Goal: Task Accomplishment & Management: Complete application form

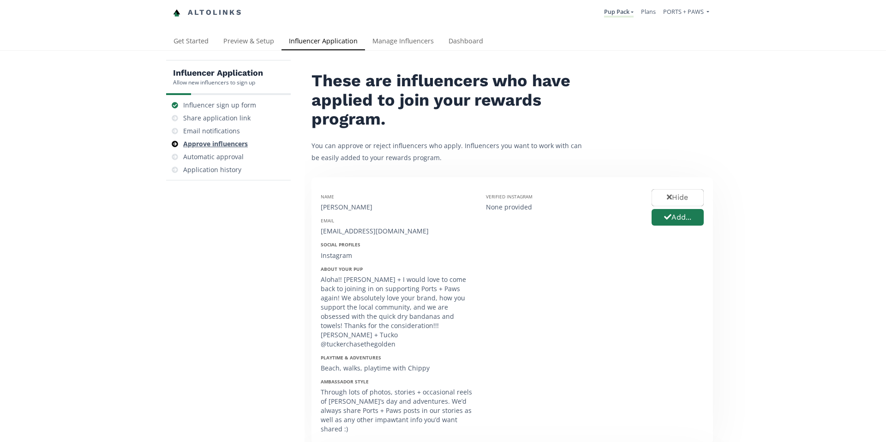
click at [214, 143] on div "Approve influencers" at bounding box center [215, 143] width 65 height 9
click at [670, 222] on button "Add..." at bounding box center [677, 218] width 55 height 20
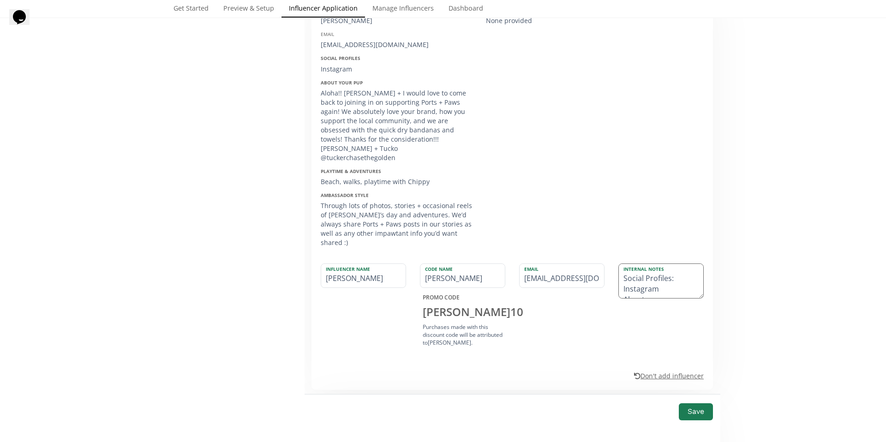
scroll to position [218, 0]
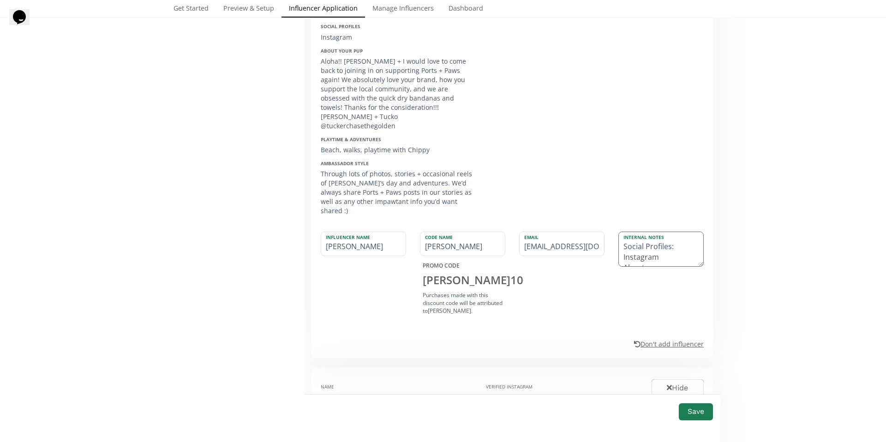
click at [630, 234] on textarea "Social Profiles: Instagram About your pup: Aloha!! Tucker + I would love to com…" at bounding box center [661, 249] width 84 height 34
click at [661, 239] on textarea "Social Profiles: Instagram About your pup: Aloha!! Tucker + I would love to com…" at bounding box center [661, 249] width 84 height 34
drag, startPoint x: 621, startPoint y: 237, endPoint x: 617, endPoint y: 229, distance: 8.9
click at [619, 232] on textarea "Social Profiles: Instagram: About your pup: Aloha!! Tucker + I would love to co…" at bounding box center [661, 249] width 84 height 34
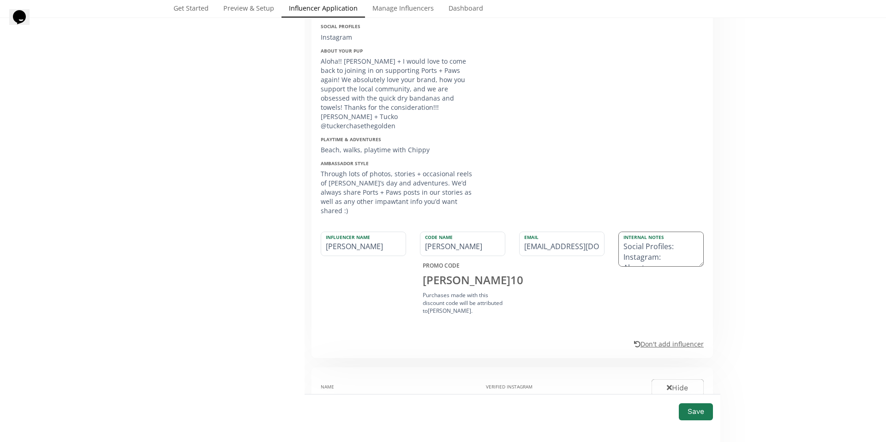
click at [620, 240] on textarea "Social Profiles: Instagram: About your pup: Aloha!! Tucker + I would love to co…" at bounding box center [661, 249] width 84 height 34
click at [664, 232] on textarea "Instagram: About your pup: Aloha!! Tucker + I would love to come back to joinin…" at bounding box center [661, 249] width 84 height 34
drag, startPoint x: 392, startPoint y: 116, endPoint x: 319, endPoint y: 114, distance: 73.0
click at [321, 114] on div "Aloha!! Tucker + I would love to come back to joining in on supporting Ports + …" at bounding box center [396, 92] width 151 height 74
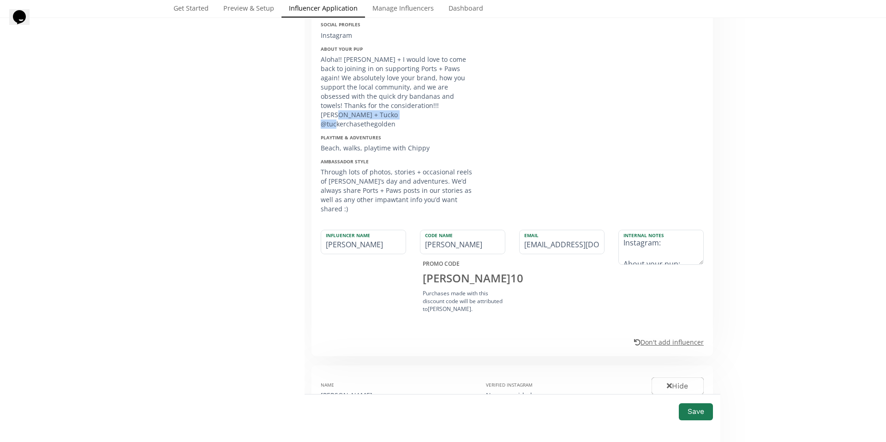
copy div "@tuckerchasethegolden"
click at [673, 230] on textarea "Instagram: About your pup: Aloha!! Tucker + I would love to come back to joinin…" at bounding box center [661, 247] width 84 height 34
paste textarea "@tuckerchasethegolden"
type textarea "Instagram: @tuckerchasethegolden About your pup: Aloha!! Tucker + I would love …"
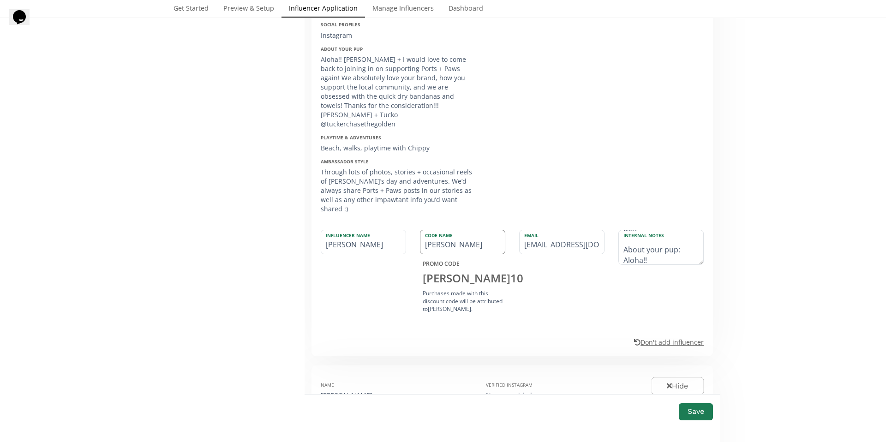
click at [434, 230] on input "SAMANTHA" at bounding box center [463, 242] width 84 height 24
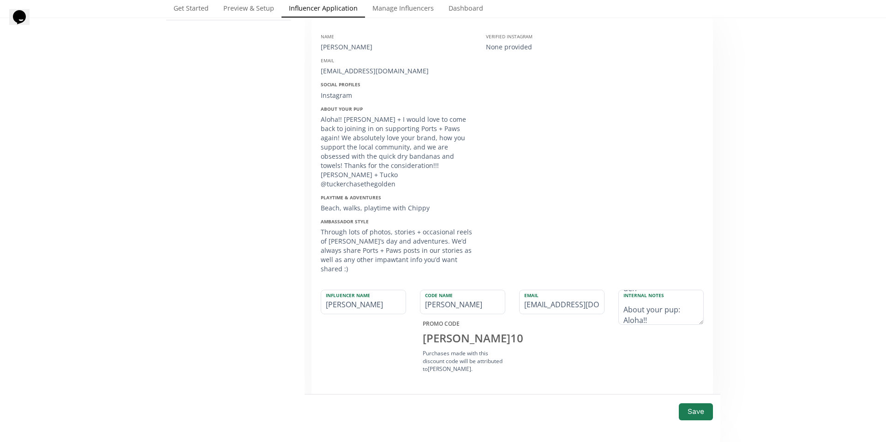
scroll to position [162, 0]
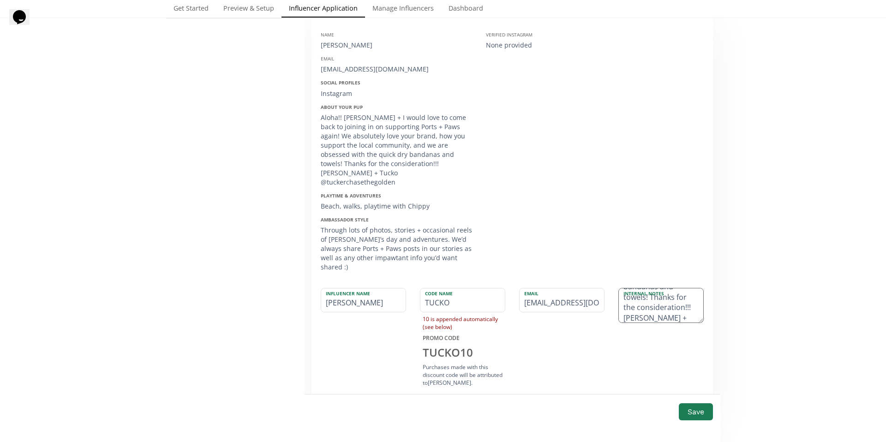
type input "TUCKO"
drag, startPoint x: 673, startPoint y: 299, endPoint x: 649, endPoint y: 290, distance: 25.6
click at [647, 291] on textarea "Instagram: @tuckerchasethegolden About your pup: Aloha!! Tucker + I would love …" at bounding box center [661, 306] width 84 height 34
click at [676, 289] on textarea "Instagram: @tuckerchasethegolden About your pup: Aloha!! Tucker + I would love …" at bounding box center [661, 306] width 84 height 34
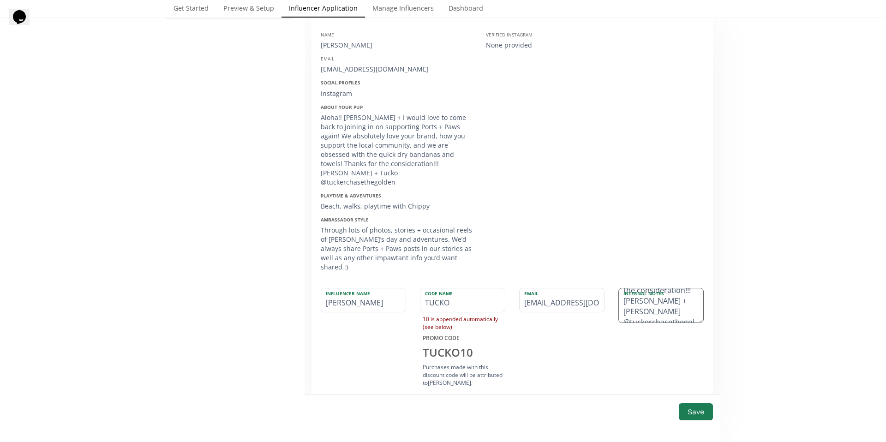
scroll to position [220, 0]
click at [646, 298] on textarea "Instagram: @tuckerchasethegolden About your pup: Aloha!! Tucker + I would love …" at bounding box center [661, 306] width 84 height 34
drag, startPoint x: 698, startPoint y: 302, endPoint x: 695, endPoint y: 371, distance: 68.4
click at [694, 372] on textarea "Instagram: @tuckerchasethegolden About your pup: Aloha!! Tucker + I would love …" at bounding box center [661, 337] width 84 height 97
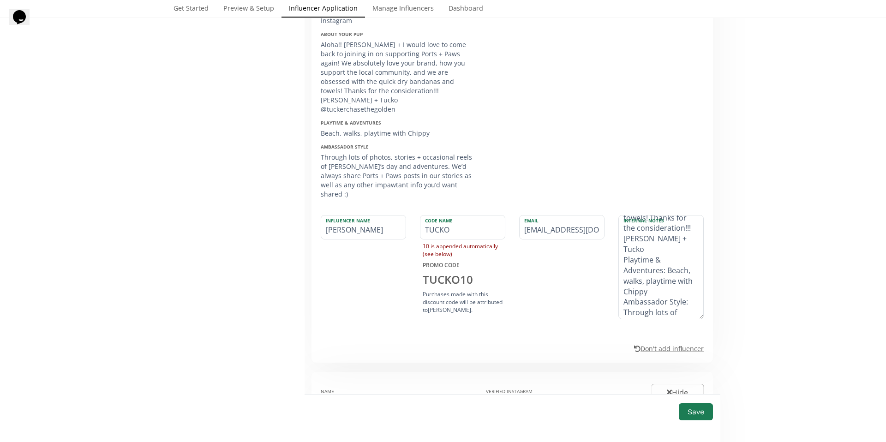
scroll to position [277, 0]
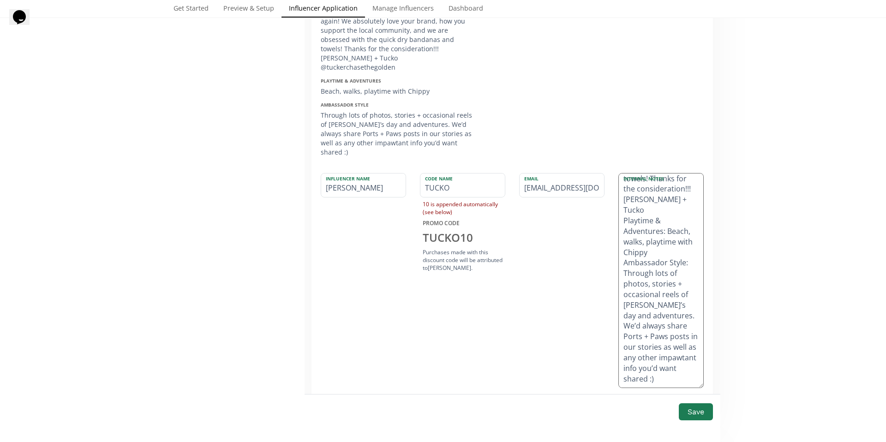
drag, startPoint x: 697, startPoint y: 254, endPoint x: 675, endPoint y: 360, distance: 108.0
click at [678, 365] on textarea "Instagram: @tuckerchasethegolden About your pup: Aloha!! Tucker + I would love …" at bounding box center [661, 281] width 84 height 214
drag, startPoint x: 622, startPoint y: 213, endPoint x: 626, endPoint y: 231, distance: 17.9
click at [626, 231] on textarea "Instagram: @tuckerchasethegolden About your pup: Aloha!! Tucker + I would love …" at bounding box center [661, 281] width 84 height 214
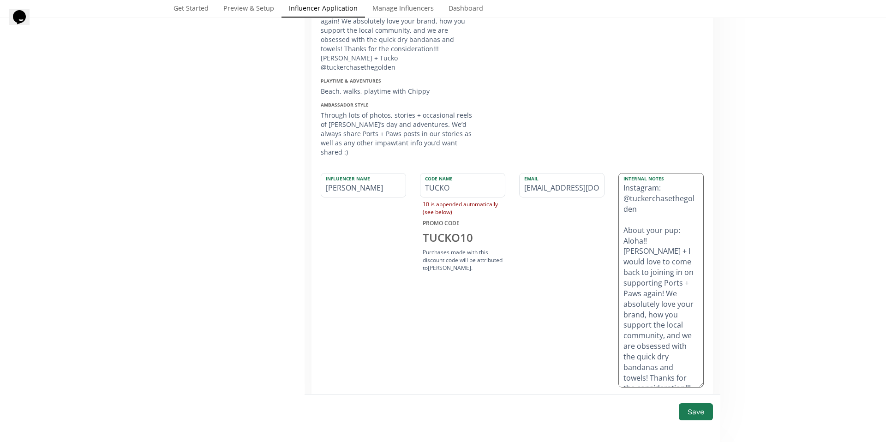
drag, startPoint x: 620, startPoint y: 211, endPoint x: 660, endPoint y: 316, distance: 112.6
click at [660, 316] on textarea "Instagram: @tuckerchasethegolden About your pup: Aloha!! Tucker + I would love …" at bounding box center [661, 281] width 84 height 214
drag, startPoint x: 667, startPoint y: 263, endPoint x: 648, endPoint y: 237, distance: 32.4
click at [648, 237] on textarea "Instagram: @tuckerchasethegolden Tucker is obsessed with the quick dry bandanas…" at bounding box center [661, 281] width 84 height 214
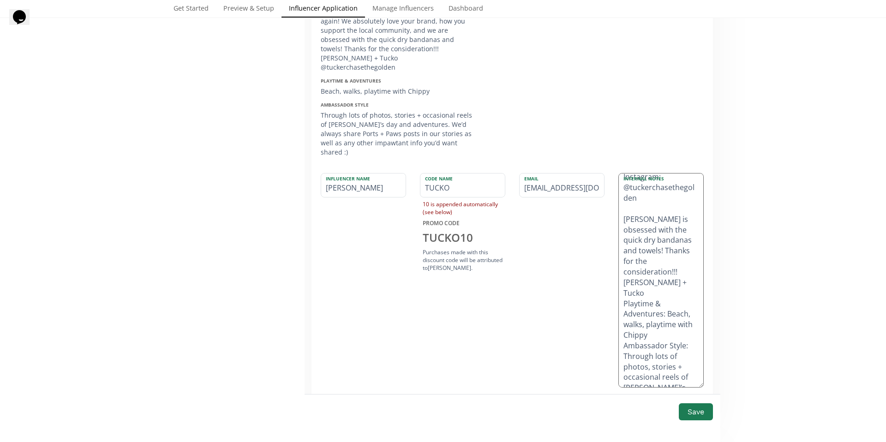
drag, startPoint x: 663, startPoint y: 275, endPoint x: 647, endPoint y: 232, distance: 45.4
click at [646, 232] on textarea "Instagram: @tuckerchasethegolden Tucker is obsessed with the quick dry bandanas…" at bounding box center [661, 281] width 84 height 214
drag, startPoint x: 621, startPoint y: 277, endPoint x: 663, endPoint y: 332, distance: 68.5
click at [663, 332] on textarea "Instagram: @tuckerchasethegolden Tucker is obsessed with the quick dry bandanas…" at bounding box center [661, 281] width 84 height 214
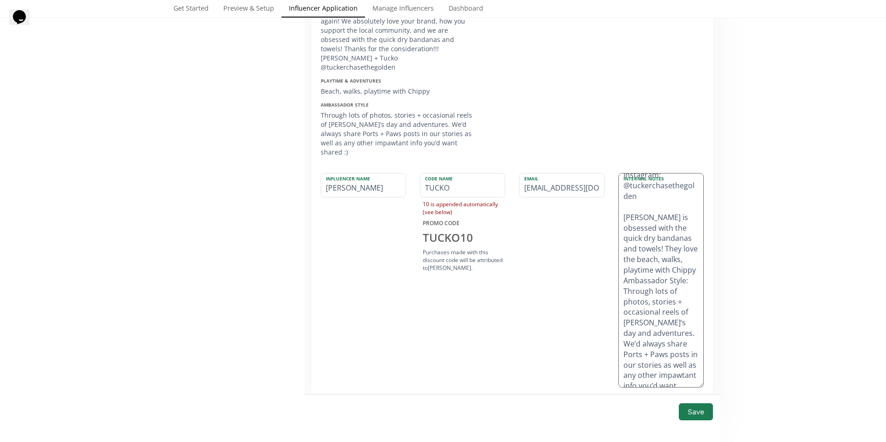
click at [662, 332] on textarea "Instagram: @tuckerchasethegolden Tucker is obsessed with the quick dry bandanas…" at bounding box center [661, 281] width 84 height 214
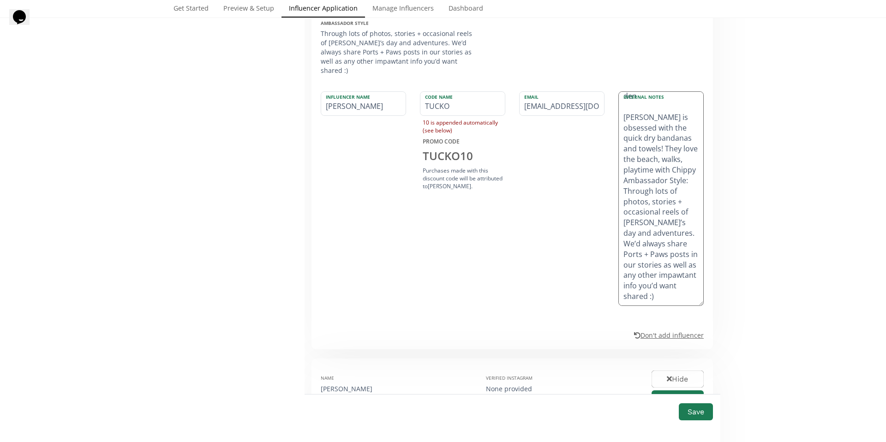
scroll to position [357, 0]
drag, startPoint x: 640, startPoint y: 283, endPoint x: 660, endPoint y: 209, distance: 76.4
click at [660, 209] on textarea "Instagram: @tuckerchasethegolden Tucker is obsessed with the quick dry bandanas…" at bounding box center [661, 201] width 84 height 214
click at [647, 147] on textarea "Instagram: @tuckerchasethegolden Tucker is obsessed with the quick dry bandanas…" at bounding box center [661, 201] width 84 height 214
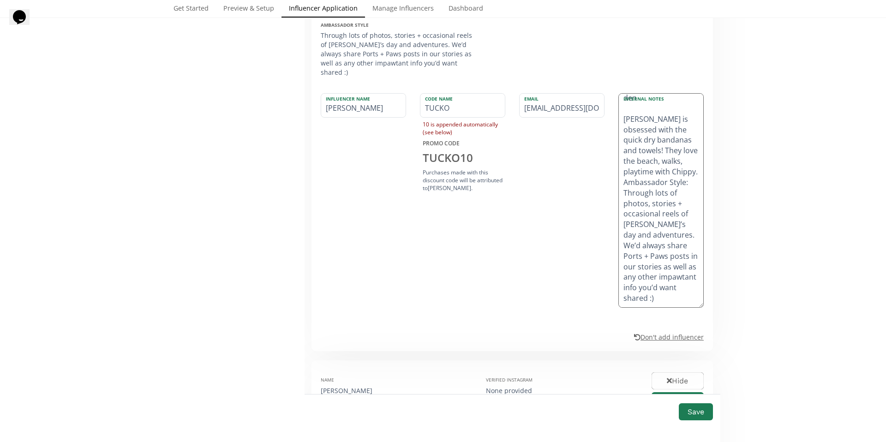
scroll to position [52, 0]
drag, startPoint x: 619, startPoint y: 157, endPoint x: 640, endPoint y: 284, distance: 128.6
click at [641, 285] on textarea "Instagram: @tuckerchasethegolden Tucker is obsessed with the quick dry bandanas…" at bounding box center [661, 201] width 84 height 214
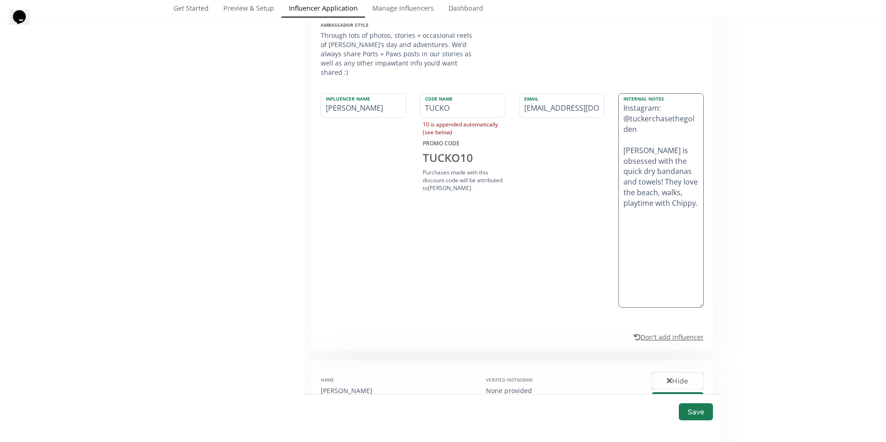
scroll to position [0, 0]
type textarea "Instagram: @tuckerchasethegolden [PERSON_NAME] is obsessed with the quick dry b…"
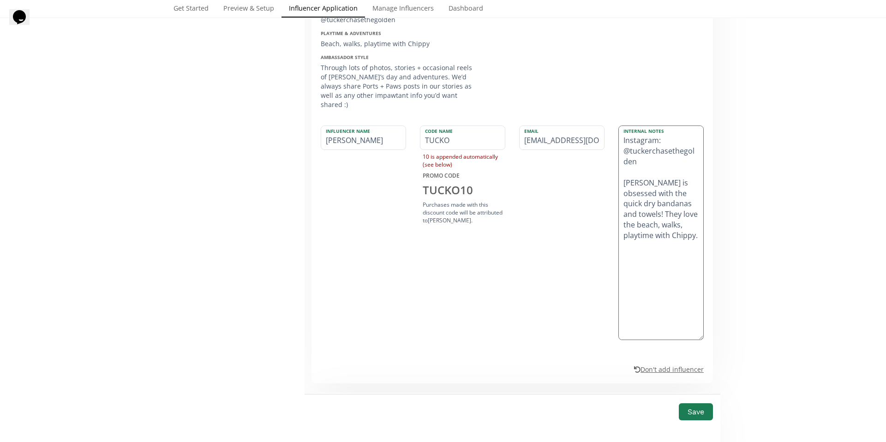
scroll to position [324, 0]
click at [533, 220] on div "Email tuckerchasethegolden@gmail.com" at bounding box center [561, 234] width 99 height 217
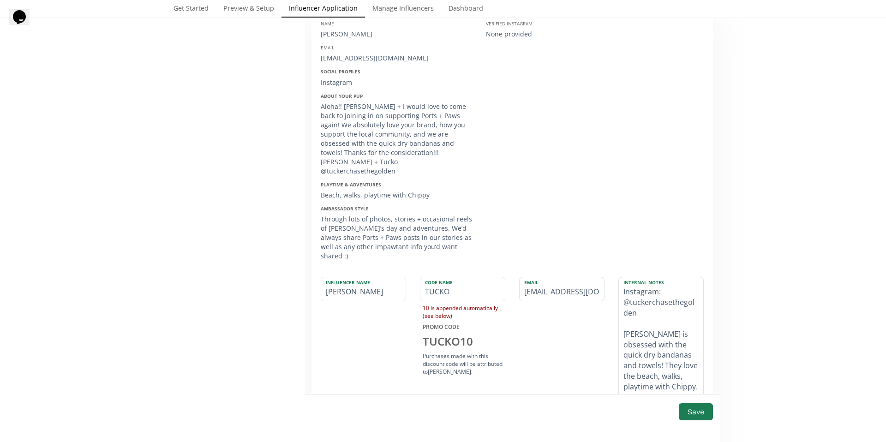
scroll to position [175, 0]
click at [692, 414] on button "Save" at bounding box center [696, 412] width 37 height 20
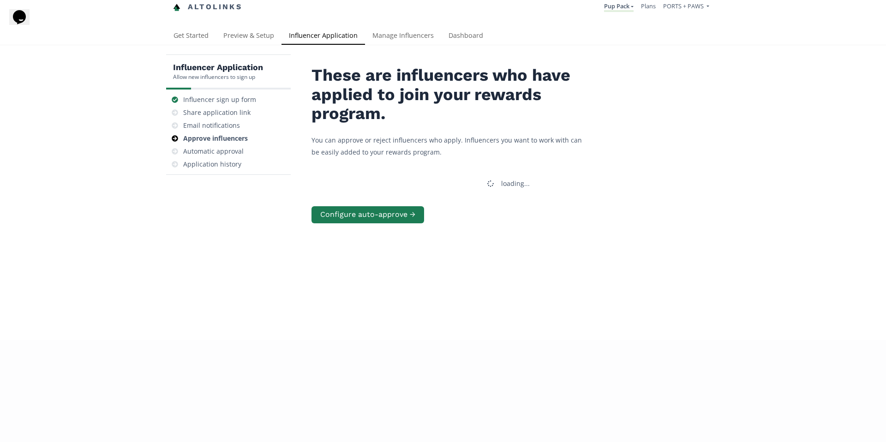
scroll to position [0, 0]
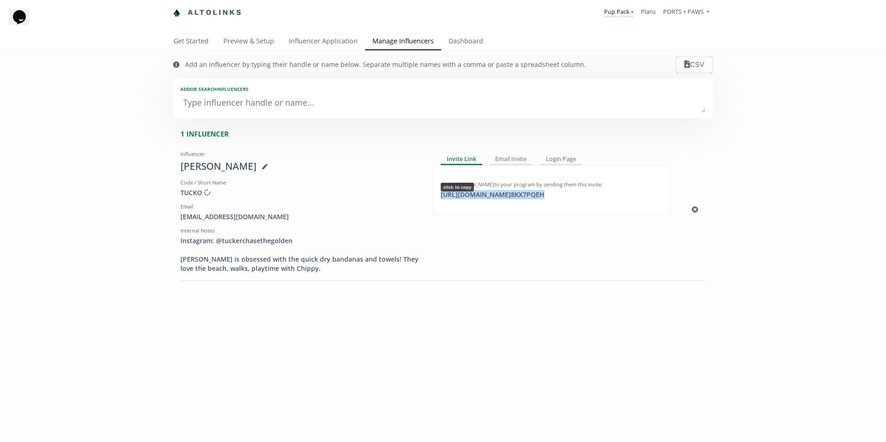
click at [459, 195] on div "https://app.altolinks.com/invite/ 8KX7PQEH click to copy" at bounding box center [492, 194] width 115 height 9
drag, startPoint x: 289, startPoint y: 219, endPoint x: 177, endPoint y: 217, distance: 111.7
click at [180, 217] on div "[EMAIL_ADDRESS][DOMAIN_NAME]" at bounding box center [299, 216] width 238 height 9
copy div "[EMAIL_ADDRESS][DOMAIN_NAME]"
click at [321, 41] on link "Influencer Application" at bounding box center [324, 42] width 84 height 18
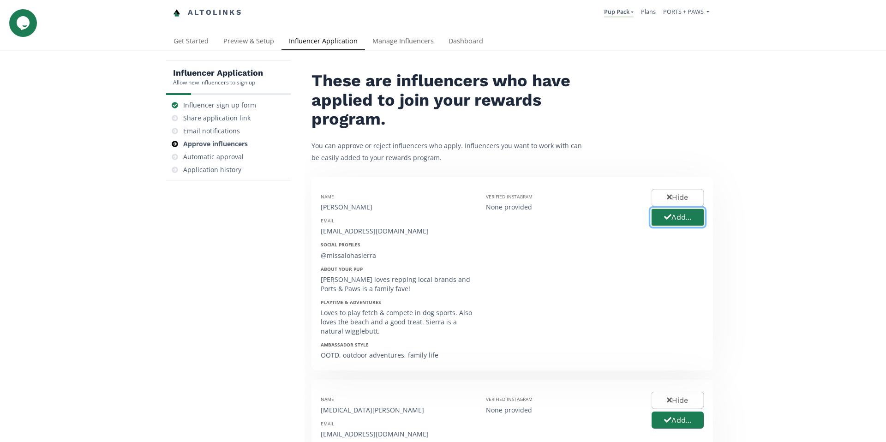
click at [676, 222] on button "Add..." at bounding box center [677, 218] width 55 height 20
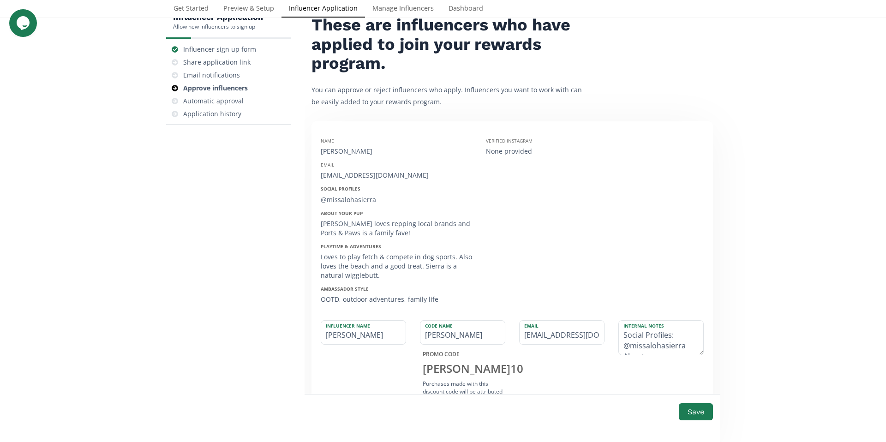
scroll to position [84, 0]
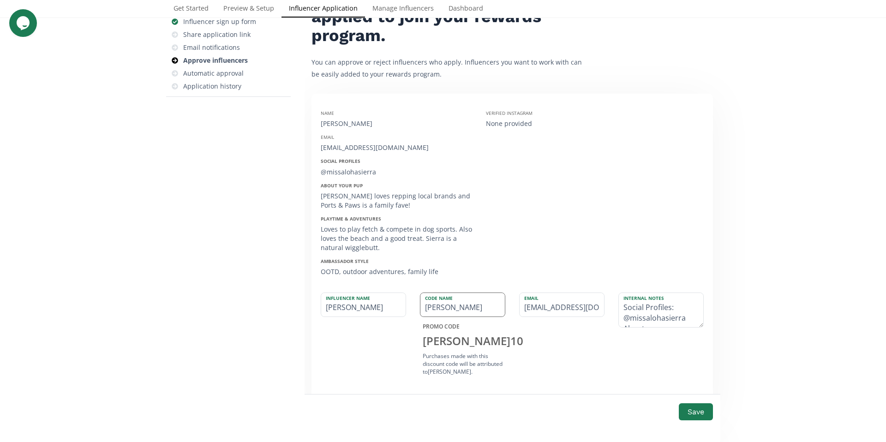
click at [433, 309] on input "CARLY" at bounding box center [463, 305] width 84 height 24
type input "SIERRA"
drag, startPoint x: 619, startPoint y: 319, endPoint x: 620, endPoint y: 310, distance: 9.3
click at [620, 310] on textarea "Social Profiles: @missalohasierra About your pup: Sierra loves repping local br…" at bounding box center [661, 310] width 84 height 34
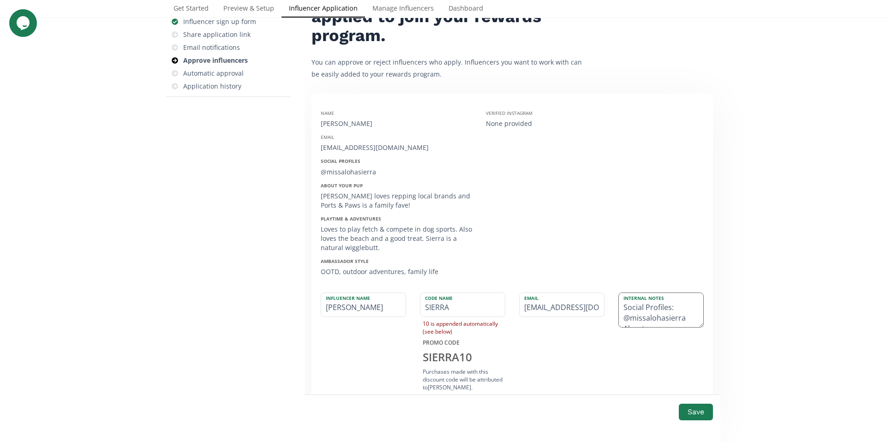
click at [673, 307] on textarea "Social Profiles: @missalohasierra About your pup: Sierra loves repping local br…" at bounding box center [661, 310] width 84 height 34
drag, startPoint x: 621, startPoint y: 313, endPoint x: 683, endPoint y: 313, distance: 61.9
click at [683, 313] on textarea "Social Profiles: @missalohasierra About your pup: Sierra loves repping local br…" at bounding box center [661, 310] width 84 height 34
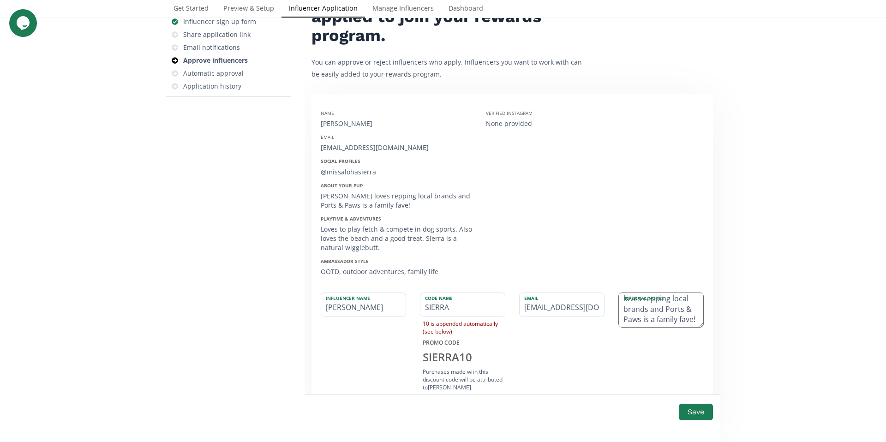
click at [645, 314] on textarea "Social Profiles: @missalohasierra Sierra loves repping local brands and Ports &…" at bounding box center [661, 310] width 84 height 34
drag, startPoint x: 698, startPoint y: 325, endPoint x: 683, endPoint y: 383, distance: 59.6
click at [684, 385] on textarea "Social Profiles: @missalohasierra Sierra loves repping local brands and Ports +…" at bounding box center [661, 339] width 84 height 93
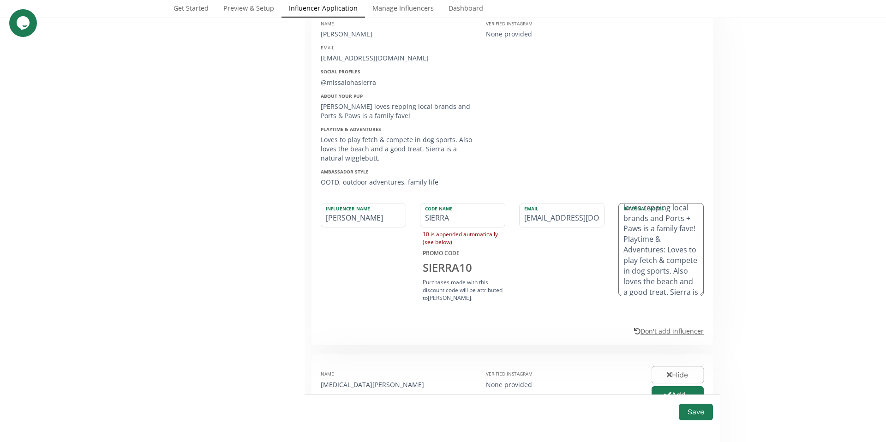
scroll to position [90, 0]
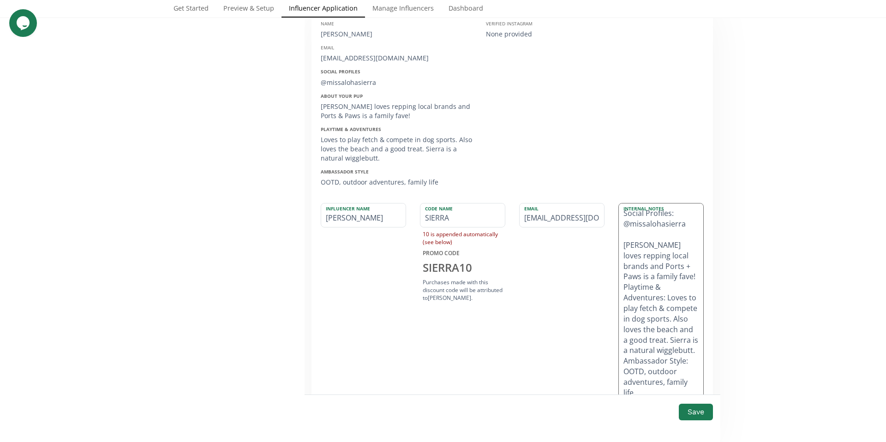
drag, startPoint x: 699, startPoint y: 292, endPoint x: 674, endPoint y: 392, distance: 102.7
drag, startPoint x: 620, startPoint y: 314, endPoint x: 663, endPoint y: 250, distance: 77.3
click at [663, 250] on textarea "Social Profiles: @missalohasierra Sierra loves repping local brands and Ports +…" at bounding box center [661, 303] width 84 height 198
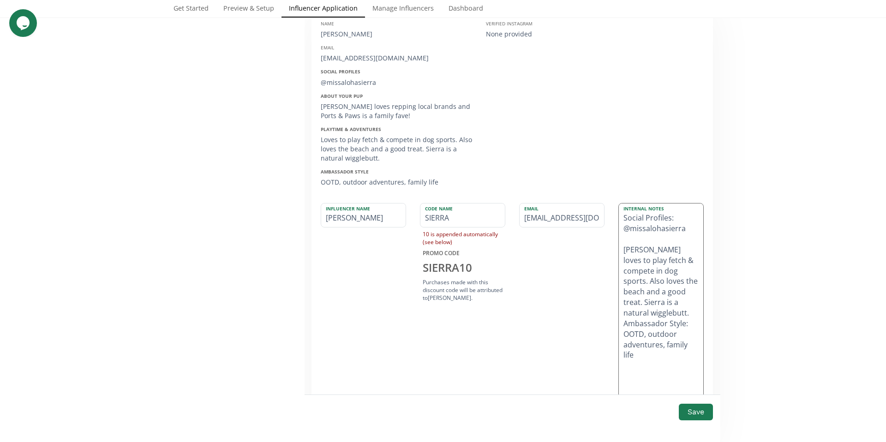
drag, startPoint x: 620, startPoint y: 315, endPoint x: 649, endPoint y: 348, distance: 43.9
click at [649, 348] on textarea "Social Profiles: @missalohasierra Sierra loves to play fetch & compete in dog s…" at bounding box center [661, 303] width 84 height 198
type textarea "Social Profiles: @missalohasierra Sierra loves to play fetch & compete in dog s…"
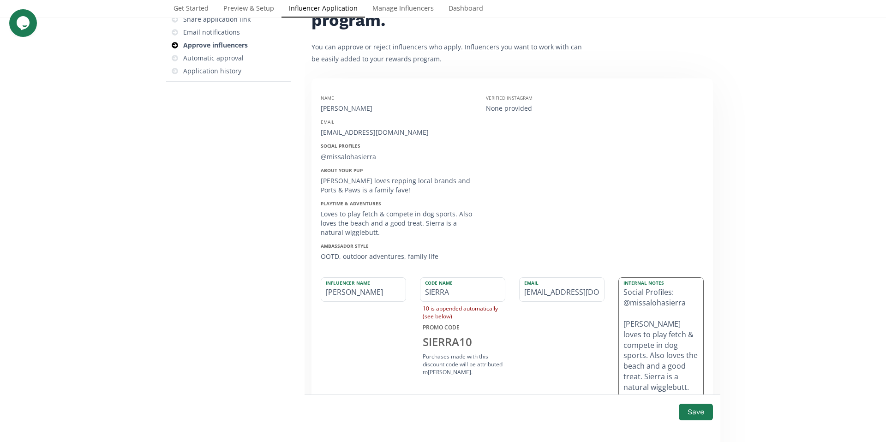
scroll to position [97, 0]
click at [682, 413] on button "Save" at bounding box center [696, 412] width 37 height 20
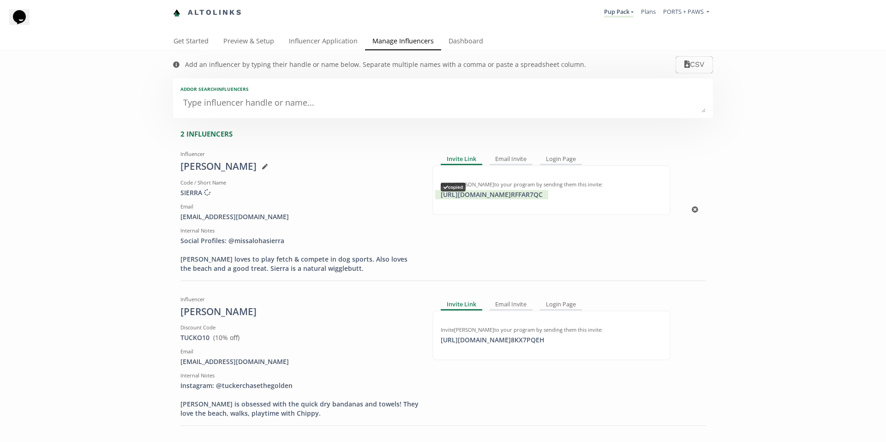
click at [523, 193] on div "https://app.altolinks.com/invite/ RFFAR7QC copied" at bounding box center [491, 194] width 113 height 9
drag, startPoint x: 268, startPoint y: 214, endPoint x: 178, endPoint y: 218, distance: 90.1
click at [180, 218] on div "missalohasierra@gmail.com" at bounding box center [299, 216] width 238 height 9
copy div "missalohasierra@gmail.com"
click at [313, 38] on link "Influencer Application" at bounding box center [324, 42] width 84 height 18
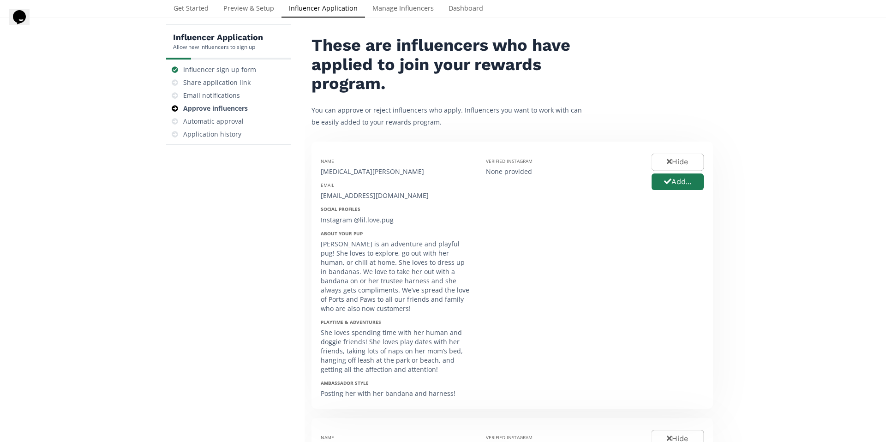
scroll to position [36, 0]
click at [684, 184] on button "Add..." at bounding box center [677, 182] width 55 height 20
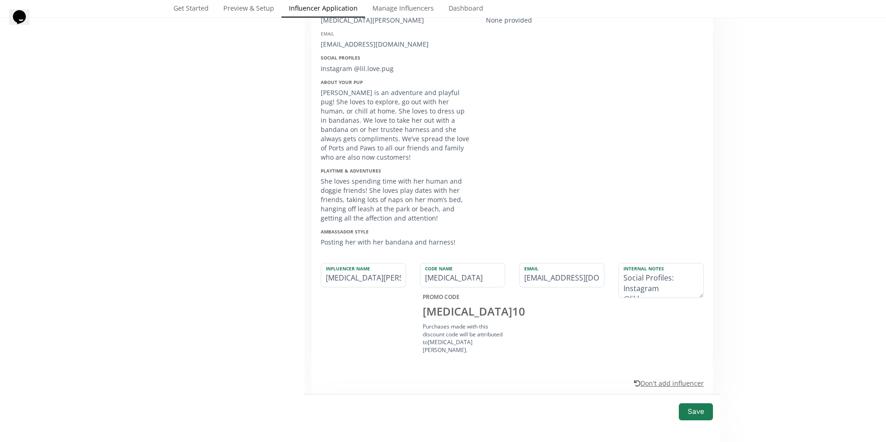
scroll to position [194, 0]
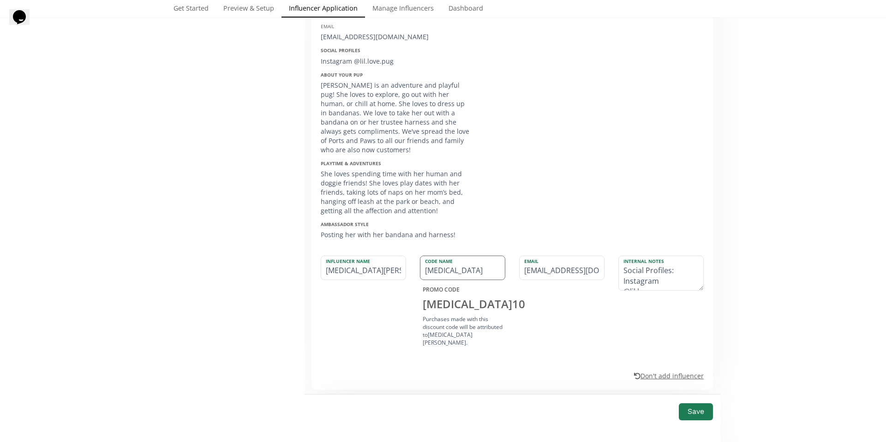
click at [441, 259] on input "KYRA" at bounding box center [463, 268] width 84 height 24
type input "MABEL"
click at [641, 265] on textarea "Social Profiles: Instagram @lil.love.pug About your pup: Mabel is an adventure …" at bounding box center [661, 273] width 84 height 34
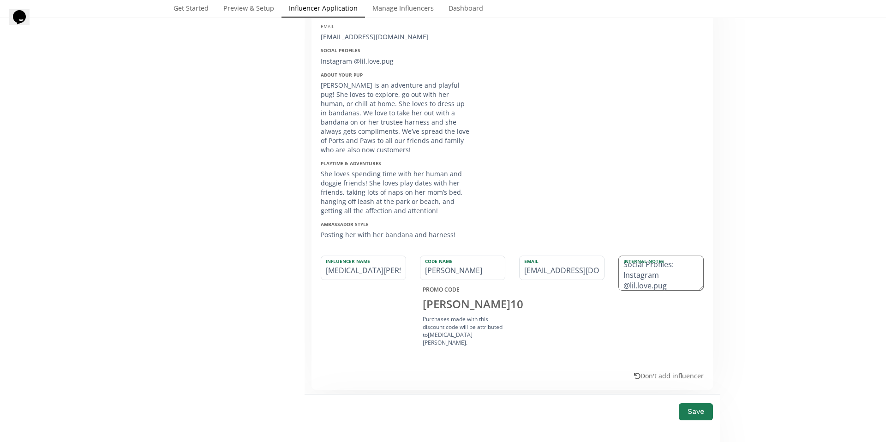
drag, startPoint x: 620, startPoint y: 267, endPoint x: 620, endPoint y: 259, distance: 8.3
click at [620, 259] on textarea "Social Profiles: Instagram @lil.love.pug About your pup: Mabel is an adventure …" at bounding box center [661, 273] width 84 height 34
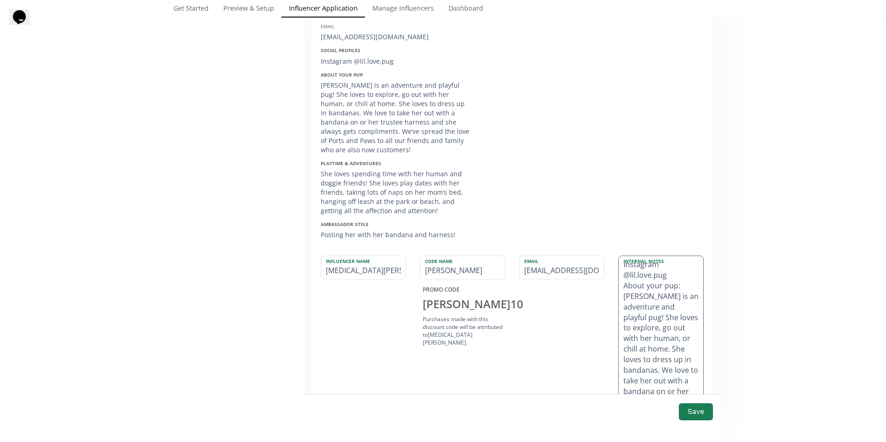
drag, startPoint x: 697, startPoint y: 277, endPoint x: 678, endPoint y: 385, distance: 109.3
click at [678, 385] on textarea "Instagram @lil.love.pug About your pup: Mabel is an adventure and playful pug! …" at bounding box center [661, 327] width 84 height 143
drag, startPoint x: 672, startPoint y: 265, endPoint x: 620, endPoint y: 266, distance: 51.7
click at [620, 266] on textarea "Instagram @lil.love.pug About your pup: Mabel is an adventure and playful pug! …" at bounding box center [661, 327] width 84 height 142
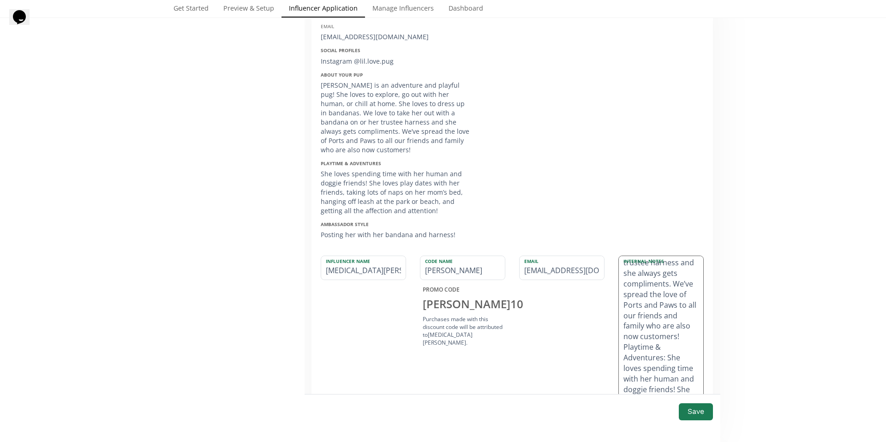
scroll to position [146, 0]
drag, startPoint x: 623, startPoint y: 298, endPoint x: 663, endPoint y: 365, distance: 78.5
click at [663, 365] on textarea "Instagram @lil.love.pug Mabel is an adventure and playful pug! She loves to exp…" at bounding box center [661, 327] width 84 height 142
drag, startPoint x: 620, startPoint y: 351, endPoint x: 652, endPoint y: 381, distance: 43.8
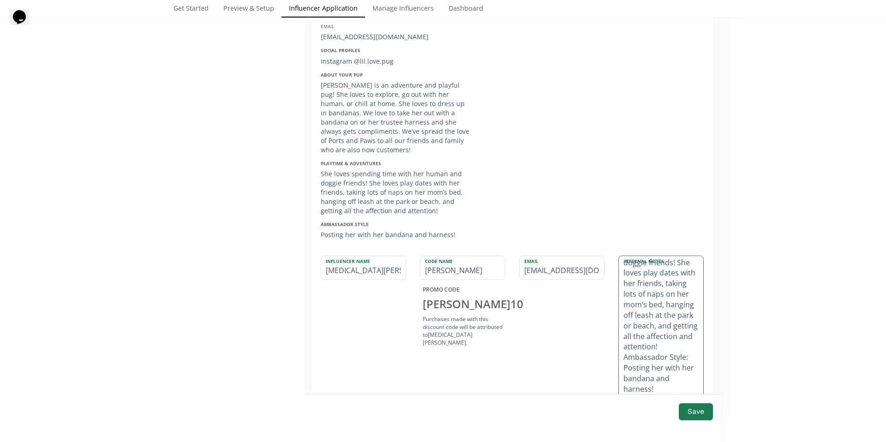
click at [653, 382] on textarea "Instagram @lil.love.pug Mabel is an adventure and playful pug! She loves to exp…" at bounding box center [661, 327] width 84 height 142
type textarea "Instagram @lil.love.pug Mabel is an adventure and playful pug! She loves to exp…"
click at [540, 261] on input "foodie.paws.kk@gmail.com" at bounding box center [562, 268] width 84 height 24
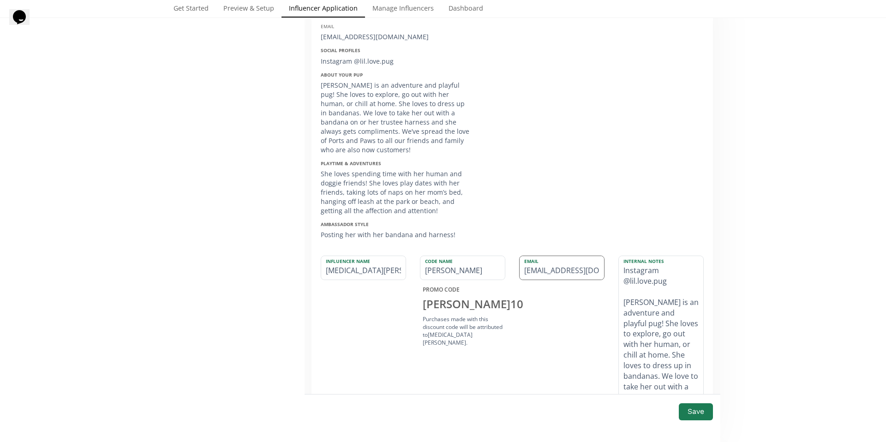
click at [540, 261] on input "foodie.paws.kk@gmail.com" at bounding box center [562, 268] width 84 height 24
click at [703, 415] on button "Save" at bounding box center [696, 412] width 37 height 20
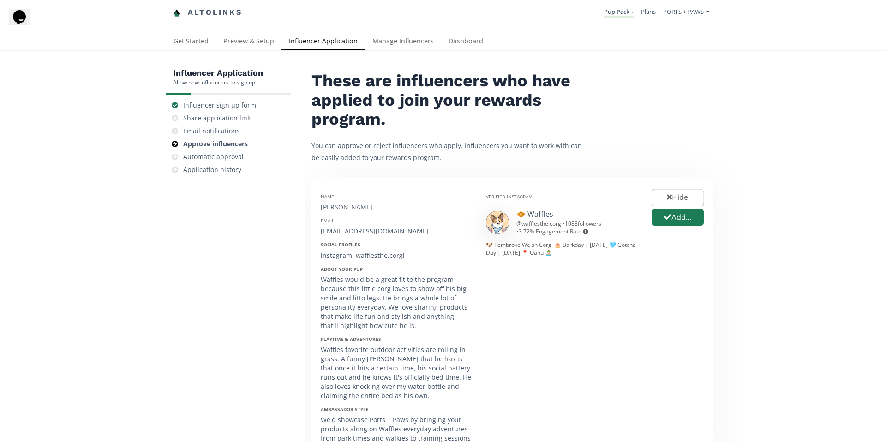
scroll to position [7, 0]
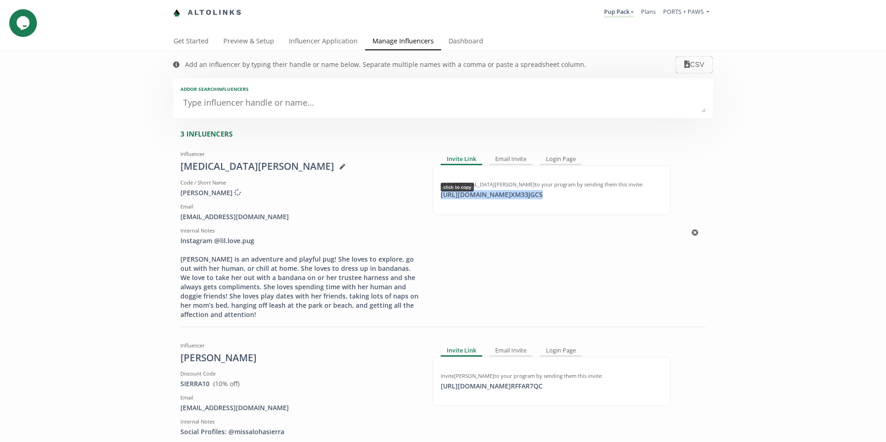
click at [533, 196] on div "[URL][DOMAIN_NAME] XM33JGC5 click to copy" at bounding box center [491, 194] width 113 height 9
click at [517, 192] on div "[URL][DOMAIN_NAME] XM33JGC5 click to copy" at bounding box center [491, 194] width 113 height 9
copy div "[URL][DOMAIN_NAME] XM33JGC5"
drag, startPoint x: 266, startPoint y: 217, endPoint x: 177, endPoint y: 218, distance: 89.1
click at [180, 218] on div "[EMAIL_ADDRESS][DOMAIN_NAME]" at bounding box center [299, 216] width 238 height 9
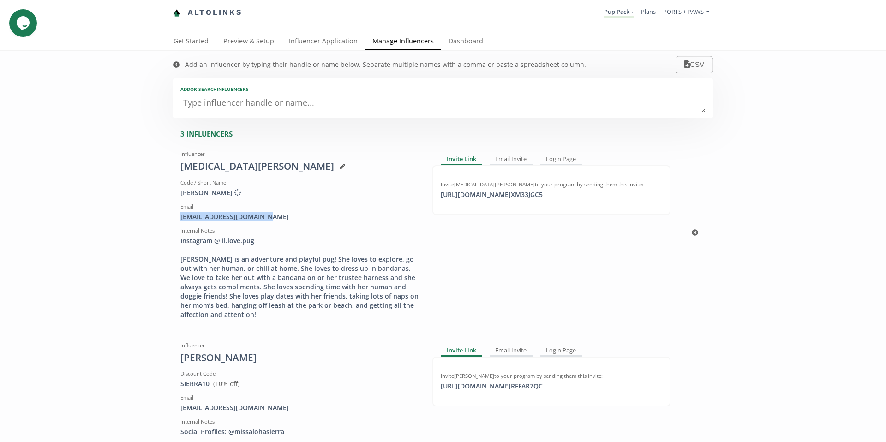
copy div "[EMAIL_ADDRESS][DOMAIN_NAME]"
click at [319, 37] on link "Influencer Application" at bounding box center [324, 42] width 84 height 18
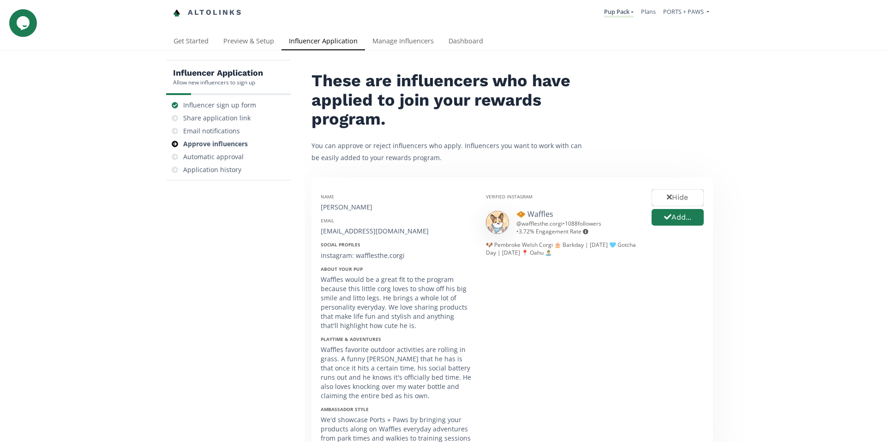
scroll to position [2, 0]
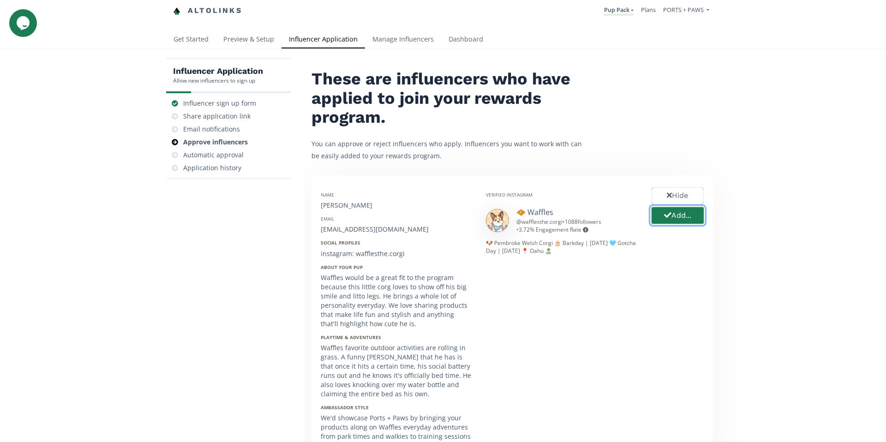
click at [671, 219] on button "Add..." at bounding box center [677, 216] width 55 height 20
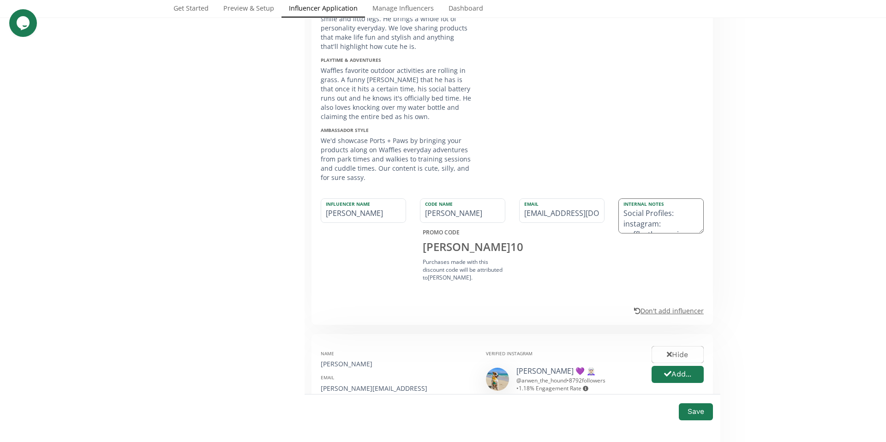
scroll to position [280, 0]
drag, startPoint x: 621, startPoint y: 225, endPoint x: 619, endPoint y: 215, distance: 10.4
click at [619, 215] on textarea "Social Profiles: instagram: wafflesthe.corgi About your pup: Waffles would be a…" at bounding box center [661, 215] width 84 height 34
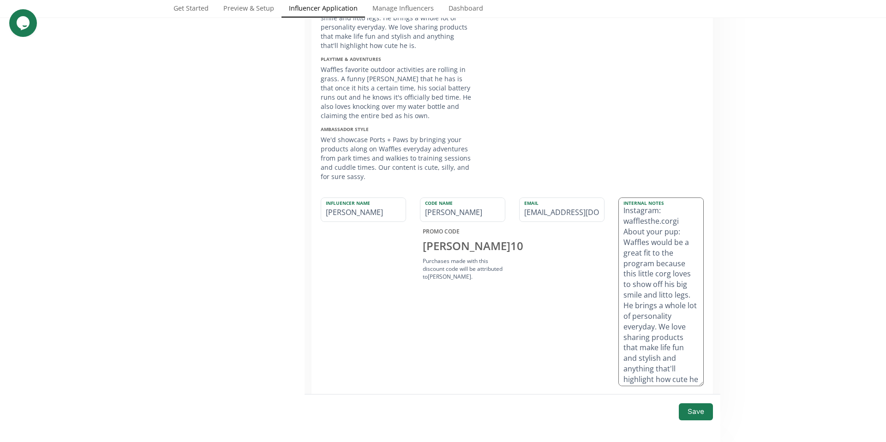
drag, startPoint x: 697, startPoint y: 232, endPoint x: 692, endPoint y: 375, distance: 143.2
click at [695, 386] on div "Internal Notes Instagram: wafflesthe.corgi About your pup: Waffles would be a g…" at bounding box center [661, 292] width 85 height 189
drag, startPoint x: 677, startPoint y: 234, endPoint x: 616, endPoint y: 234, distance: 60.9
click at [620, 235] on textarea "Instagram: wafflesthe.corgi About your pup: Waffles would be a great fit to the…" at bounding box center [661, 292] width 84 height 189
drag, startPoint x: 651, startPoint y: 245, endPoint x: 668, endPoint y: 275, distance: 34.3
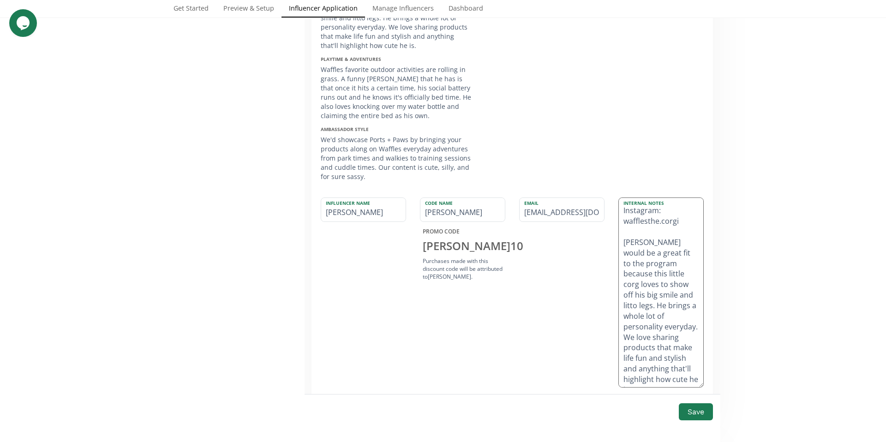
click at [668, 275] on textarea "Instagram: wafflesthe.corgi Waffles would be a great fit to the program because…" at bounding box center [661, 292] width 84 height 189
drag, startPoint x: 655, startPoint y: 278, endPoint x: 666, endPoint y: 339, distance: 61.5
click at [666, 340] on textarea "Instagram: wafflesthe.corgi Waffles loves to show off his big smile and litto l…" at bounding box center [661, 292] width 84 height 189
drag, startPoint x: 620, startPoint y: 288, endPoint x: 661, endPoint y: 297, distance: 42.6
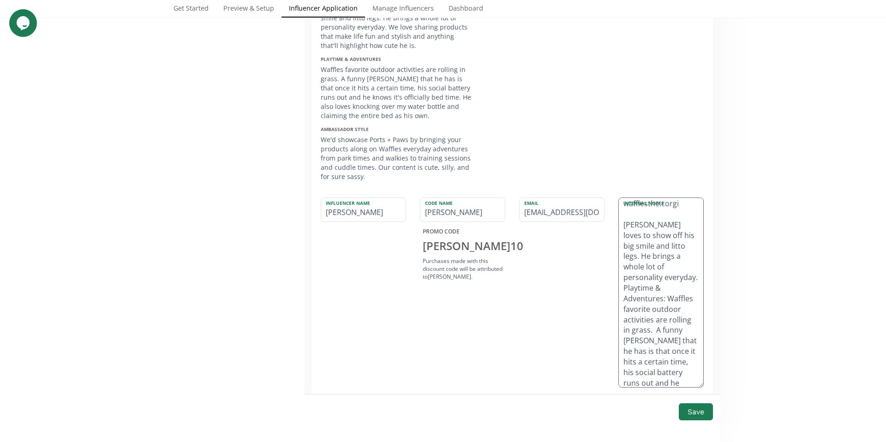
click at [661, 296] on textarea "Instagram: wafflesthe.corgi Waffles loves to show off his big smile and litto l…" at bounding box center [661, 292] width 84 height 189
drag, startPoint x: 621, startPoint y: 305, endPoint x: 665, endPoint y: 376, distance: 83.9
click at [665, 376] on textarea "Instagram: wafflesthe.corgi Waffles loves to show off his big smile and litto l…" at bounding box center [661, 292] width 84 height 189
type textarea "Instagram: wafflesthe.corgi [PERSON_NAME] loves to show off his big smile and l…"
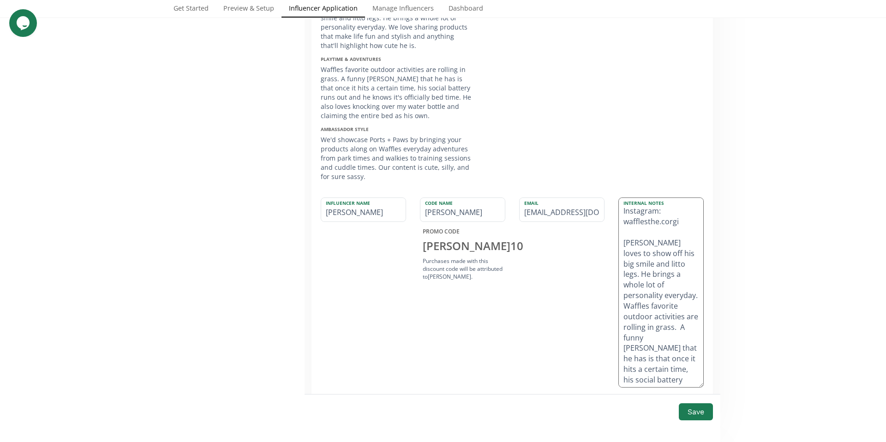
scroll to position [0, 0]
click at [464, 215] on input "STEPHANIE" at bounding box center [463, 210] width 84 height 24
type input "WAFFLES"
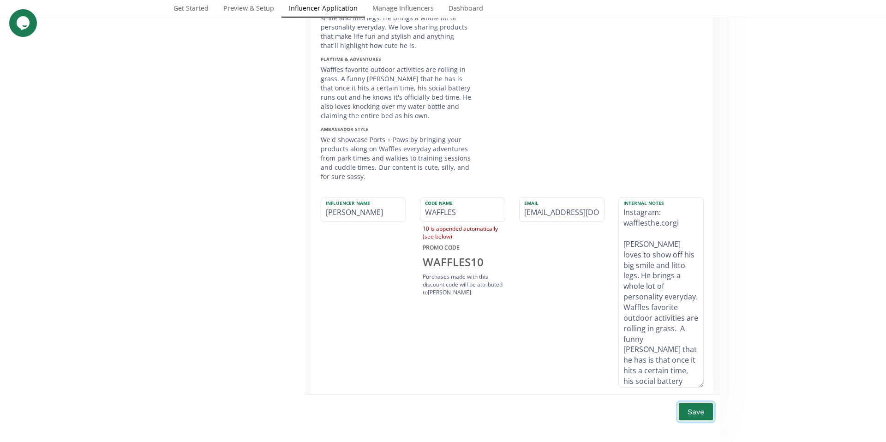
click at [690, 416] on button "Save" at bounding box center [696, 412] width 37 height 20
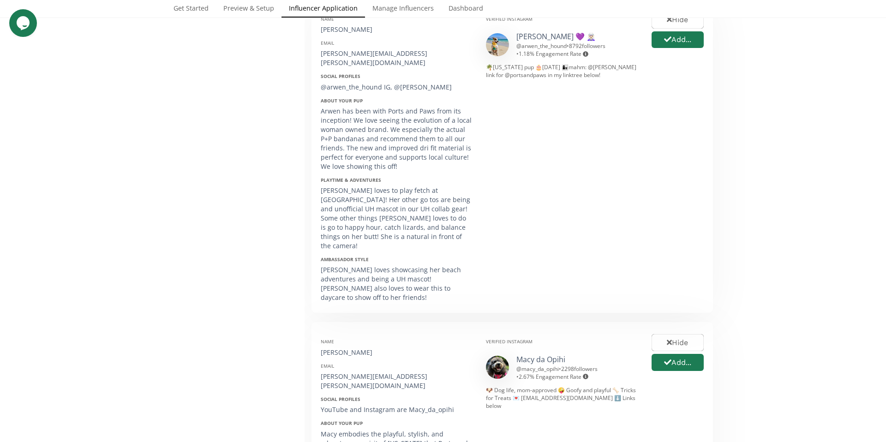
scroll to position [280, 0]
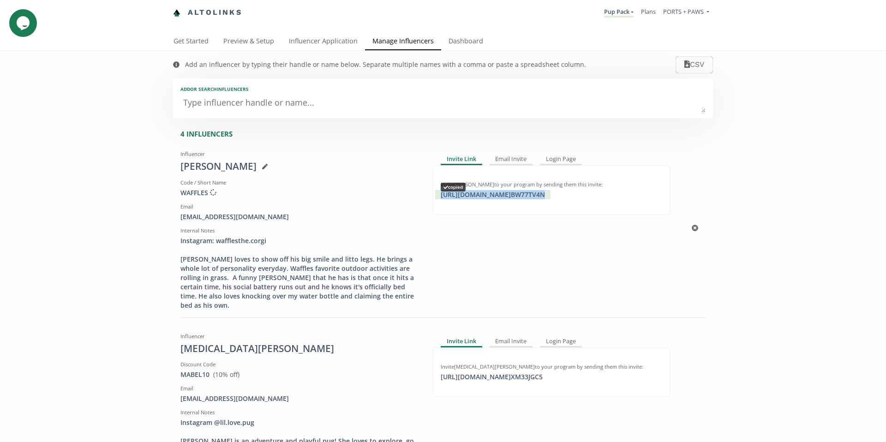
click at [499, 196] on div "[URL][DOMAIN_NAME] BW77TV4N copied" at bounding box center [492, 194] width 115 height 9
drag, startPoint x: 282, startPoint y: 218, endPoint x: 170, endPoint y: 218, distance: 111.7
click at [174, 218] on div "Influencer [PERSON_NAME] Code / Short Name WAFFLES Creating discount code ... E…" at bounding box center [300, 228] width 252 height 163
copy div "[EMAIL_ADDRESS][DOMAIN_NAME]"
click at [322, 40] on link "Influencer Application" at bounding box center [324, 42] width 84 height 18
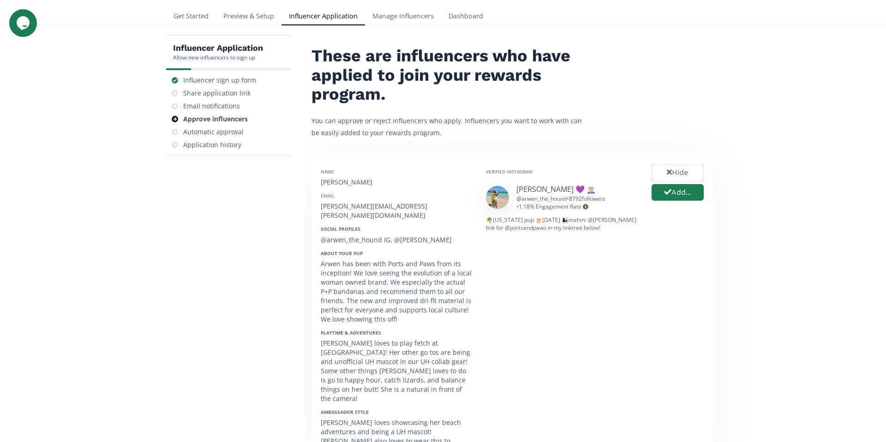
scroll to position [36, 0]
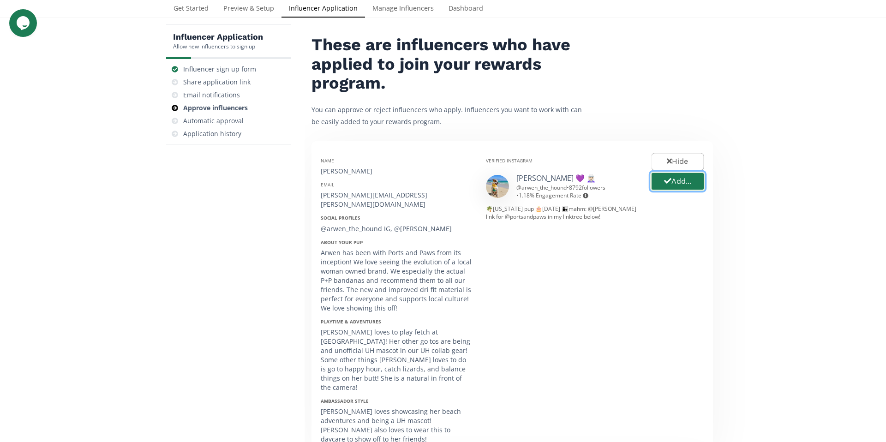
click at [681, 184] on button "Add..." at bounding box center [677, 182] width 55 height 20
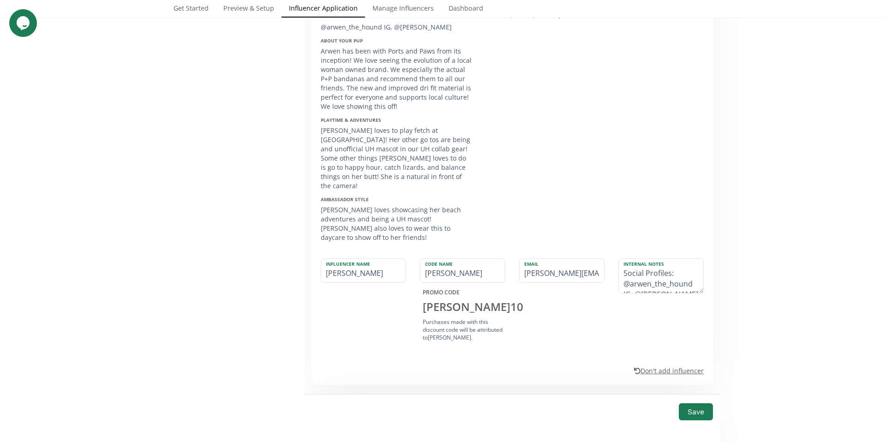
scroll to position [277, 0]
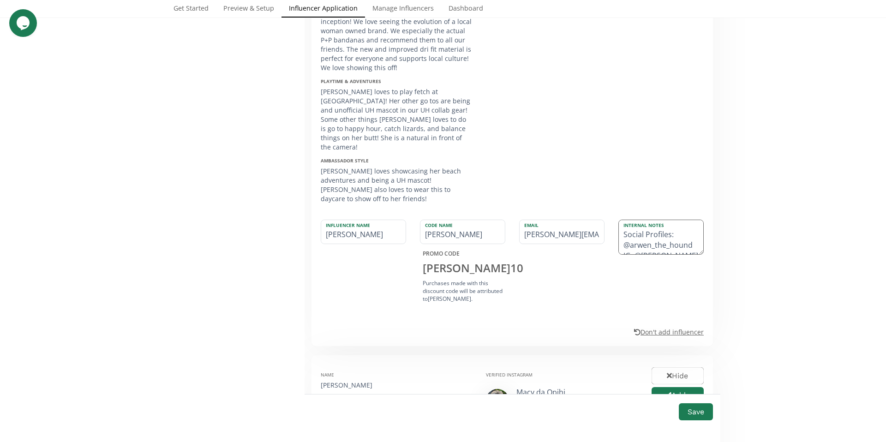
drag, startPoint x: 622, startPoint y: 228, endPoint x: 619, endPoint y: 217, distance: 10.7
click at [619, 220] on textarea "Social Profiles: @arwen_the_hound IG, @arwen_and_chrislyn TikTok About your pup…" at bounding box center [661, 237] width 84 height 34
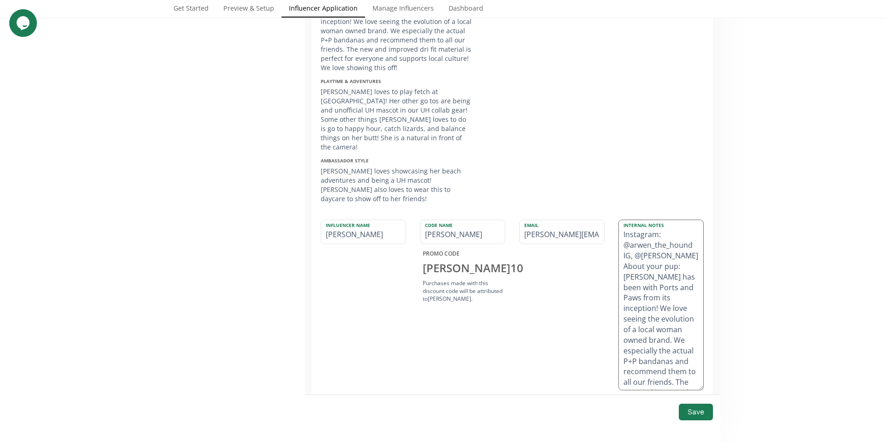
drag, startPoint x: 697, startPoint y: 234, endPoint x: 649, endPoint y: 344, distance: 120.5
click at [677, 368] on textarea "Instagram: @arwen_the_hound IG, @arwen_and_chrislyn TikTok About your pup: Arwe…" at bounding box center [661, 305] width 84 height 170
type textarea "Instagram: @arwen_the_hound IG, @arwen_and_chrislyn TikTok About your pup: Arwe…"
click at [461, 221] on input "CHRISLYN" at bounding box center [463, 232] width 84 height 24
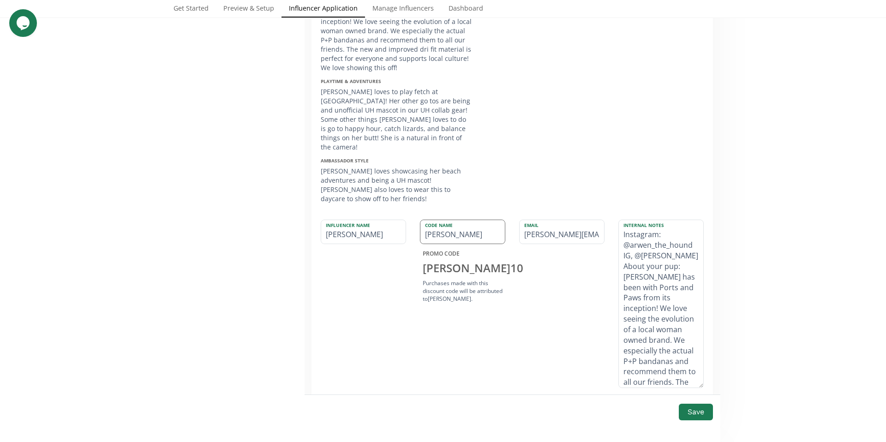
click at [461, 221] on input "CHRISLYN" at bounding box center [463, 232] width 84 height 24
type input "ARWEN"
drag, startPoint x: 640, startPoint y: 237, endPoint x: 633, endPoint y: 238, distance: 6.9
click at [633, 238] on textarea "Instagram: @arwen_the_hound IG, @arwen_and_chrislyn TikTok About your pup: Arwe…" at bounding box center [661, 304] width 84 height 168
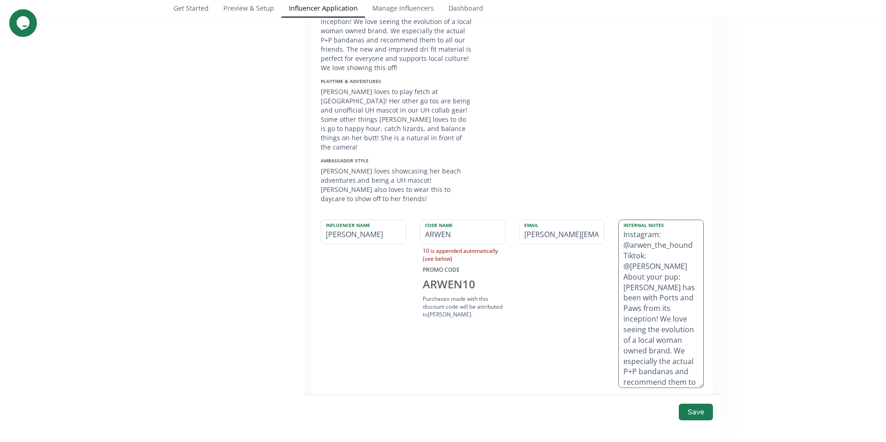
drag, startPoint x: 628, startPoint y: 238, endPoint x: 619, endPoint y: 235, distance: 9.6
click at [628, 238] on textarea "Instagram: @arwen_the_hound Tiktok: @arwen_and_chrislyn TikTok About your pup: …" at bounding box center [661, 304] width 84 height 168
click at [622, 224] on textarea "Instagram: @arwen_the_hound Tiktok: @arwen_and_chrislyn TikTok About your pup: …" at bounding box center [661, 304] width 84 height 168
click at [620, 262] on textarea "Instagram: @arwen_the_hound Tiktok: @arwen_and_chrislyn TikTok About your pup: …" at bounding box center [661, 304] width 84 height 168
drag, startPoint x: 652, startPoint y: 268, endPoint x: 640, endPoint y: 268, distance: 11.5
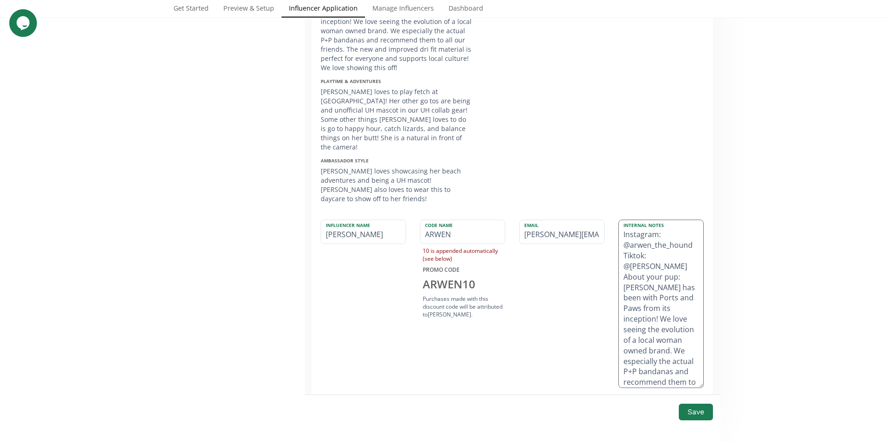
click at [632, 270] on textarea "Instagram: @arwen_the_hound Tiktok: @arwen_and_chrislyn TikTok About your pup: …" at bounding box center [661, 304] width 84 height 168
drag, startPoint x: 622, startPoint y: 251, endPoint x: 676, endPoint y: 252, distance: 54.0
click at [676, 252] on textarea "Instagram: @arwen_the_hound Tiktok: @arwen_and_chrislyn About your pup: Arwen h…" at bounding box center [661, 304] width 84 height 168
drag, startPoint x: 647, startPoint y: 252, endPoint x: 649, endPoint y: 265, distance: 12.8
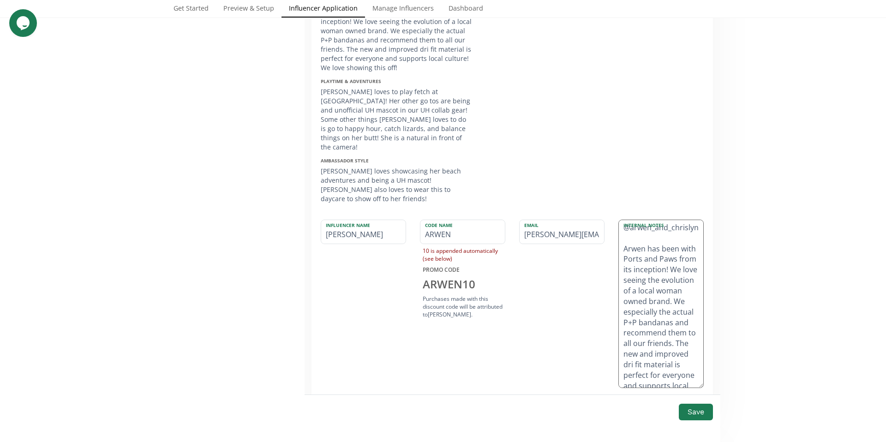
click at [649, 265] on textarea "Instagram: @arwen_the_hound Tiktok: @arwen_and_chrislyn Arwen has been with Por…" at bounding box center [661, 304] width 84 height 168
click at [652, 257] on textarea "Instagram: @arwen_the_hound Tiktok: @arwen_and_chrislyn Arwen has been with Por…" at bounding box center [661, 304] width 84 height 168
drag, startPoint x: 645, startPoint y: 250, endPoint x: 668, endPoint y: 342, distance: 94.6
click at [668, 342] on textarea "Instagram: @arwen_the_hound Tiktok: @arwen_and_chrislyn Arwen has been with Por…" at bounding box center [661, 304] width 84 height 168
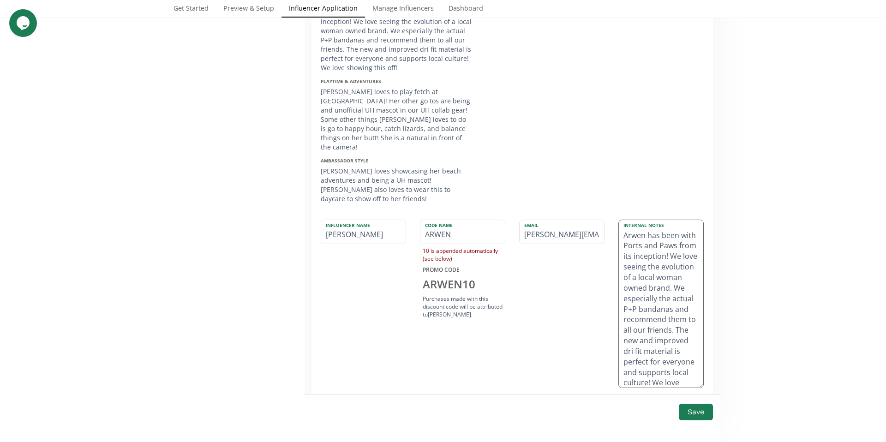
scroll to position [52, 0]
drag, startPoint x: 646, startPoint y: 236, endPoint x: 666, endPoint y: 335, distance: 100.3
click at [667, 335] on textarea "Instagram: @arwen_the_hound Tiktok: @arwen_and_chrislyn Arwen has been with Por…" at bounding box center [661, 304] width 84 height 168
drag, startPoint x: 645, startPoint y: 240, endPoint x: 664, endPoint y: 359, distance: 120.1
click at [664, 360] on textarea "Instagram: @arwen_the_hound Tiktok: @arwen_and_chrislyn Arwen bandanas and reco…" at bounding box center [661, 304] width 84 height 168
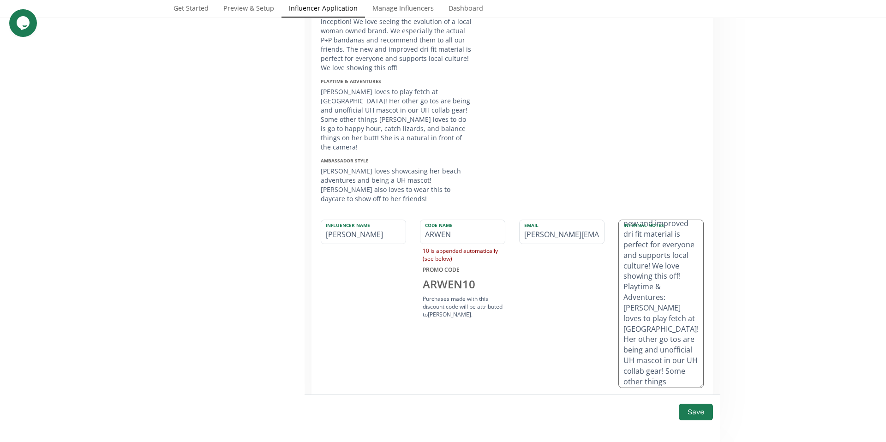
scroll to position [102, 0]
click at [667, 321] on textarea "Instagram: @arwen_the_hound Tiktok: @arwen_and_chrislyn Arwen bandanas and reco…" at bounding box center [661, 304] width 84 height 168
drag, startPoint x: 686, startPoint y: 313, endPoint x: 651, endPoint y: 222, distance: 98.1
click at [651, 222] on textarea "Instagram: @arwen_the_hound Tiktok: @arwen_and_chrislyn Arwen bandanas and reco…" at bounding box center [661, 304] width 84 height 168
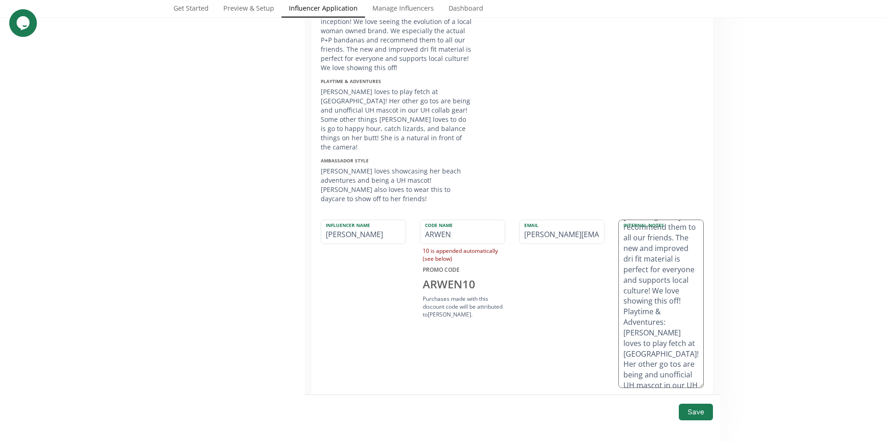
drag, startPoint x: 685, startPoint y: 346, endPoint x: 645, endPoint y: 223, distance: 129.5
click at [645, 223] on textarea "Instagram: @arwen_the_hound Tiktok: @arwen_and_chrislyn Arwen bandanas and reco…" at bounding box center [661, 304] width 84 height 168
drag, startPoint x: 619, startPoint y: 276, endPoint x: 682, endPoint y: 362, distance: 106.5
click at [681, 363] on textarea "Instagram: @arwen_the_hound Tiktok: @arwen_and_chrislyn Arwen loves to play fet…" at bounding box center [661, 304] width 84 height 168
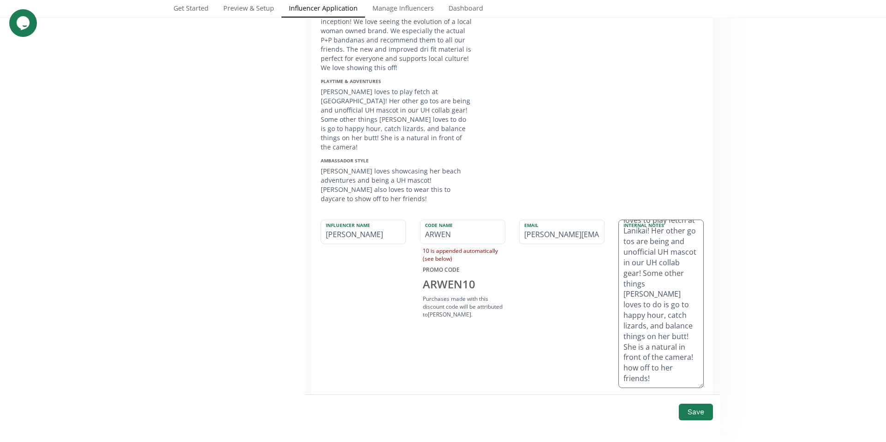
scroll to position [98, 0]
drag, startPoint x: 622, startPoint y: 352, endPoint x: 650, endPoint y: 360, distance: 29.1
click at [650, 360] on textarea "Instagram: @arwen_the_hound Tiktok: @arwen_and_chrislyn Arwen loves to play fet…" at bounding box center [661, 304] width 84 height 168
type textarea "Instagram: @arwen_the_hound Tiktok: @arwen_and_chrislyn [PERSON_NAME] loves to …"
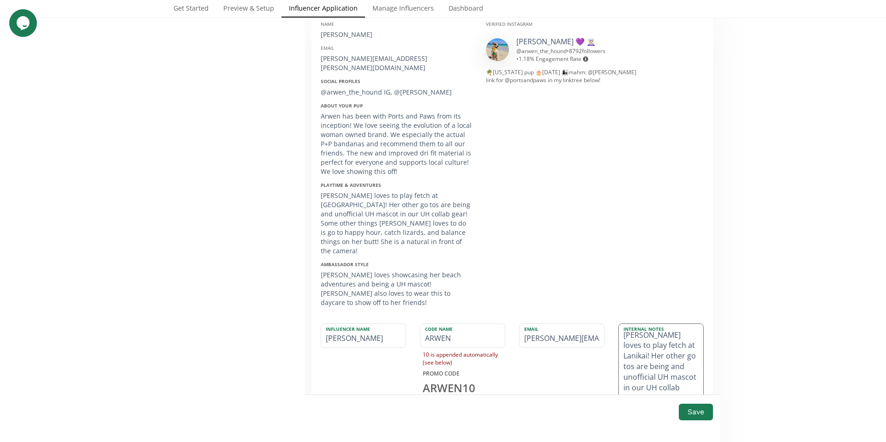
scroll to position [78, 0]
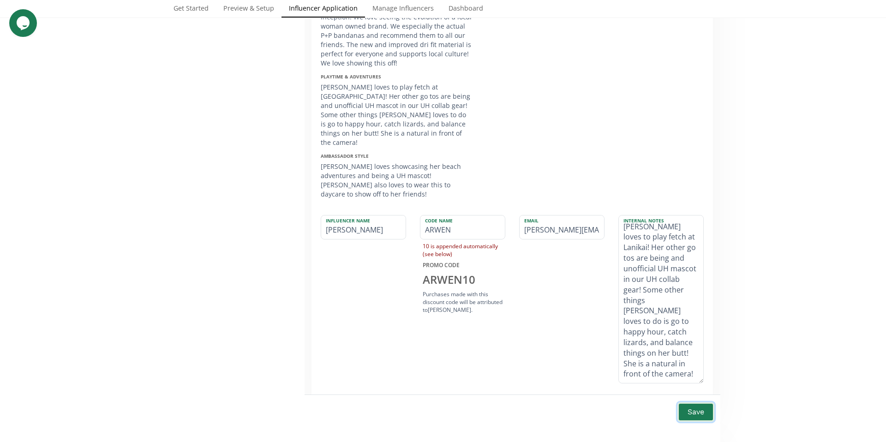
click at [683, 411] on button "Save" at bounding box center [696, 412] width 37 height 20
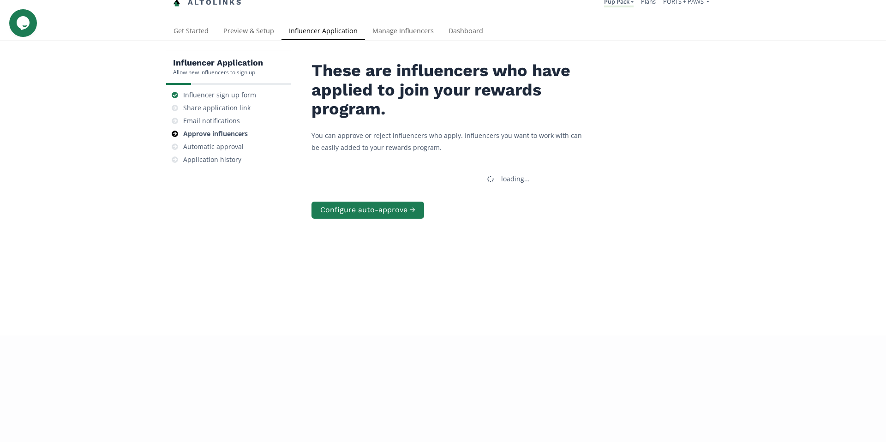
scroll to position [8, 0]
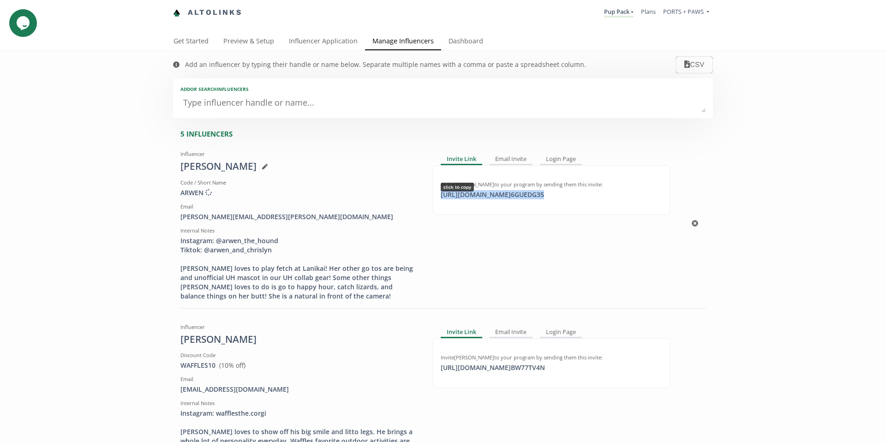
click at [550, 195] on div "[URL][DOMAIN_NAME] 6GUEDG35 click to copy" at bounding box center [492, 194] width 114 height 9
drag, startPoint x: 179, startPoint y: 167, endPoint x: 214, endPoint y: 168, distance: 35.1
click at [214, 168] on div "[PERSON_NAME]" at bounding box center [299, 167] width 238 height 14
copy div "[PERSON_NAME]"
copy div "Chrislyn"
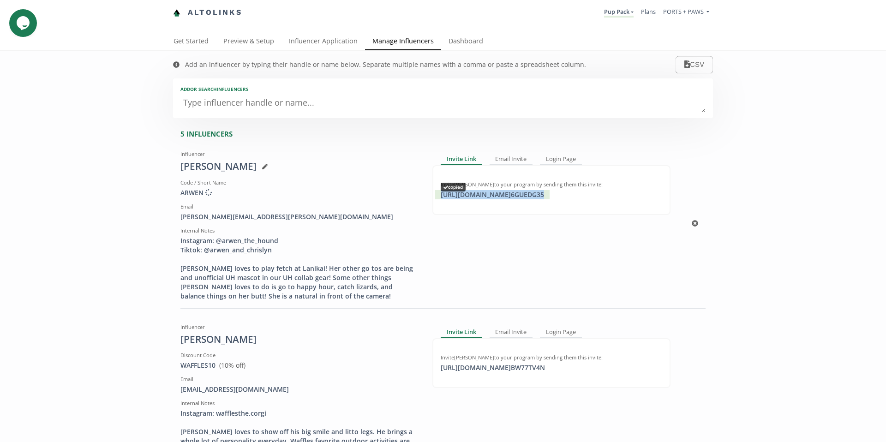
click at [546, 194] on div "https://app.altolinks.com/invite/ 6GUEDG35 copied" at bounding box center [492, 194] width 114 height 9
copy div "https://app.altolinks.com/invite/ 6GUEDG35"
drag, startPoint x: 269, startPoint y: 217, endPoint x: 175, endPoint y: 215, distance: 93.7
click at [175, 215] on div "Influencer Chrislyn DeMattos Code / Short Name ARWEN Creating discount code ...…" at bounding box center [300, 224] width 252 height 154
copy div "demattos.chrislyn@gmail.com"
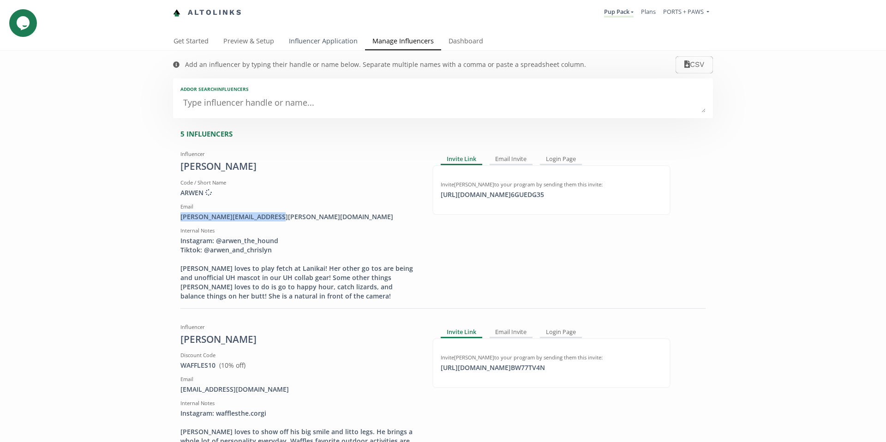
click at [302, 41] on link "Influencer Application" at bounding box center [324, 42] width 84 height 18
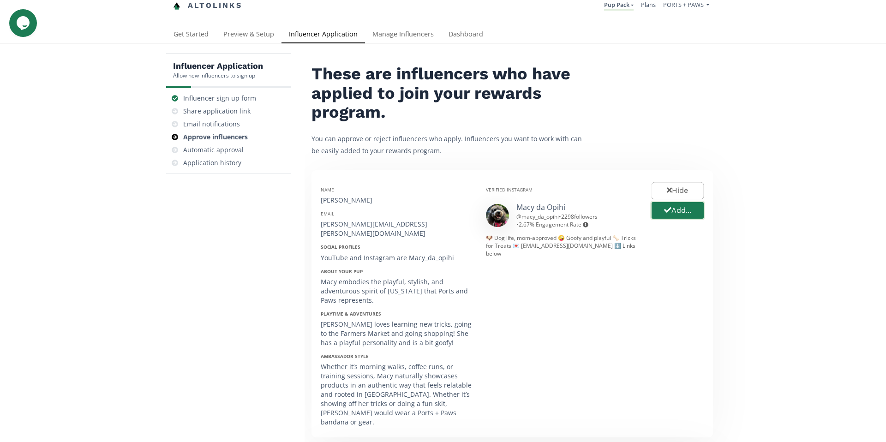
scroll to position [10, 0]
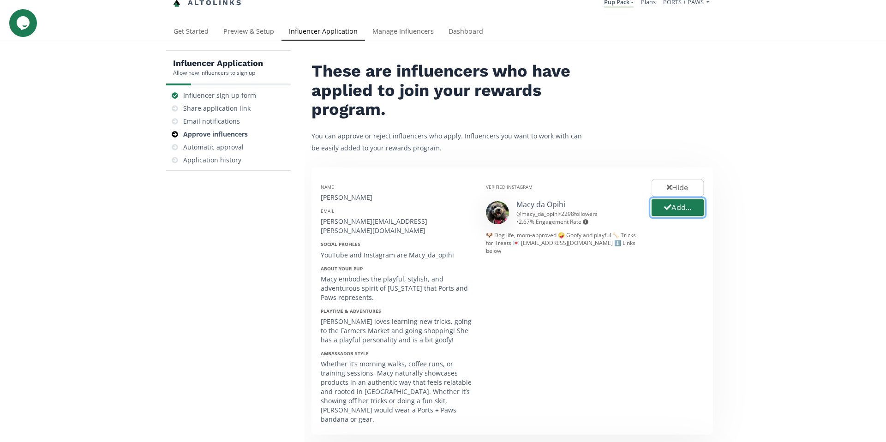
click at [678, 209] on button "Add..." at bounding box center [677, 208] width 55 height 20
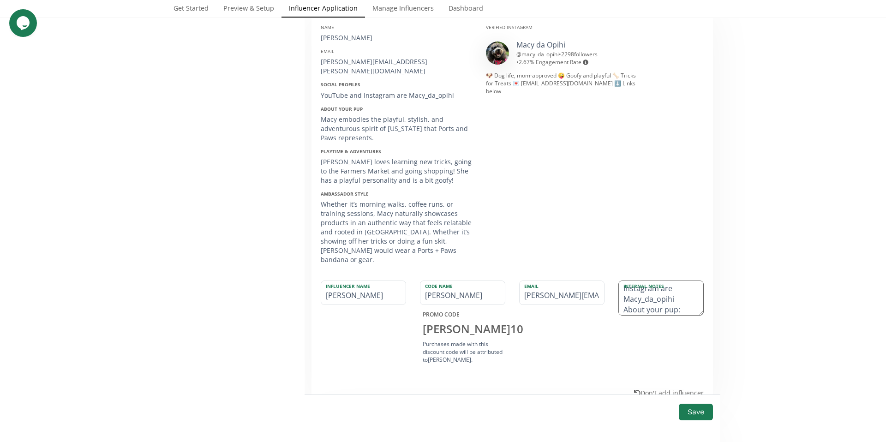
scroll to position [32, 0]
click at [622, 281] on textarea "Social Profiles: YouTube and Instagram are Macy_da_opihi About your pup: Macy e…" at bounding box center [661, 298] width 84 height 34
drag, startPoint x: 621, startPoint y: 289, endPoint x: 620, endPoint y: 278, distance: 11.6
click at [620, 281] on textarea "Social Profiles: YouTube and Instagram are @Macy_da_opihi About your pup: Macy …" at bounding box center [661, 298] width 84 height 34
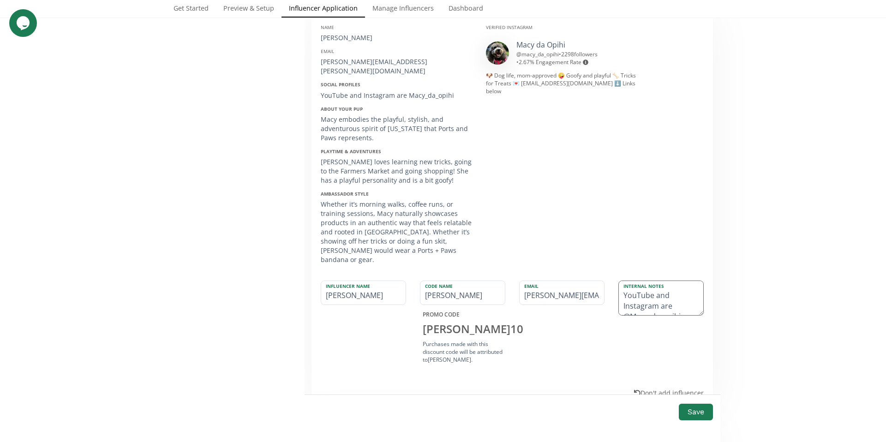
drag, startPoint x: 619, startPoint y: 289, endPoint x: 619, endPoint y: 280, distance: 9.3
click at [619, 281] on textarea "YouTube and Instagram are @Macy_da_opihi About your pup: Macy embodies the play…" at bounding box center [661, 298] width 84 height 34
drag, startPoint x: 670, startPoint y: 279, endPoint x: 656, endPoint y: 279, distance: 14.3
click at [656, 281] on textarea "Instagram are @Macy_da_opihi About your pup: Macy embodies the playful, stylish…" at bounding box center [661, 298] width 84 height 34
drag, startPoint x: 697, startPoint y: 295, endPoint x: 680, endPoint y: 411, distance: 117.1
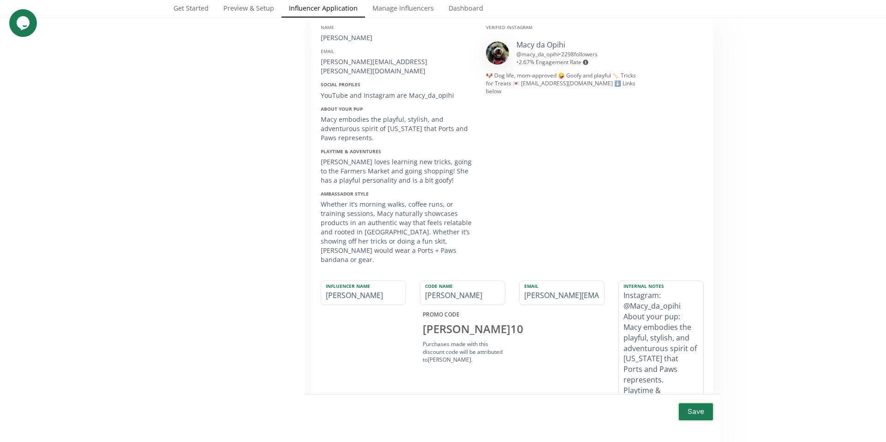
drag, startPoint x: 621, startPoint y: 298, endPoint x: 682, endPoint y: 295, distance: 61.0
click at [682, 295] on textarea "Instagram: @Macy_da_opihi About your pup: Macy embodies the playful, stylish, a…" at bounding box center [661, 357] width 84 height 152
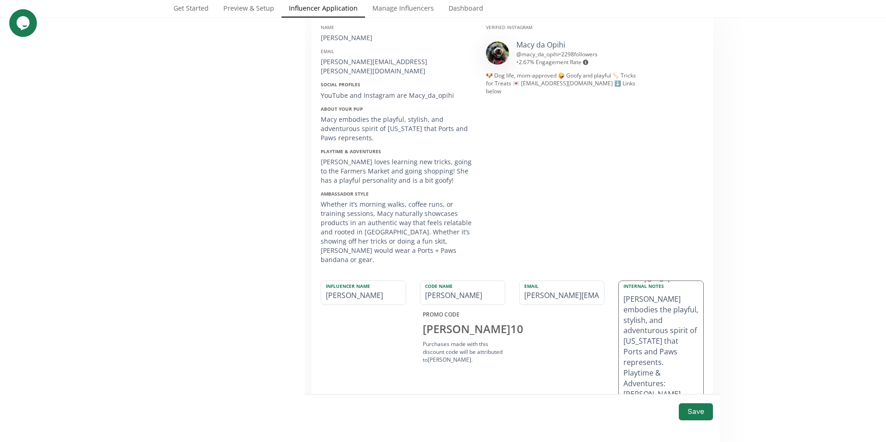
drag, startPoint x: 665, startPoint y: 355, endPoint x: 642, endPoint y: 284, distance: 73.7
click at [642, 284] on textarea "Instagram: @Macy_da_opihi Macy embodies the playful, stylish, and adventurous s…" at bounding box center [661, 357] width 84 height 152
drag, startPoint x: 621, startPoint y: 329, endPoint x: 667, endPoint y: 367, distance: 59.7
click at [667, 367] on textarea "Instagram: @Macy_da_opihi Macy loves learning new tricks, going to the Farmers …" at bounding box center [661, 357] width 84 height 152
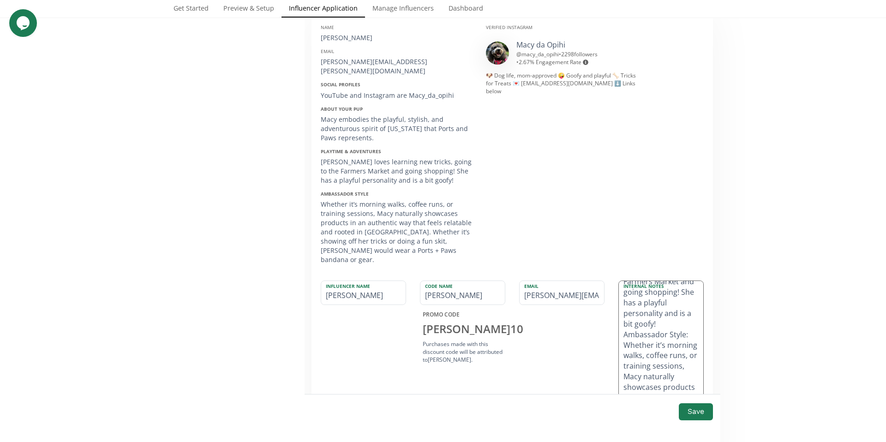
scroll to position [70, 0]
drag, startPoint x: 621, startPoint y: 325, endPoint x: 671, endPoint y: 383, distance: 77.0
click at [672, 383] on textarea "Instagram: @Macy_da_opihi Macy loves learning new tricks, going to the Farmers …" at bounding box center [661, 357] width 84 height 152
drag, startPoint x: 622, startPoint y: 324, endPoint x: 669, endPoint y: 388, distance: 80.2
click at [669, 388] on textarea "Instagram: @Macy_da_opihi Macy loves learning new tricks, going to the Farmers …" at bounding box center [661, 357] width 84 height 152
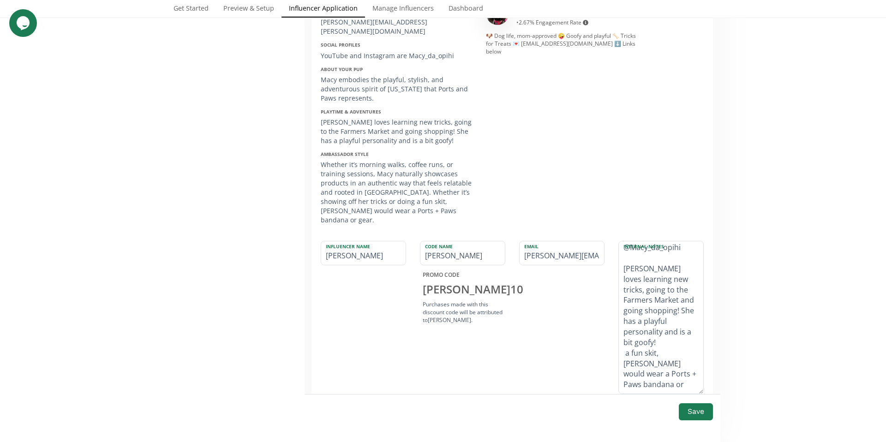
scroll to position [216, 0]
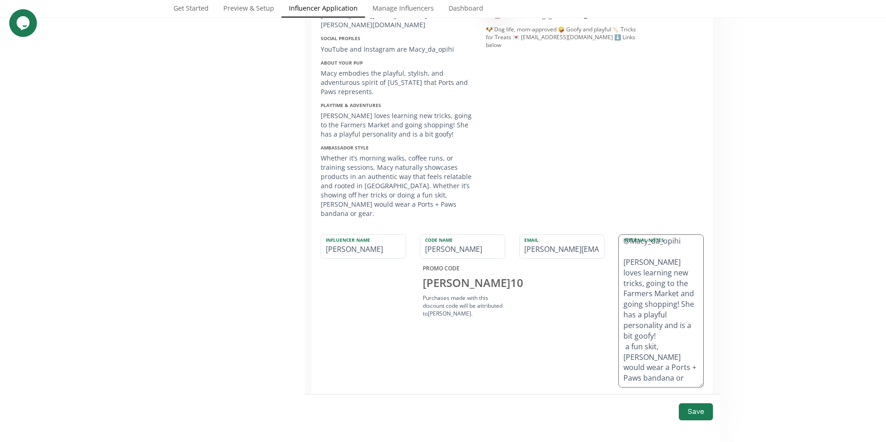
drag, startPoint x: 622, startPoint y: 329, endPoint x: 642, endPoint y: 364, distance: 39.9
click at [641, 364] on textarea "Instagram: @Macy_da_opihi Macy loves learning new tricks, going to the Farmers …" at bounding box center [661, 311] width 84 height 152
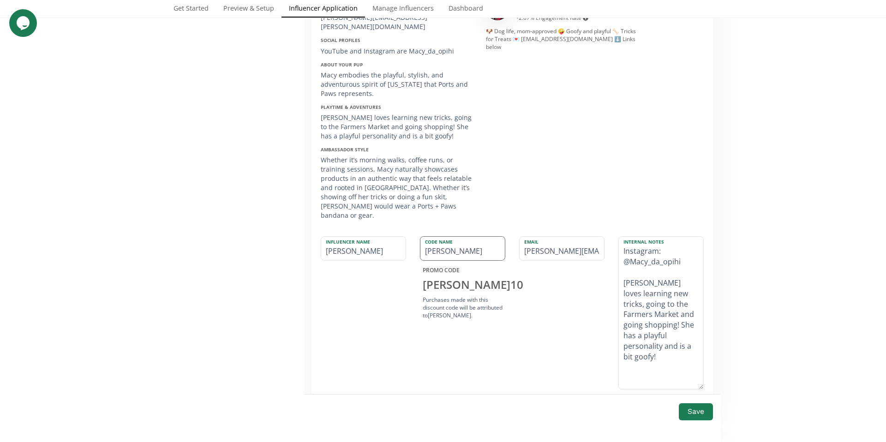
type textarea "Instagram: @Macy_da_opihi Macy loves learning new tricks, going to the Farmers …"
click at [450, 237] on input "DEANNA" at bounding box center [463, 249] width 84 height 24
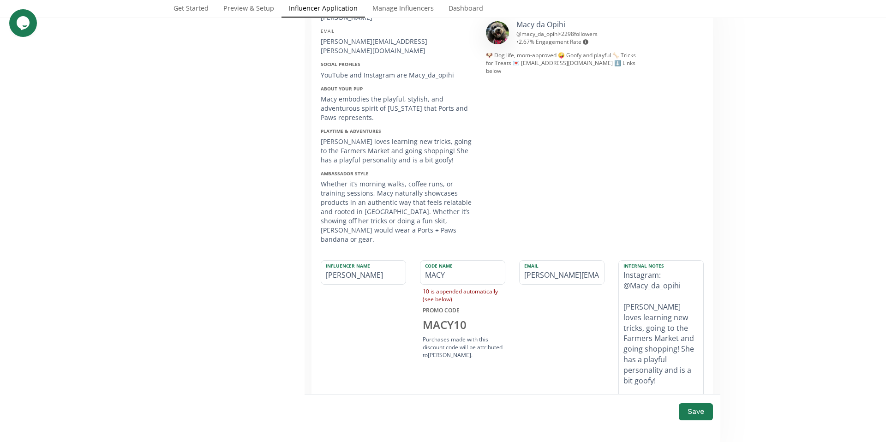
scroll to position [174, 0]
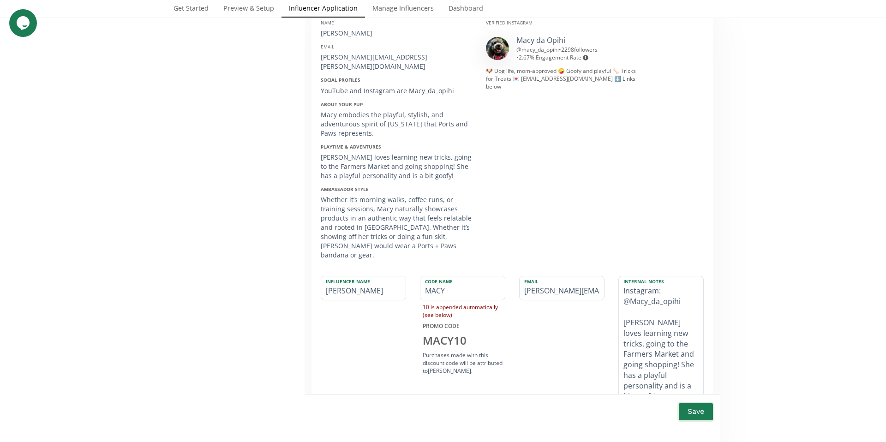
type input "MACY"
click at [693, 416] on button "Save" at bounding box center [696, 412] width 37 height 20
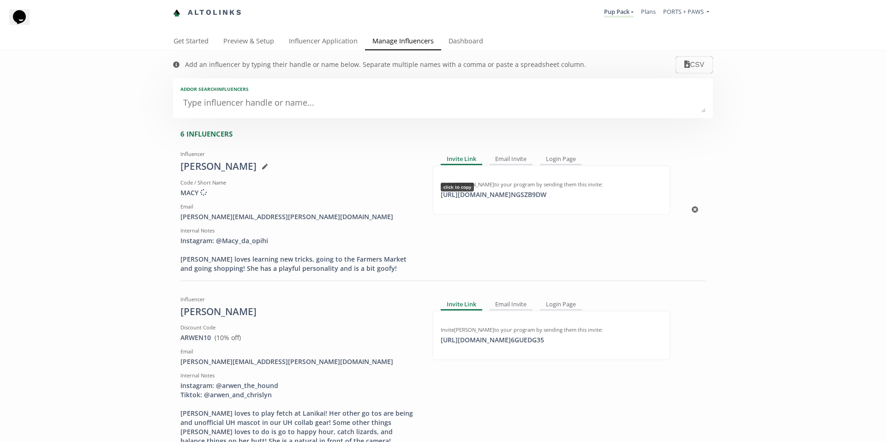
click at [518, 194] on div "[URL][DOMAIN_NAME] NGSZB9DW click to copy" at bounding box center [493, 194] width 117 height 9
drag, startPoint x: 174, startPoint y: 166, endPoint x: 215, endPoint y: 171, distance: 40.5
click at [215, 170] on div "Influencer [PERSON_NAME] Code / Short Name MACY Creating discount code ... Emai…" at bounding box center [300, 210] width 252 height 126
copy div "[PERSON_NAME]"
drag, startPoint x: 263, startPoint y: 218, endPoint x: 179, endPoint y: 218, distance: 84.0
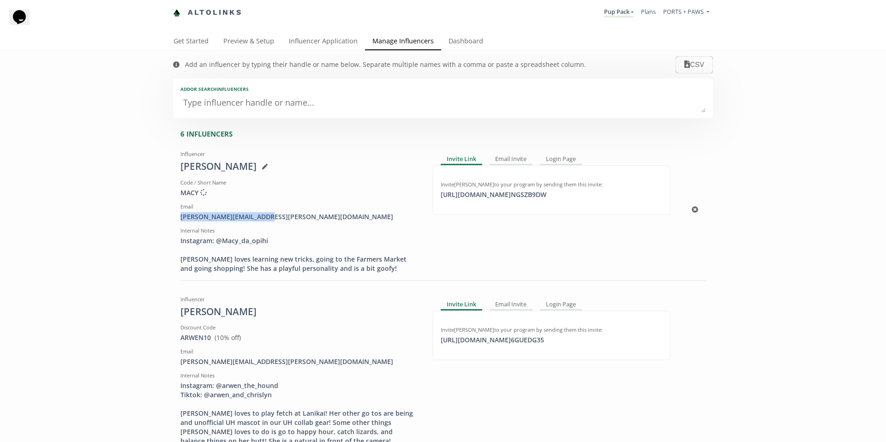
click at [180, 219] on div "[PERSON_NAME][EMAIL_ADDRESS][PERSON_NAME][DOMAIN_NAME]" at bounding box center [299, 216] width 238 height 9
copy div "[PERSON_NAME][EMAIL_ADDRESS][PERSON_NAME][DOMAIN_NAME]"
click at [323, 44] on link "Influencer Application" at bounding box center [324, 42] width 84 height 18
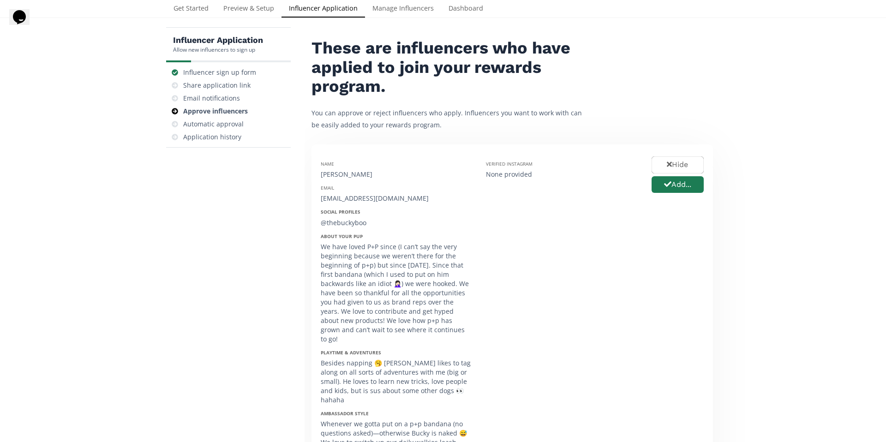
scroll to position [103, 0]
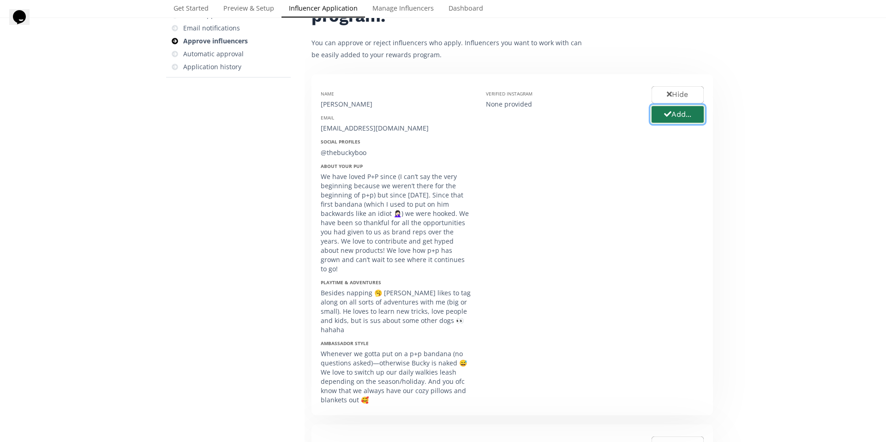
click at [685, 115] on button "Add..." at bounding box center [677, 115] width 55 height 20
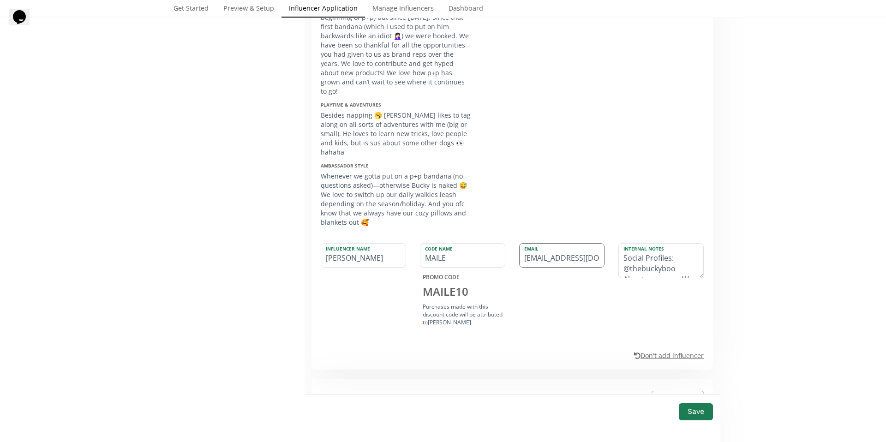
scroll to position [304, 0]
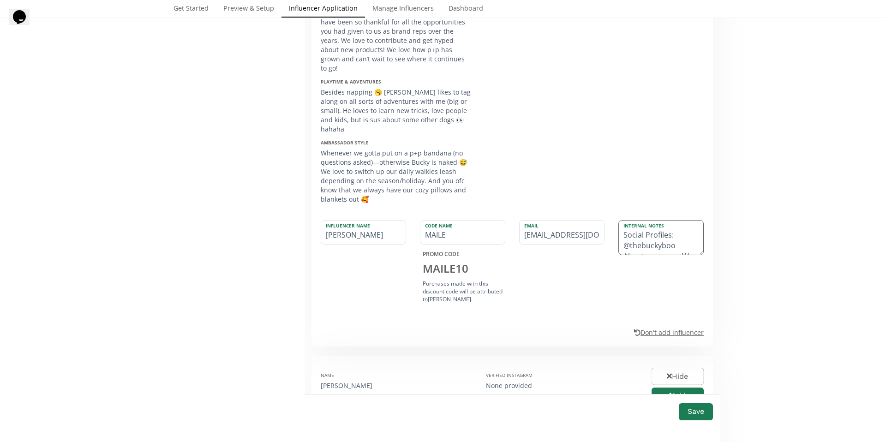
click at [673, 228] on textarea "Social Profiles: @thebuckyboo About your pup: We have loved P+P since (I can’t …" at bounding box center [661, 238] width 84 height 34
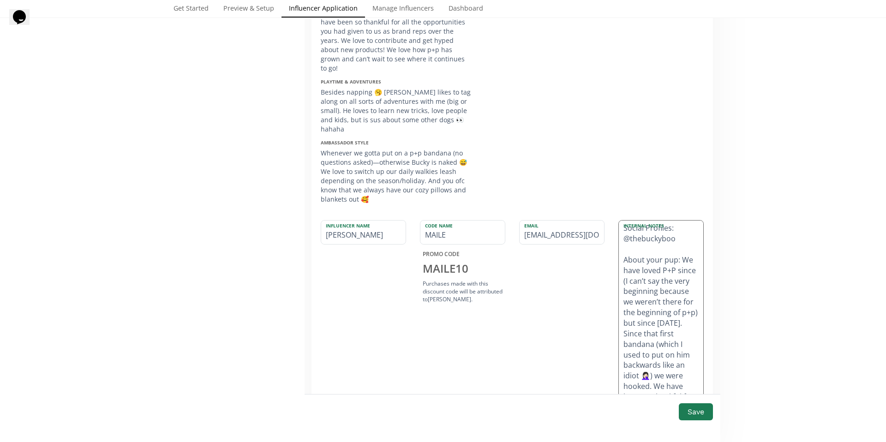
drag, startPoint x: 697, startPoint y: 235, endPoint x: 678, endPoint y: 384, distance: 150.0
click at [682, 389] on textarea "Social Profiles: @thebuckyboo About your pup: We have loved P+P since (I can’t …" at bounding box center [661, 315] width 84 height 188
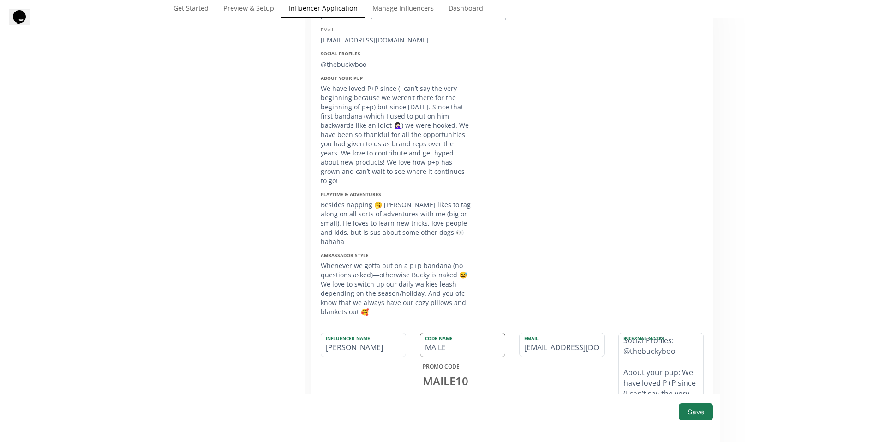
scroll to position [192, 0]
type textarea "Social Profiles: @thebuckyboo About your pup: We have loved P+P since (I can’t …"
click at [431, 332] on input "MAILE" at bounding box center [463, 344] width 84 height 24
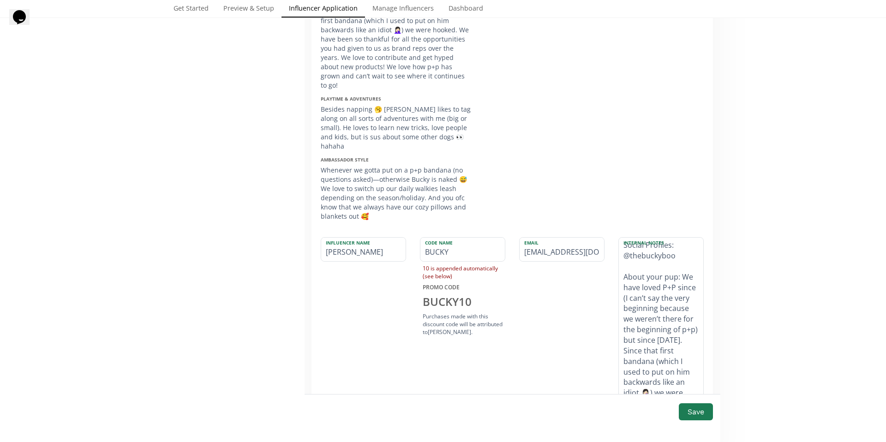
scroll to position [322, 0]
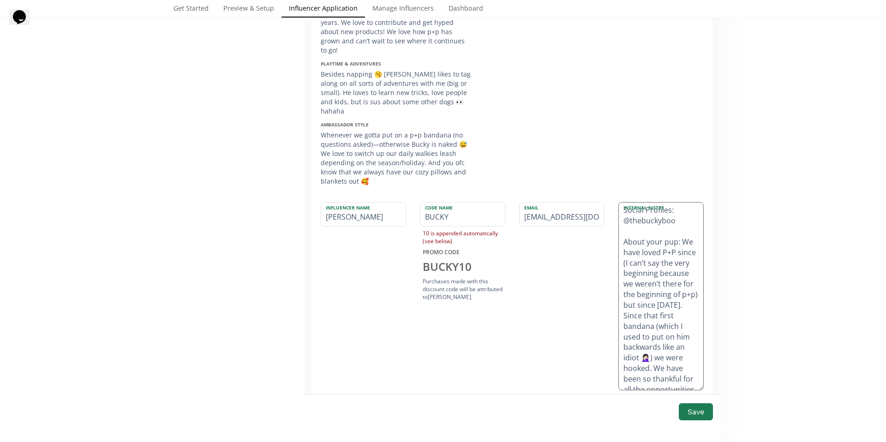
type input "BUCKY"
drag, startPoint x: 621, startPoint y: 224, endPoint x: 662, endPoint y: 333, distance: 116.9
click at [662, 333] on textarea "Social Profiles: @thebuckyboo About your pup: We have loved P+P since (I can’t …" at bounding box center [661, 296] width 84 height 187
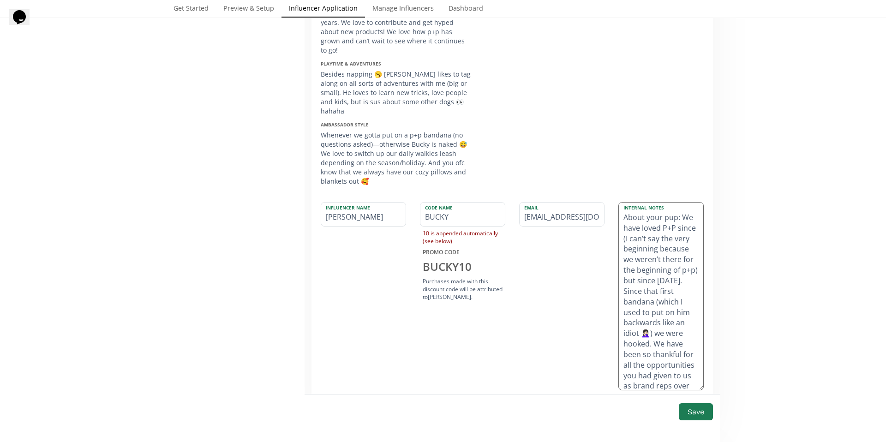
drag, startPoint x: 622, startPoint y: 201, endPoint x: 667, endPoint y: 361, distance: 166.0
click at [667, 361] on textarea "Social Profiles: @thebuckyboo About your pup: We have loved P+P since (I can’t …" at bounding box center [661, 296] width 84 height 187
drag, startPoint x: 621, startPoint y: 198, endPoint x: 664, endPoint y: 328, distance: 136.0
click at [664, 328] on textarea "Social Profiles: @thebuckyboo opportunities you had given to us as brand reps o…" at bounding box center [661, 296] width 84 height 187
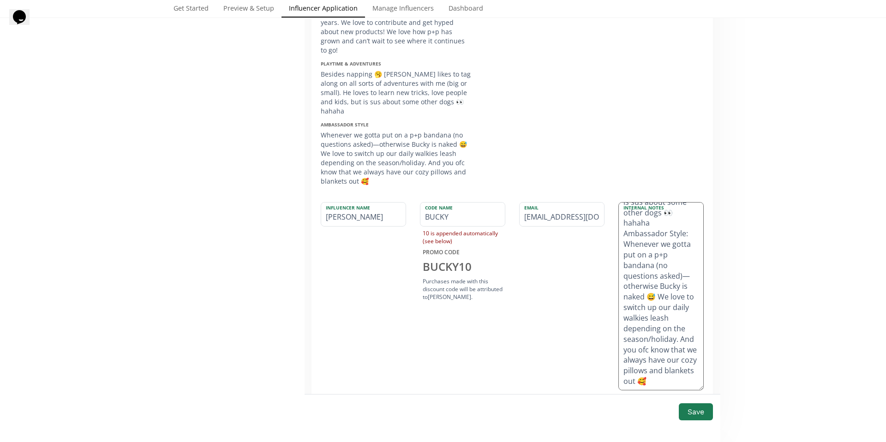
drag, startPoint x: 620, startPoint y: 266, endPoint x: 673, endPoint y: 362, distance: 109.7
click at [673, 362] on textarea "Social Profiles: @thebuckyboo Besides napping 🥱 [PERSON_NAME] likes to tag alon…" at bounding box center [661, 296] width 84 height 187
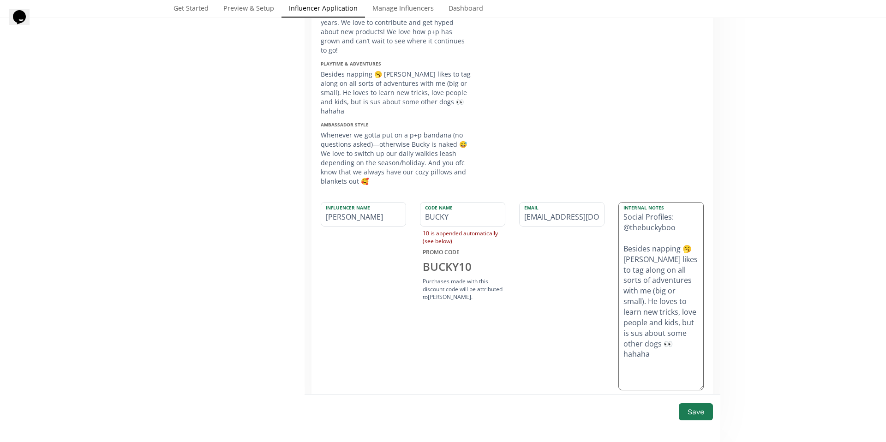
scroll to position [0, 0]
type textarea "Social Profiles: @thebuckyboo Besides napping 🥱 [PERSON_NAME] likes to tag alon…"
click at [684, 417] on button "Save" at bounding box center [696, 412] width 37 height 20
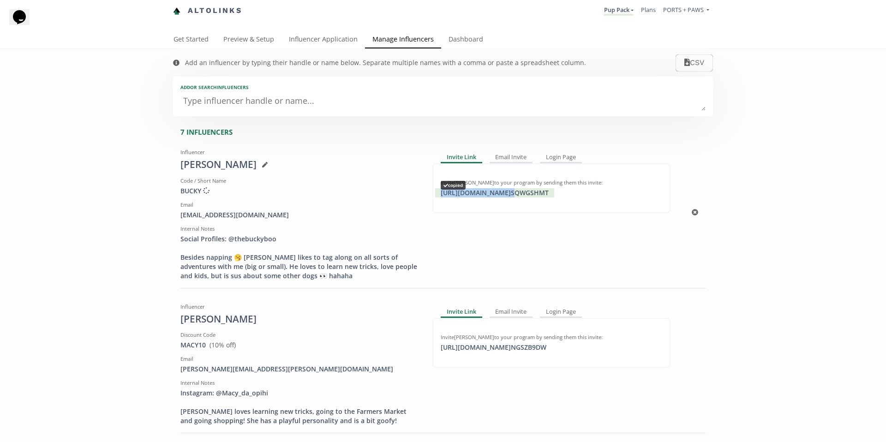
click at [540, 195] on div "[URL][DOMAIN_NAME] SQWGSHMT copied" at bounding box center [494, 192] width 119 height 9
drag, startPoint x: 257, startPoint y: 215, endPoint x: 243, endPoint y: 218, distance: 13.8
click at [243, 218] on div "[EMAIL_ADDRESS][DOMAIN_NAME]" at bounding box center [299, 214] width 238 height 9
drag, startPoint x: 177, startPoint y: 216, endPoint x: 281, endPoint y: 222, distance: 104.0
click at [281, 222] on div "Influencer [PERSON_NAME] Code / Short Name BUCKY Creating discount code ... Ema…" at bounding box center [300, 213] width 252 height 136
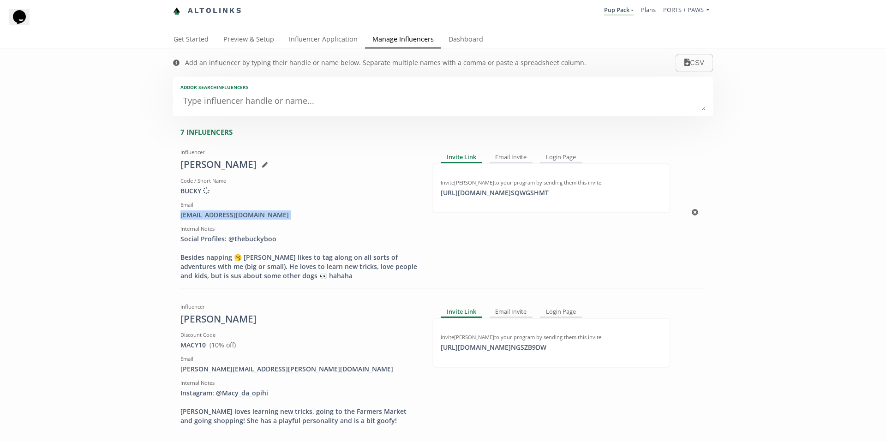
copy div "[EMAIL_ADDRESS][DOMAIN_NAME]"
click at [335, 42] on link "Influencer Application" at bounding box center [324, 40] width 84 height 18
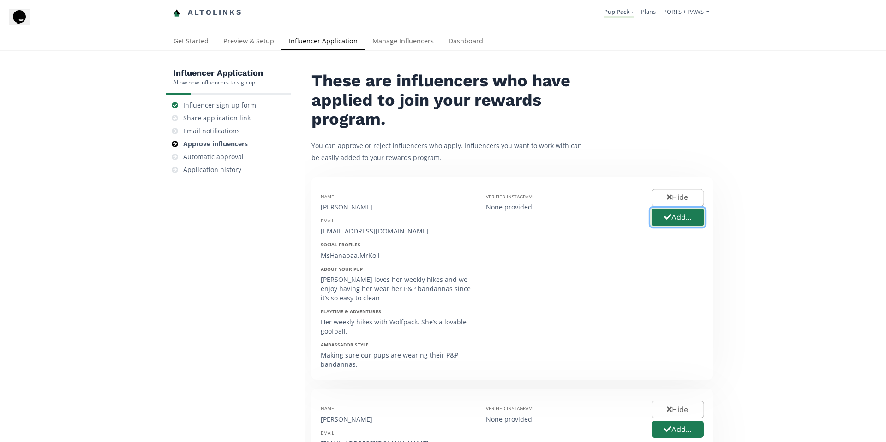
click at [677, 220] on button "Add..." at bounding box center [677, 218] width 55 height 20
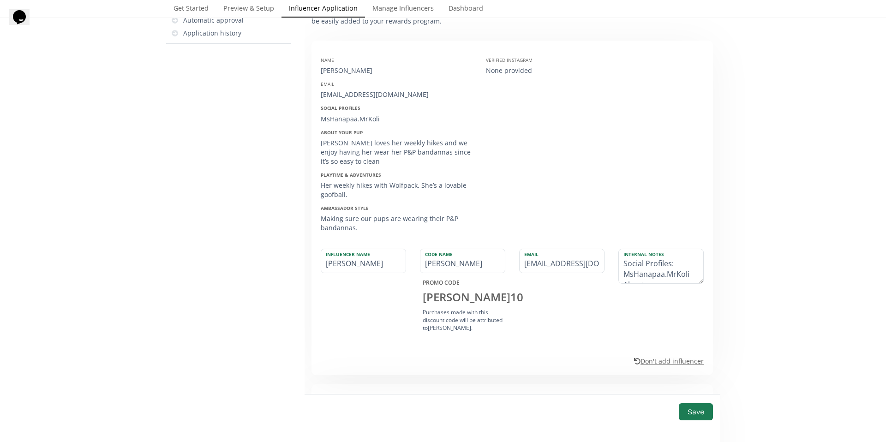
scroll to position [142, 0]
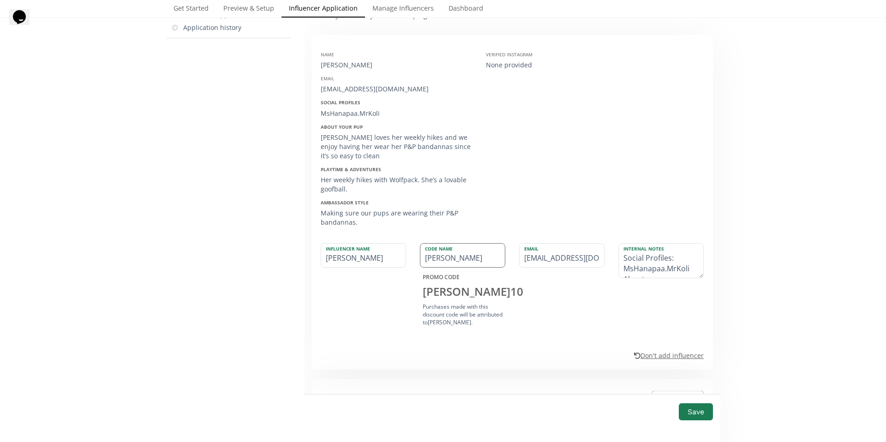
click at [435, 259] on input "SHAWN" at bounding box center [463, 256] width 84 height 24
drag, startPoint x: 435, startPoint y: 259, endPoint x: 436, endPoint y: 245, distance: 14.4
click at [435, 259] on input "SHAWN" at bounding box center [463, 256] width 84 height 24
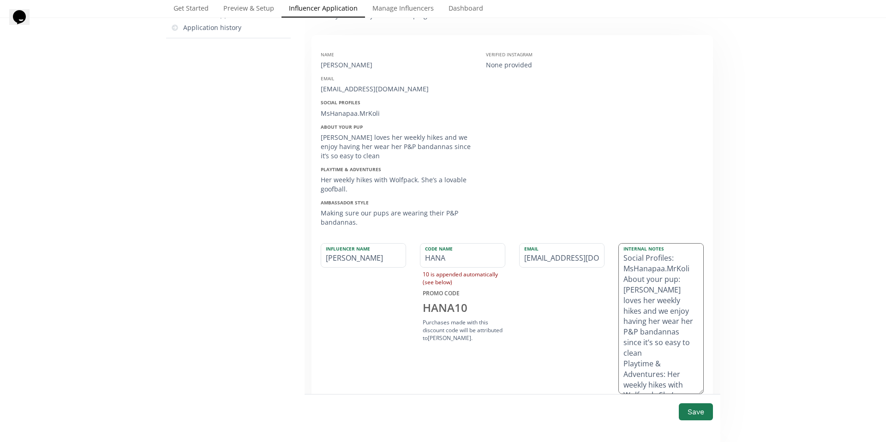
drag, startPoint x: 697, startPoint y: 277, endPoint x: 697, endPoint y: 391, distance: 114.9
type input "HANA"
drag, startPoint x: 621, startPoint y: 266, endPoint x: 679, endPoint y: 270, distance: 58.3
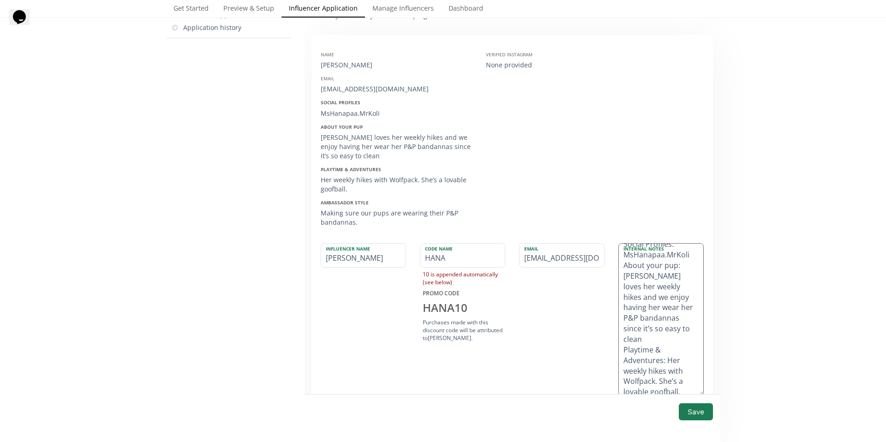
click at [679, 270] on textarea "Social Profiles: MsHanapaa.MrKoli About your pup: Hana loves her weekly hikes a…" at bounding box center [661, 320] width 84 height 152
drag, startPoint x: 675, startPoint y: 337, endPoint x: 620, endPoint y: 276, distance: 82.3
click at [620, 276] on textarea "Social Profiles: MsHanapaa.MrKoli Hana loves her weekly hikes and we enjoy havi…" at bounding box center [661, 320] width 84 height 152
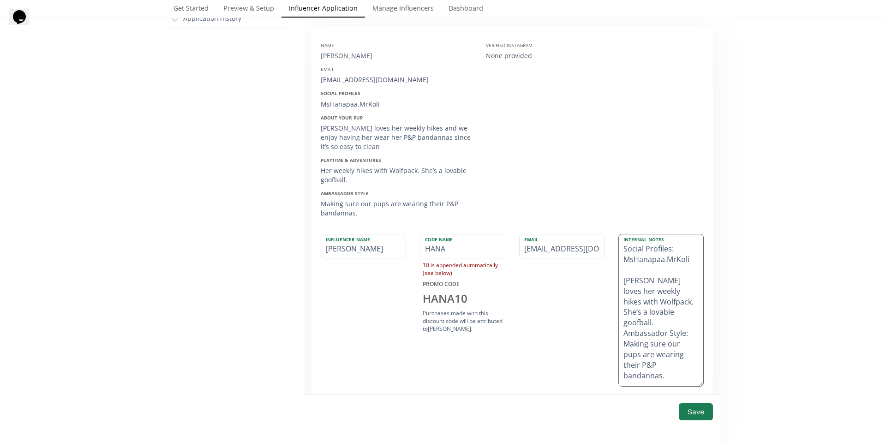
scroll to position [165, 0]
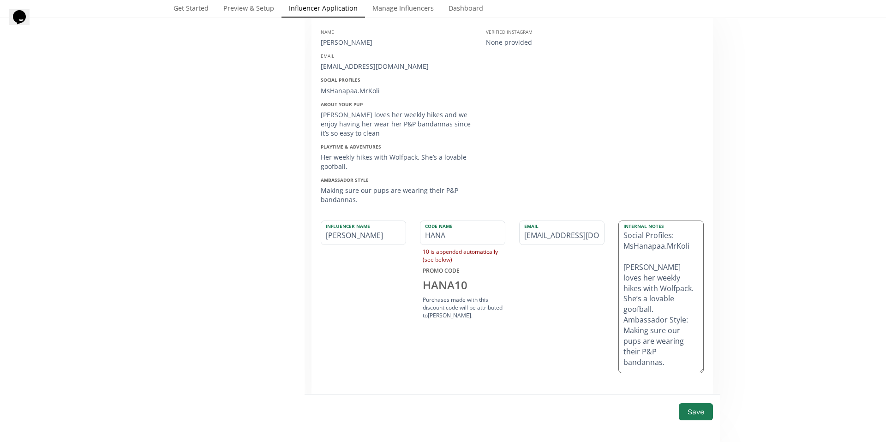
drag, startPoint x: 620, startPoint y: 310, endPoint x: 662, endPoint y: 347, distance: 55.6
click at [662, 347] on textarea "Social Profiles: MsHanapaa.MrKoli Hana loves her weekly hikes with Wolfpack. Sh…" at bounding box center [661, 297] width 84 height 152
type textarea "Social Profiles: MsHanapaa.MrKoli Hana loves her weekly hikes with Wolfpack. Sh…"
click at [693, 411] on button "Save" at bounding box center [696, 412] width 37 height 20
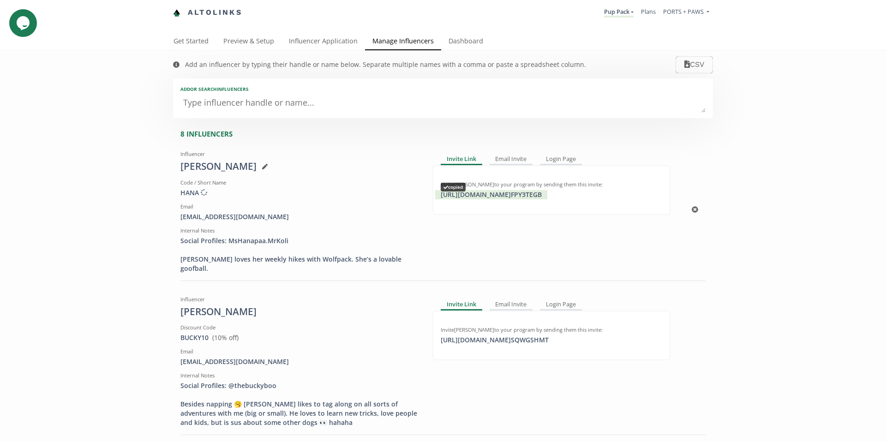
drag, startPoint x: 516, startPoint y: 192, endPoint x: 511, endPoint y: 203, distance: 12.2
click at [516, 192] on div "https://app.altolinks.com/invite/ FPY3TEGB copied" at bounding box center [491, 194] width 112 height 9
drag, startPoint x: 257, startPoint y: 217, endPoint x: 174, endPoint y: 219, distance: 83.1
click at [174, 219] on div "Influencer Shawn Murakawa Code / Short Name HANA Creating discount code ... Ema…" at bounding box center [300, 210] width 252 height 126
copy div "[EMAIL_ADDRESS][DOMAIN_NAME]"
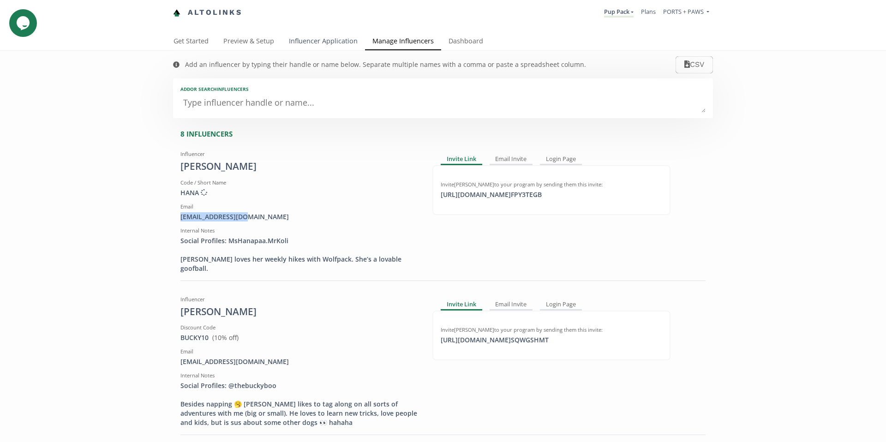
click at [311, 37] on link "Influencer Application" at bounding box center [324, 42] width 84 height 18
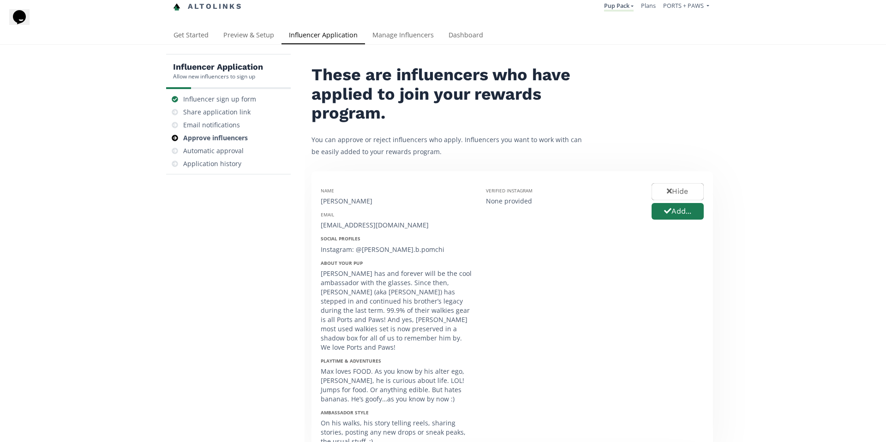
scroll to position [9, 0]
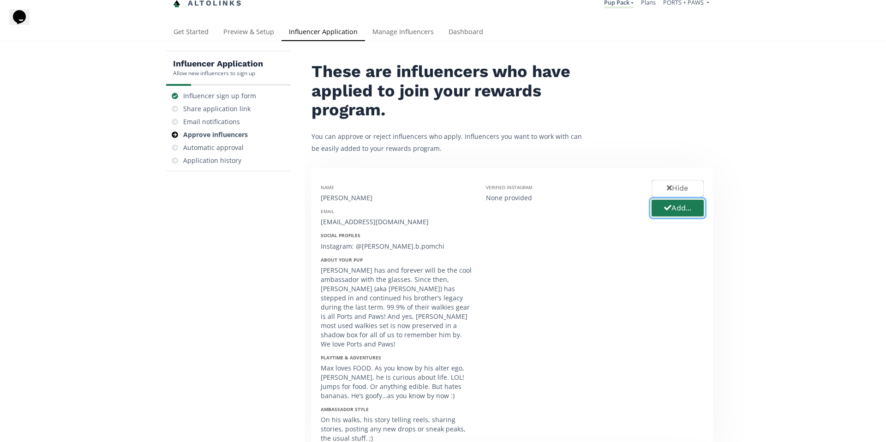
click at [673, 210] on button "Add..." at bounding box center [677, 208] width 55 height 20
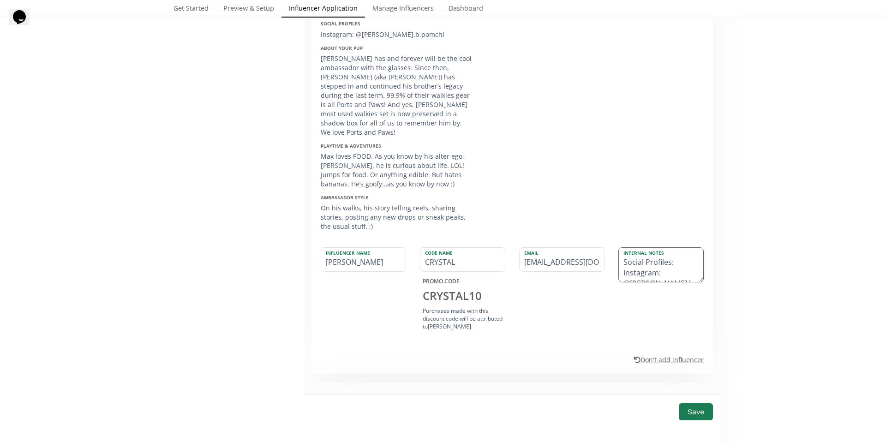
scroll to position [2, 0]
drag, startPoint x: 620, startPoint y: 262, endPoint x: 619, endPoint y: 253, distance: 8.4
click at [619, 253] on textarea "Social Profiles: Instagram: @bruno.b.pomchi About your pup: Bruno has and forev…" at bounding box center [661, 265] width 84 height 34
type textarea "Instagram: @bruno.b.pomchi About your pup: Bruno has and forever will be the co…"
click at [432, 257] on input "CRYSTAL" at bounding box center [463, 260] width 84 height 24
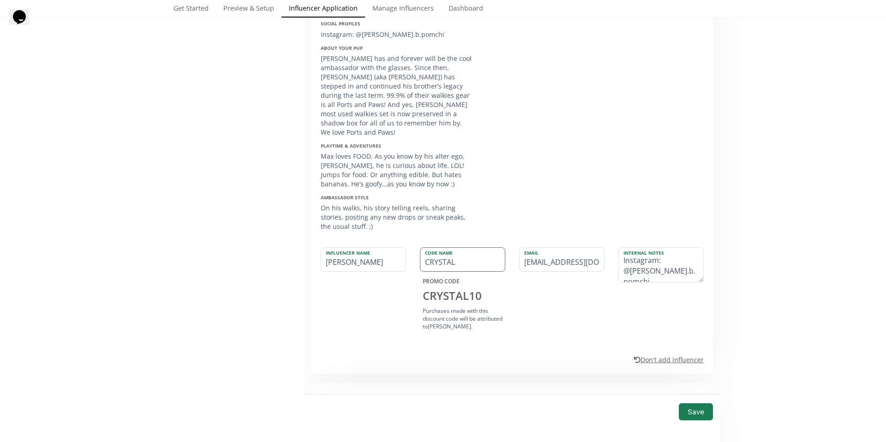
click at [432, 257] on input "CRYSTAL" at bounding box center [463, 260] width 84 height 24
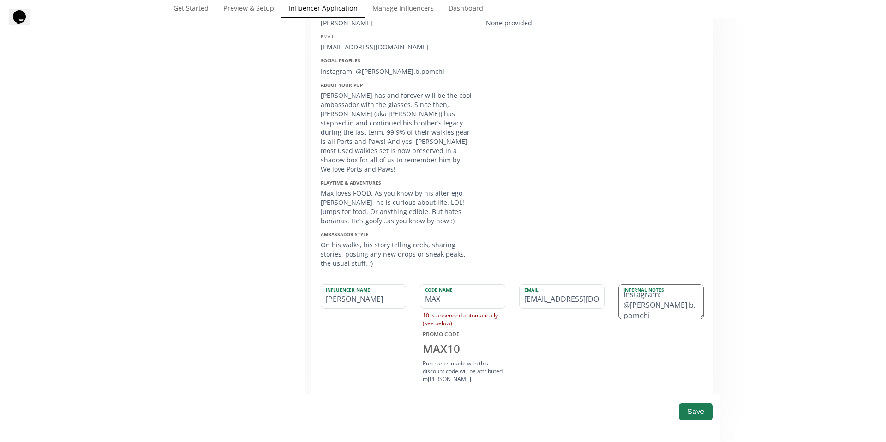
scroll to position [12, 0]
type input "MAX"
drag, startPoint x: 620, startPoint y: 301, endPoint x: 675, endPoint y: 286, distance: 56.4
click at [675, 286] on textarea "Instagram: @bruno.b.pomchi About your pup: Bruno has and forever will be the co…" at bounding box center [661, 302] width 84 height 34
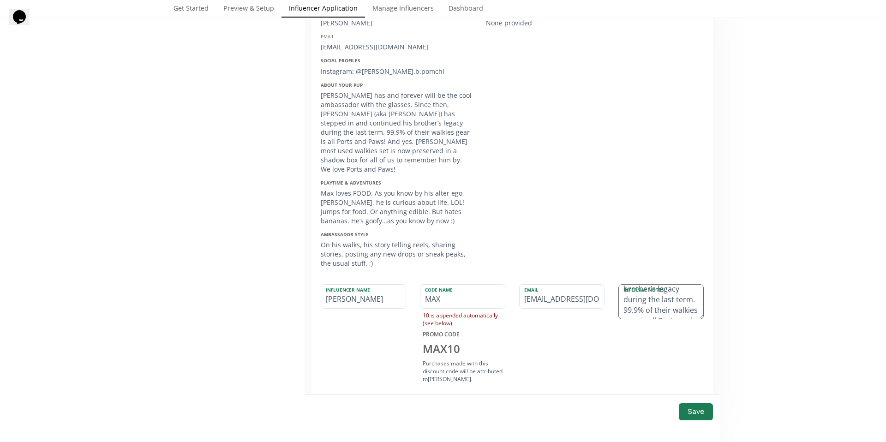
drag, startPoint x: 678, startPoint y: 287, endPoint x: 629, endPoint y: 283, distance: 48.6
click at [627, 284] on div "Internal Notes Instagram: @bruno.b.pomchi About your pup: Bruno has and forever…" at bounding box center [661, 301] width 85 height 35
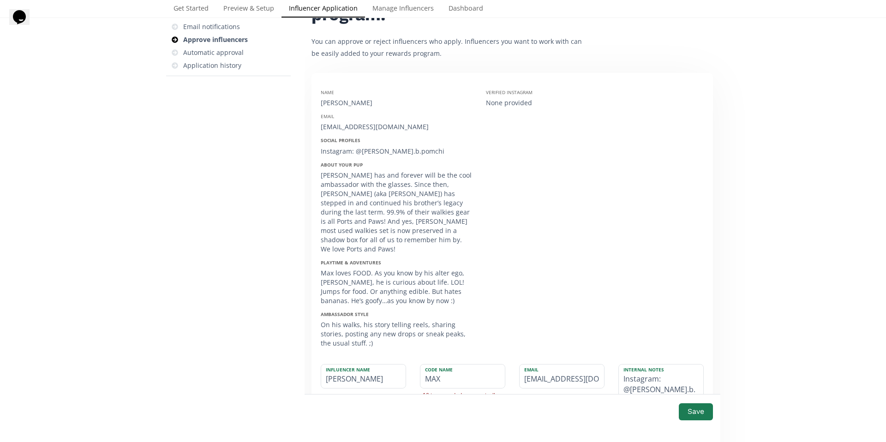
scroll to position [172, 0]
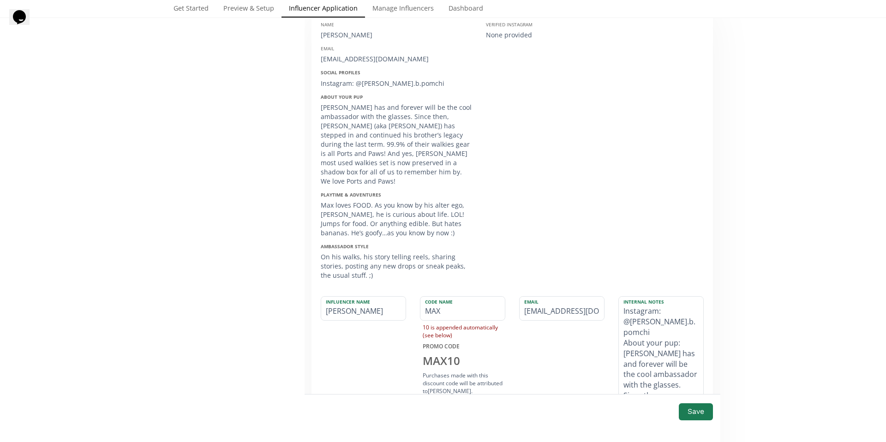
drag, startPoint x: 697, startPoint y: 321, endPoint x: 637, endPoint y: 434, distance: 128.4
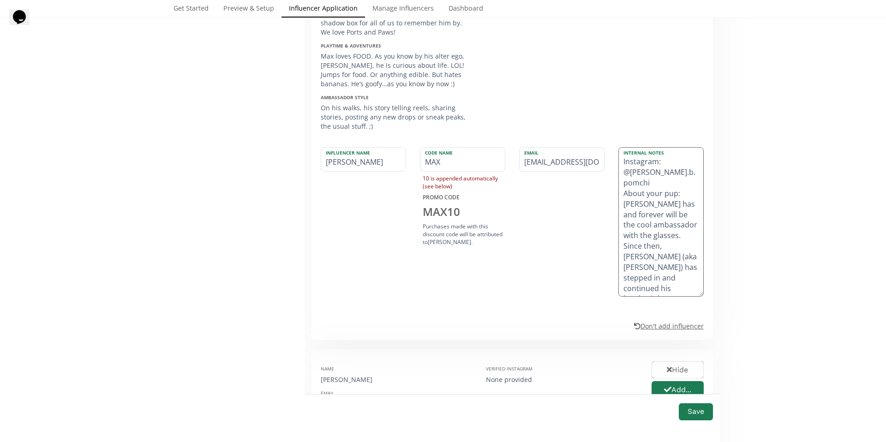
scroll to position [0, 0]
drag, startPoint x: 676, startPoint y: 174, endPoint x: 618, endPoint y: 176, distance: 58.2
click at [622, 174] on textarea "Instagram: @bruno.b.pomchi About your pup: Bruno has and forever will be the co…" at bounding box center [661, 222] width 84 height 149
drag, startPoint x: 663, startPoint y: 239, endPoint x: 620, endPoint y: 168, distance: 82.9
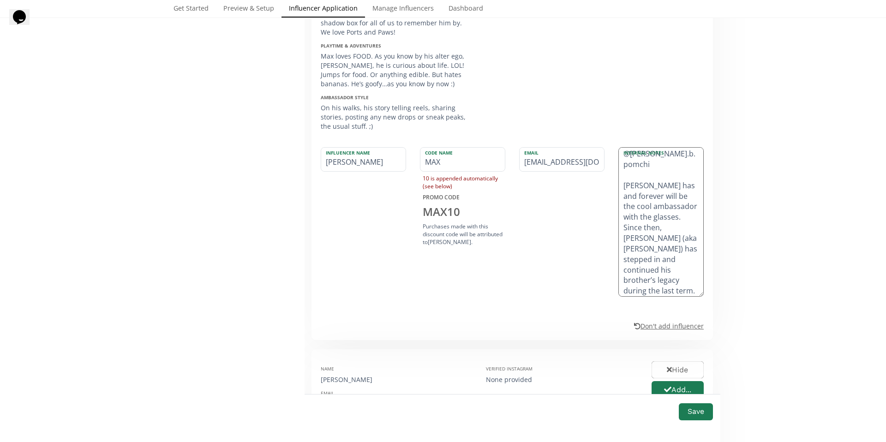
click at [620, 168] on textarea "Instagram: @bruno.b.pomchi Bruno has and forever will be the cool ambassador wi…" at bounding box center [661, 222] width 84 height 149
drag, startPoint x: 621, startPoint y: 205, endPoint x: 650, endPoint y: 276, distance: 76.2
click at [650, 276] on textarea "Instagram: @bruno.b.pomchi Max loves FOOD. As you know by his alter ego, Richar…" at bounding box center [661, 222] width 84 height 149
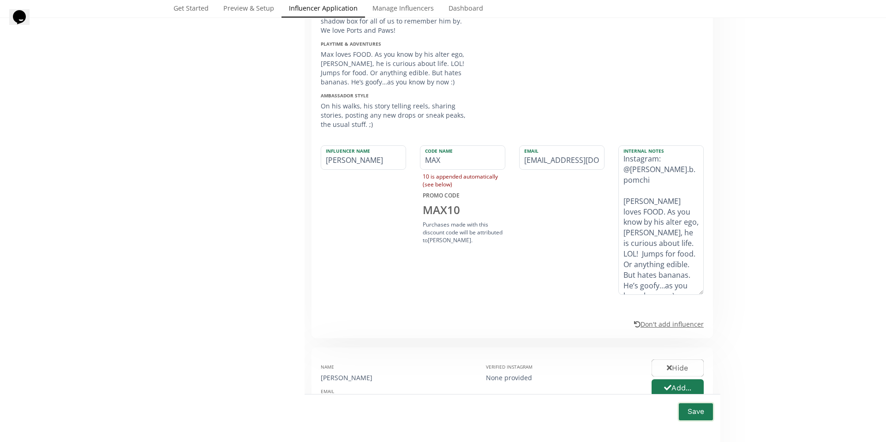
type textarea "Instagram: @[PERSON_NAME].b.pomchi [PERSON_NAME] loves FOOD. As you know by his…"
click at [700, 412] on button "Save" at bounding box center [696, 412] width 37 height 20
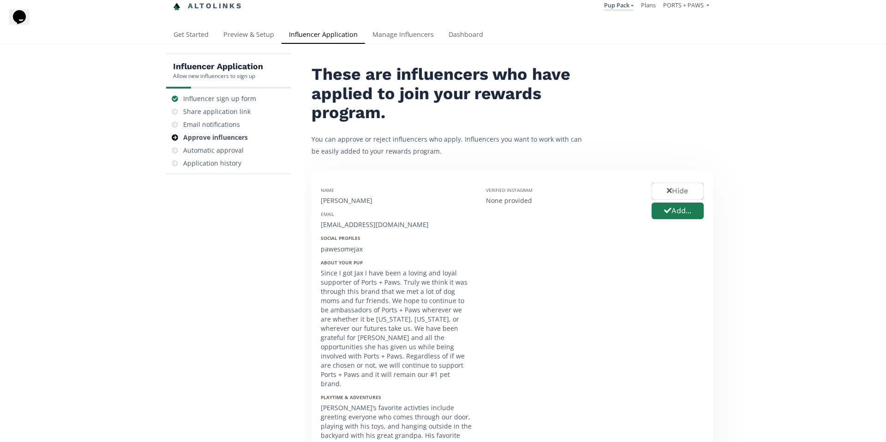
scroll to position [0, 0]
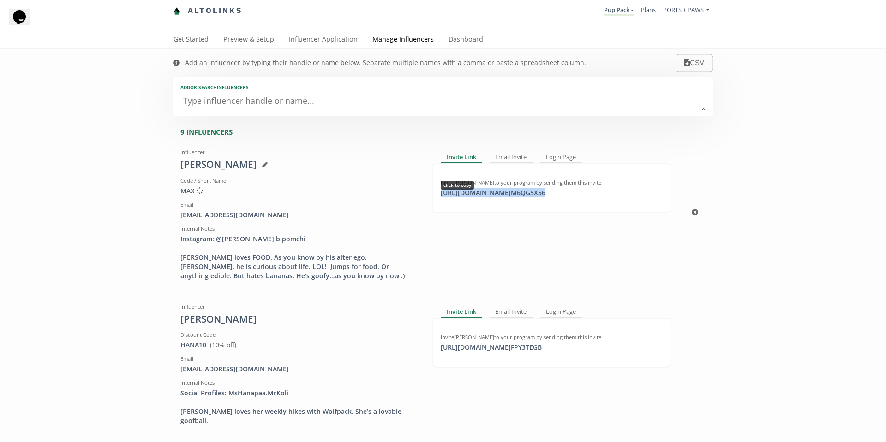
click at [515, 192] on div "https://app.altolinks.com/invite/ M6QG5X56 click to copy" at bounding box center [493, 192] width 116 height 9
drag, startPoint x: 265, startPoint y: 214, endPoint x: 177, endPoint y: 219, distance: 87.9
click at [180, 219] on div "crambayon@hotmail.com" at bounding box center [299, 214] width 238 height 9
copy div "[EMAIL_ADDRESS][DOMAIN_NAME]"
click at [337, 38] on link "Influencer Application" at bounding box center [324, 40] width 84 height 18
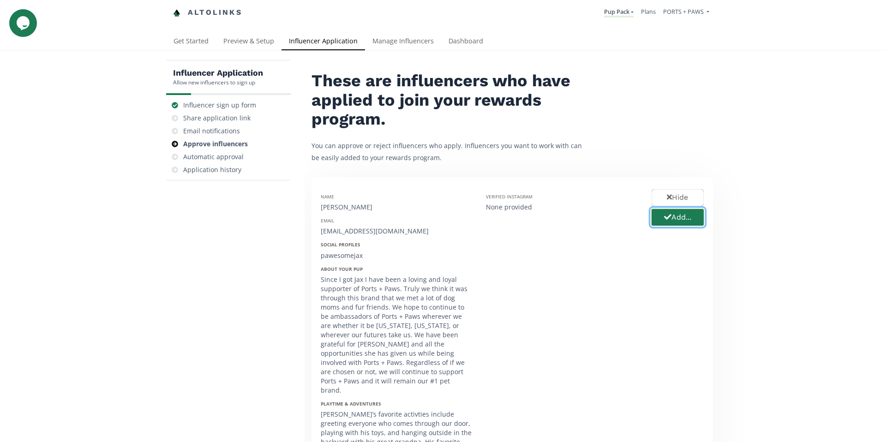
click at [693, 217] on button "Add..." at bounding box center [677, 218] width 55 height 20
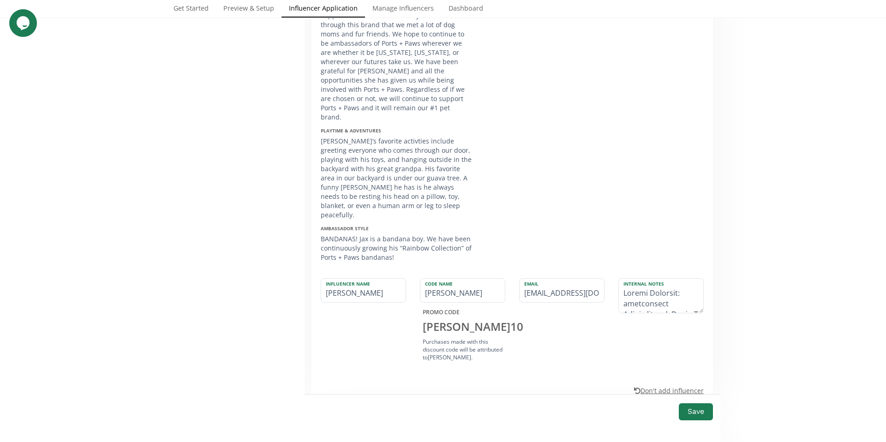
scroll to position [292, 0]
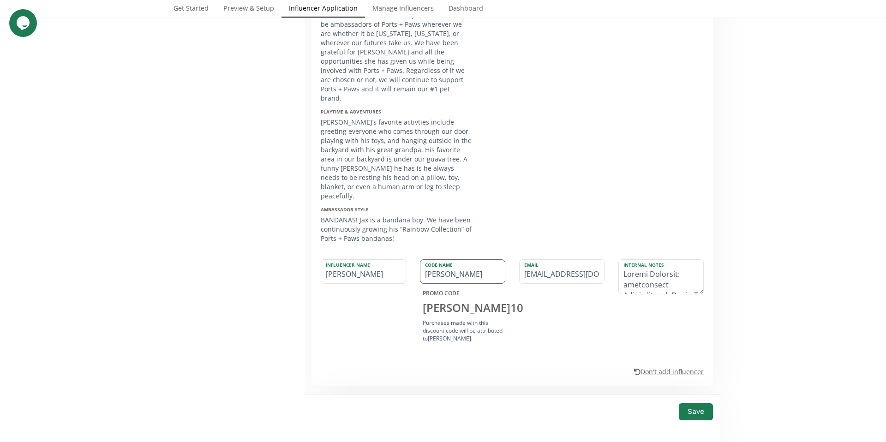
click at [435, 260] on input "[PERSON_NAME]" at bounding box center [463, 272] width 84 height 24
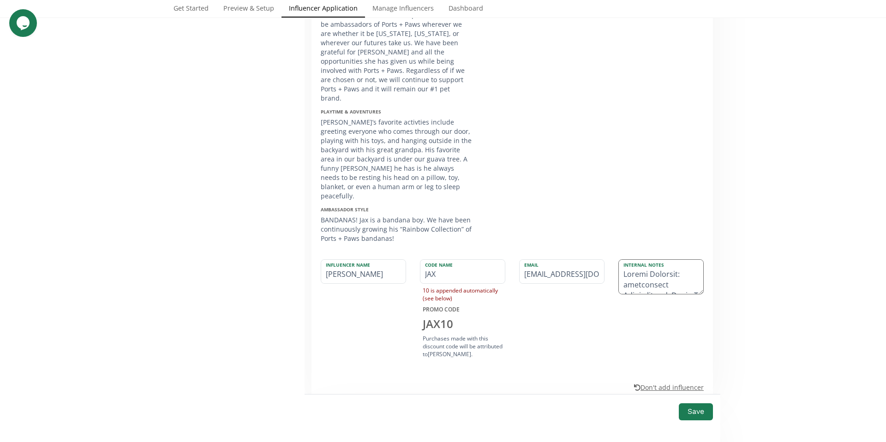
type input "JAX"
click at [648, 262] on textarea at bounding box center [661, 277] width 84 height 34
click at [621, 267] on textarea at bounding box center [661, 277] width 84 height 34
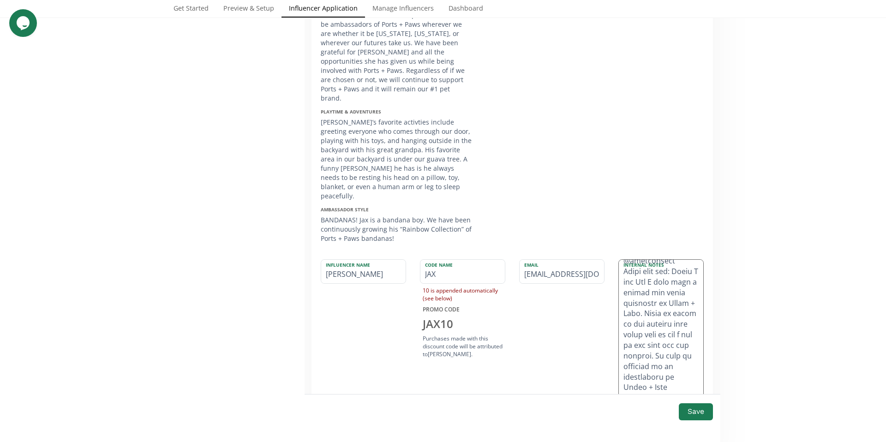
drag, startPoint x: 699, startPoint y: 274, endPoint x: 681, endPoint y: 384, distance: 111.9
click at [685, 403] on form "Name [PERSON_NAME] Email [EMAIL_ADDRESS][DOMAIN_NAME] Social Profiles pawesomej…" at bounding box center [513, 374] width 402 height 979
drag, startPoint x: 663, startPoint y: 338, endPoint x: 622, endPoint y: 277, distance: 73.1
click at [622, 277] on textarea at bounding box center [661, 341] width 84 height 162
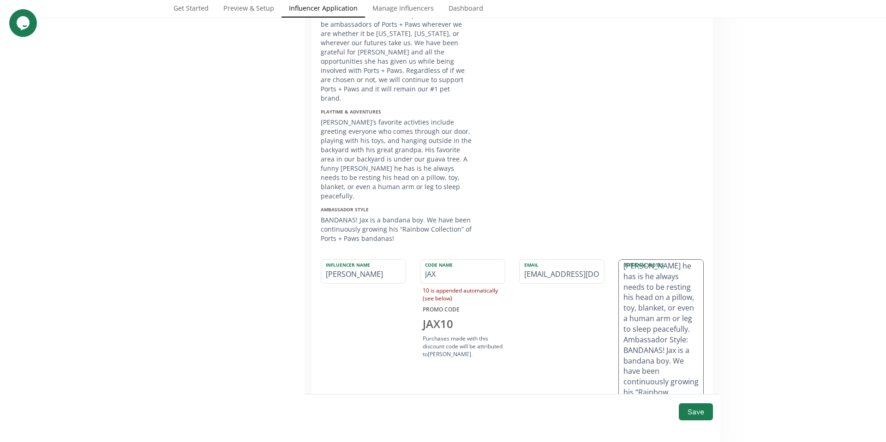
scroll to position [198, 0]
drag, startPoint x: 622, startPoint y: 313, endPoint x: 655, endPoint y: 372, distance: 67.4
click at [667, 391] on textarea "Social Profiles: @pawesomejax [PERSON_NAME]’s favorite activties include greeti…" at bounding box center [661, 341] width 84 height 162
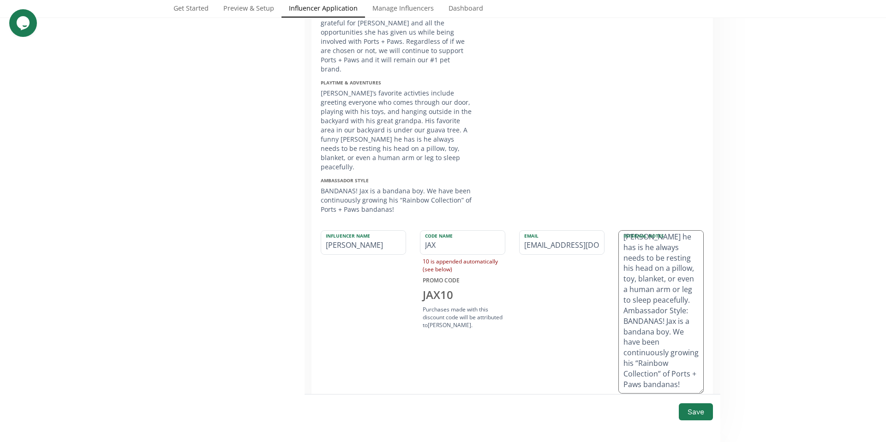
scroll to position [331, 0]
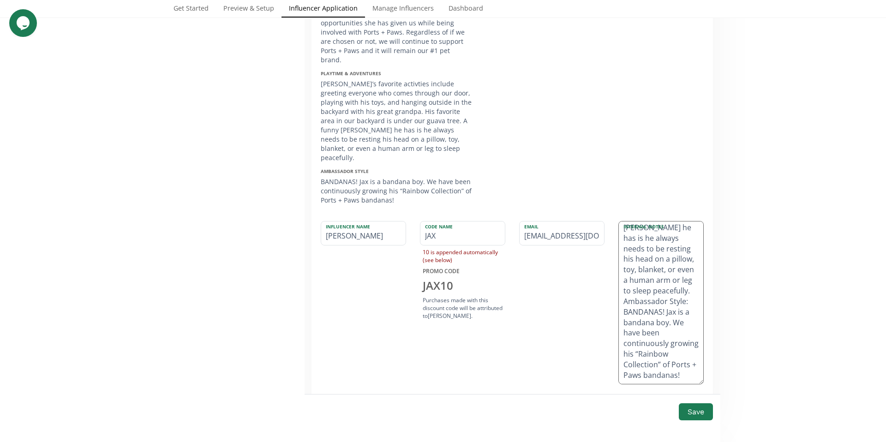
drag, startPoint x: 623, startPoint y: 315, endPoint x: 685, endPoint y: 355, distance: 74.3
click at [685, 355] on textarea "Social Profiles: @pawesomejax [PERSON_NAME]’s favorite activties include greeti…" at bounding box center [661, 303] width 84 height 162
drag, startPoint x: 621, startPoint y: 328, endPoint x: 682, endPoint y: 353, distance: 66.4
click at [682, 353] on textarea "Social Profiles: @pawesomejax [PERSON_NAME]’s favorite activties include greeti…" at bounding box center [661, 303] width 84 height 162
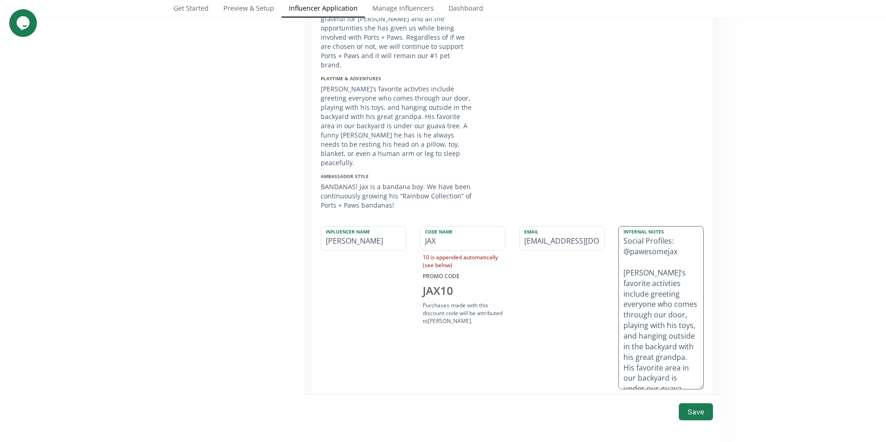
scroll to position [325, 0]
click at [637, 266] on textarea "Social Profiles: @pawesomejax [PERSON_NAME]’s favorite activties include greeti…" at bounding box center [661, 308] width 84 height 162
type textarea "Social Profiles: @pawesomejax [PERSON_NAME]’s favorite activities include greet…"
click at [744, 294] on div "Influencer Application Allow new influencers to sign up Influencer sign up form…" at bounding box center [443, 353] width 886 height 1255
click at [696, 412] on button "Save" at bounding box center [696, 412] width 37 height 20
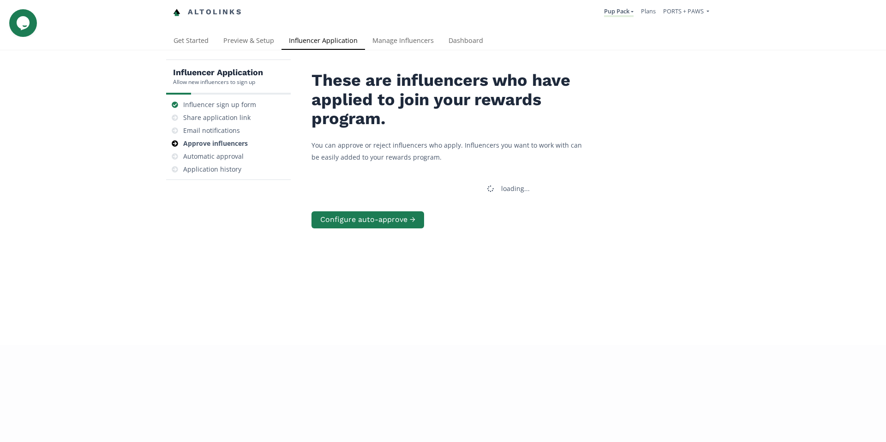
scroll to position [0, 0]
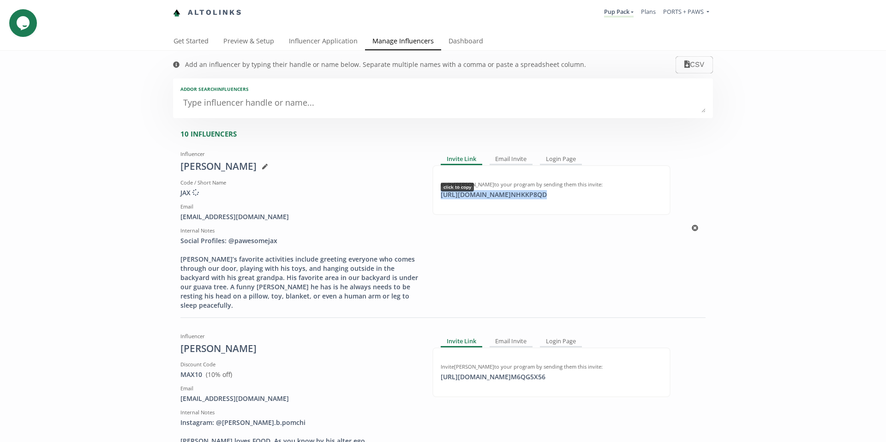
click at [531, 195] on div "[URL][DOMAIN_NAME] NHKKP8QD click to copy" at bounding box center [493, 194] width 117 height 9
click at [553, 196] on div "[URL][DOMAIN_NAME] NHKKP8QD click to copy" at bounding box center [493, 194] width 117 height 9
drag, startPoint x: 246, startPoint y: 217, endPoint x: 176, endPoint y: 215, distance: 69.3
click at [180, 215] on div "[EMAIL_ADDRESS][DOMAIN_NAME]" at bounding box center [299, 216] width 238 height 9
copy div "[EMAIL_ADDRESS][DOMAIN_NAME]"
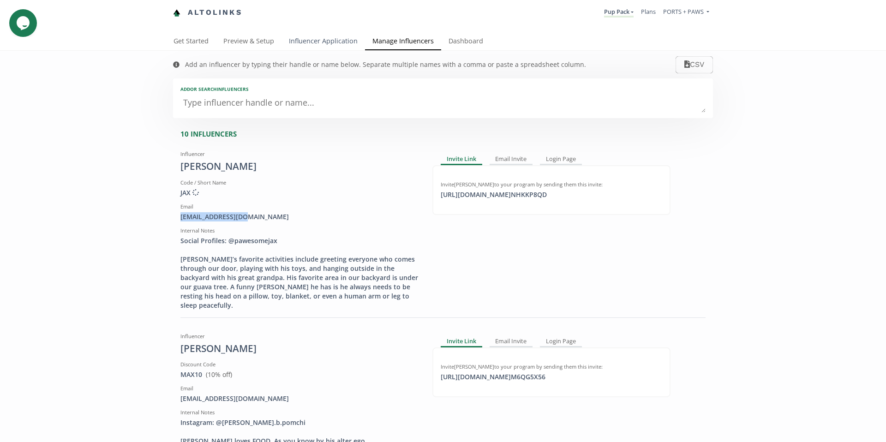
click at [336, 40] on link "Influencer Application" at bounding box center [324, 42] width 84 height 18
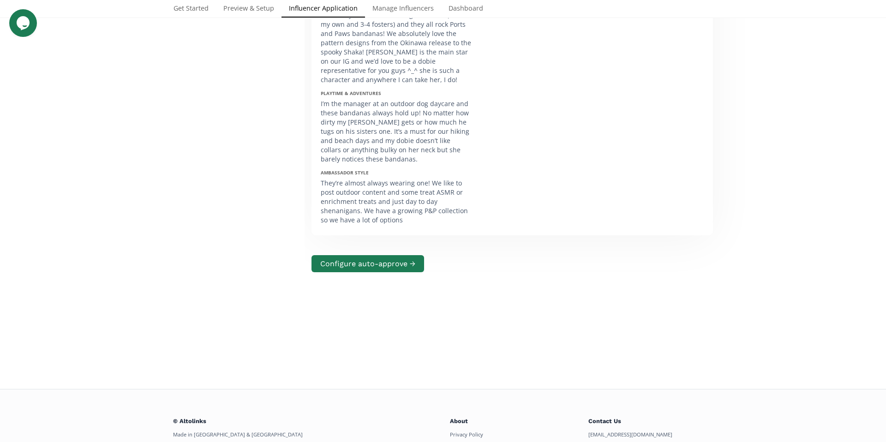
scroll to position [52, 0]
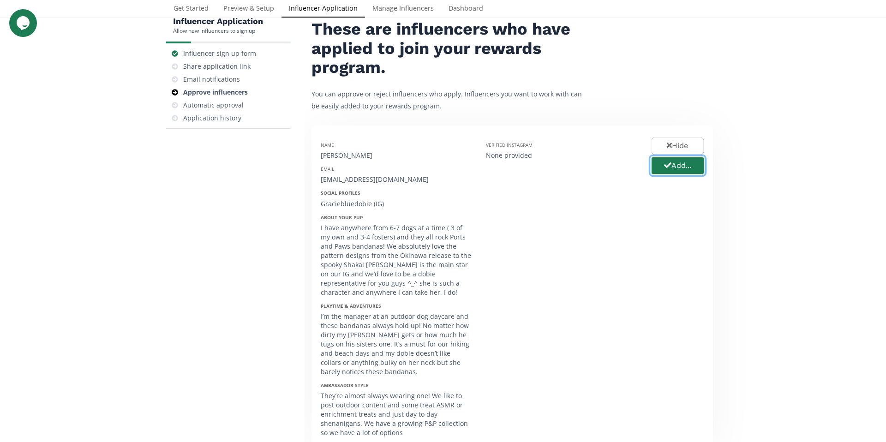
click at [685, 169] on button "Add..." at bounding box center [677, 166] width 55 height 20
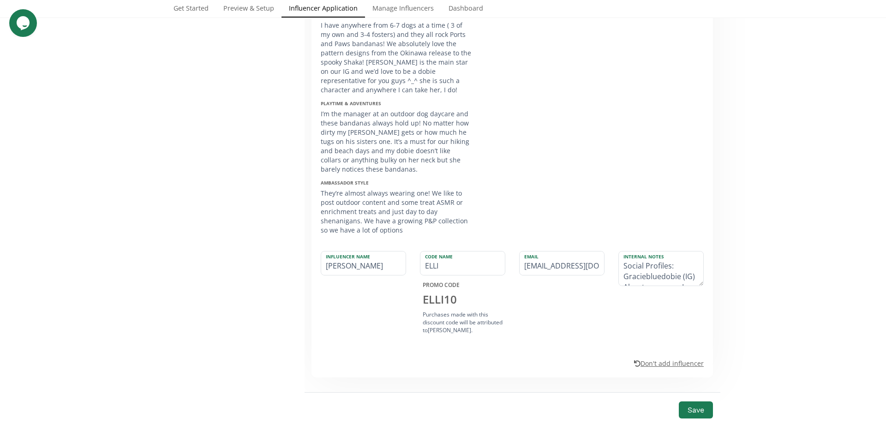
scroll to position [291, 0]
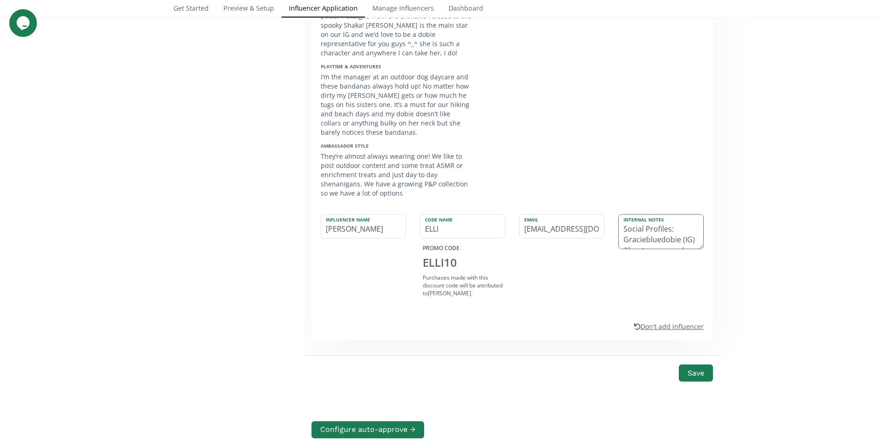
click at [621, 241] on textarea "Social Profiles: Graciebluedobie (IG) About your pup: I have anywhere from 6-7 …" at bounding box center [661, 232] width 84 height 34
drag, startPoint x: 631, startPoint y: 239, endPoint x: 621, endPoint y: 238, distance: 9.3
click at [621, 238] on textarea "Social Profiles: @Graciebluedobie (IG) About your pup: I have anywhere from 6-7…" at bounding box center [661, 232] width 84 height 34
type textarea "Social Profiles: @Graciebluedobie About your pup: I have anywhere from 6-7 dogs…"
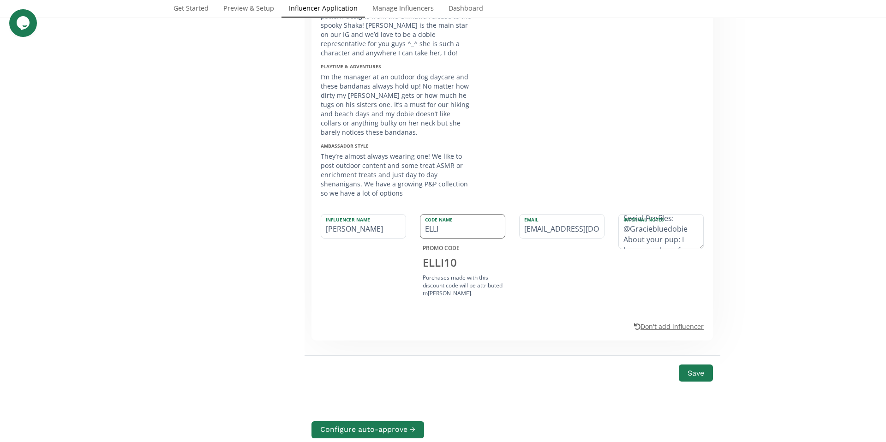
click at [434, 231] on input "ELLI" at bounding box center [463, 227] width 84 height 24
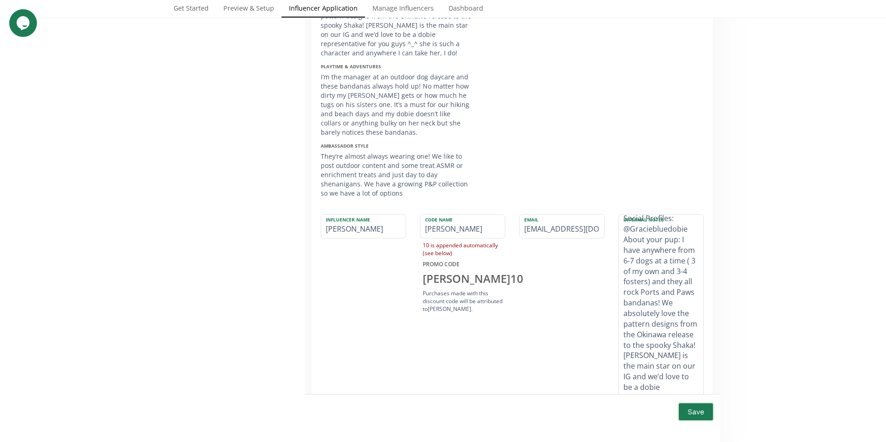
drag, startPoint x: 700, startPoint y: 255, endPoint x: 676, endPoint y: 415, distance: 162.0
click at [676, 415] on form "Name Elli Cece Email ellianasunshine@gmail.com Social Profiles Graciebluedobie …" at bounding box center [513, 205] width 402 height 639
type input "[PERSON_NAME]"
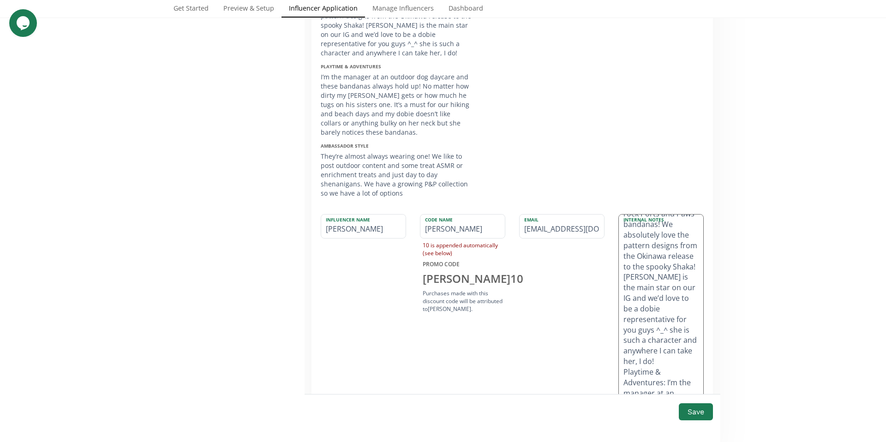
drag, startPoint x: 662, startPoint y: 319, endPoint x: 622, endPoint y: 229, distance: 98.3
click at [622, 229] on textarea "Social Profiles: @Graciebluedobie About your pup: I have anywhere from 6-7 dogs…" at bounding box center [661, 317] width 84 height 204
drag, startPoint x: 620, startPoint y: 247, endPoint x: 670, endPoint y: 339, distance: 105.1
click at [670, 339] on textarea "Social Profiles: @Graciebluedobie About your pup: I have anywhere from 6-7 dogs…" at bounding box center [661, 317] width 84 height 204
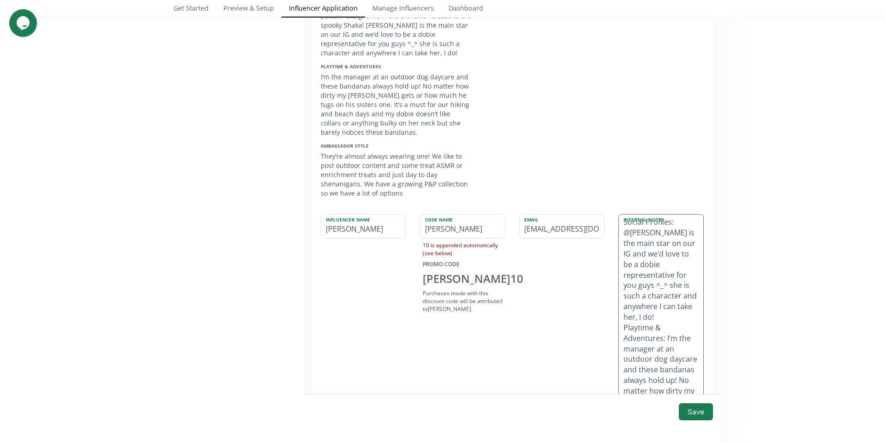
scroll to position [0, 0]
drag, startPoint x: 623, startPoint y: 252, endPoint x: 662, endPoint y: 358, distance: 113.2
click at [663, 358] on textarea "Social Profiles: @Graciebluedobie Gracie is the main star on our IG and we’d lo…" at bounding box center [661, 317] width 84 height 204
click at [625, 263] on textarea "Social Profiles: @Graciebluedobie I’m the manager at an outdoor dog daycare and…" at bounding box center [661, 317] width 84 height 204
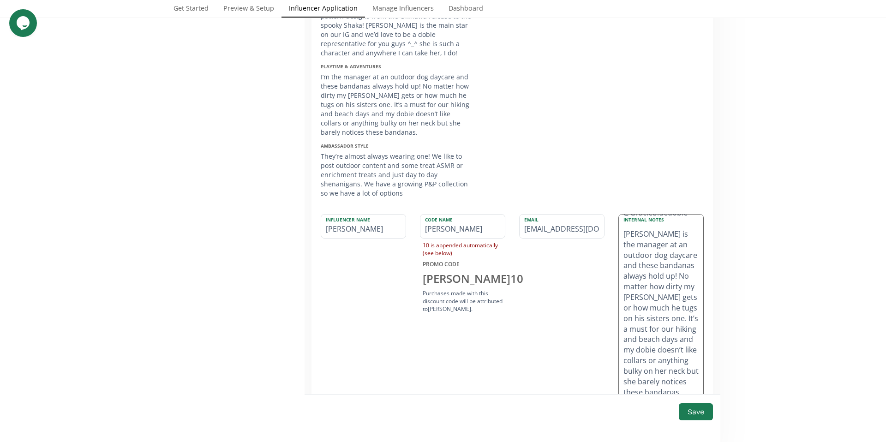
scroll to position [37, 0]
click at [658, 279] on textarea "Social Profiles: @Graciebluedobie Elli is the manager at an outdoor dog daycare…" at bounding box center [661, 317] width 84 height 204
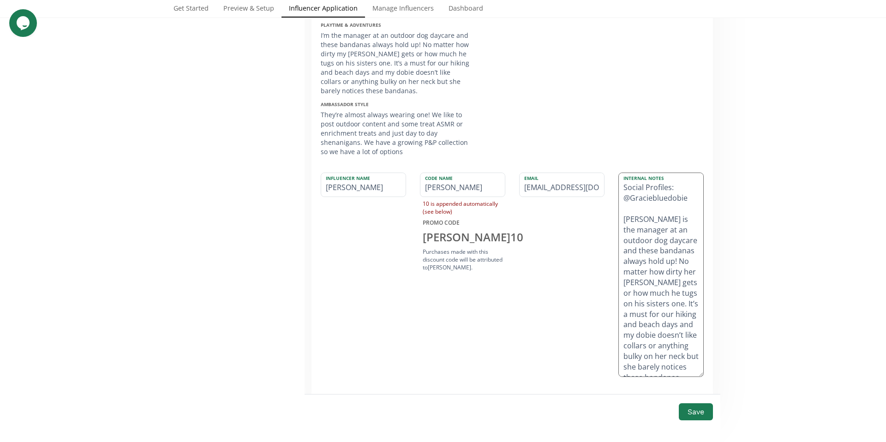
scroll to position [332, 0]
click at [661, 281] on textarea "Social Profiles: @Graciebluedobie About your pup: I have anywhere from 6-7 dogs…" at bounding box center [661, 276] width 84 height 204
click at [620, 210] on textarea "Social Profiles: @Graciebluedobie About your pup: I have anywhere from 6-7 dogs…" at bounding box center [661, 276] width 84 height 204
drag, startPoint x: 669, startPoint y: 276, endPoint x: 622, endPoint y: 206, distance: 84.0
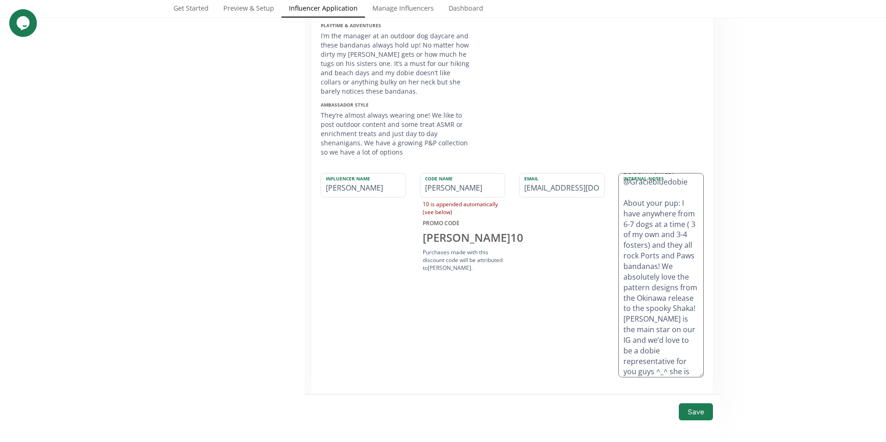
click at [622, 206] on textarea "Social Profiles: @Graciebluedobie About your pup: I have anywhere from 6-7 dogs…" at bounding box center [661, 276] width 84 height 204
drag, startPoint x: 622, startPoint y: 248, endPoint x: 661, endPoint y: 254, distance: 38.8
click at [659, 253] on textarea "Social Profiles: @Graciebluedobie They absolutely love the pattern designs from…" at bounding box center [661, 276] width 84 height 204
drag, startPoint x: 673, startPoint y: 256, endPoint x: 620, endPoint y: 251, distance: 52.4
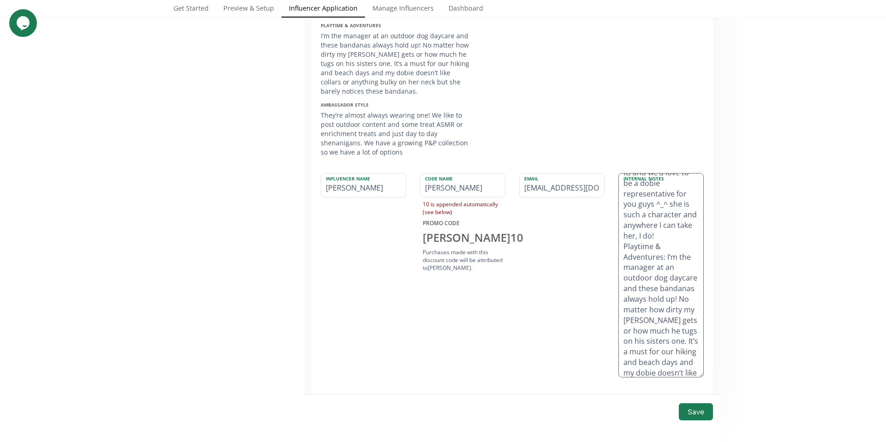
click at [620, 251] on textarea "Social Profiles: @Graciebluedobie They absolutely love the pattern designs from…" at bounding box center [661, 276] width 84 height 204
drag, startPoint x: 651, startPoint y: 272, endPoint x: 672, endPoint y: 255, distance: 27.2
click at [672, 255] on textarea "Social Profiles: @Graciebluedobie They absolutely love the pattern designs from…" at bounding box center [661, 276] width 84 height 204
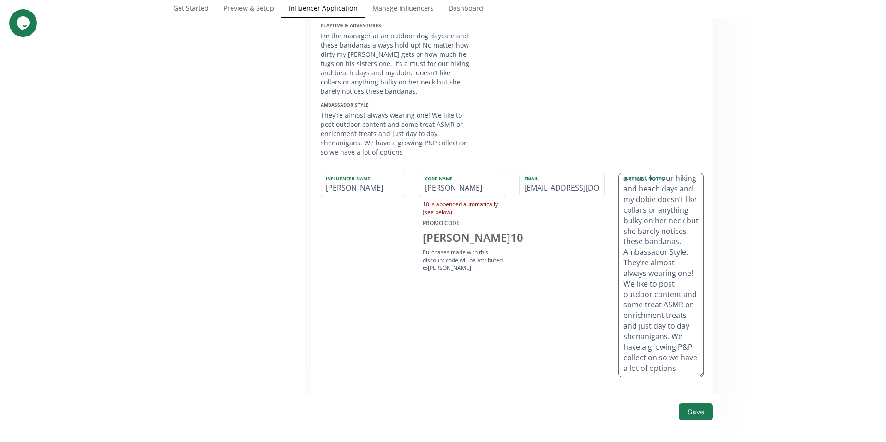
drag, startPoint x: 651, startPoint y: 196, endPoint x: 675, endPoint y: 357, distance: 163.3
click at [675, 358] on textarea "Social Profiles: @Graciebluedobie They absolutely love the pattern designs from…" at bounding box center [661, 276] width 84 height 204
click at [673, 369] on textarea "Social Profiles: @Graciebluedobie They absolutely love the pattern designs from…" at bounding box center [661, 276] width 84 height 204
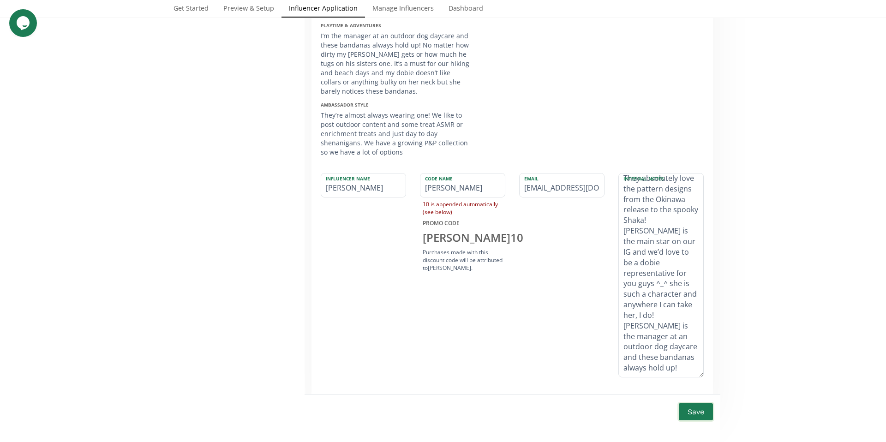
type textarea "Social Profiles: @Graciebluedobie They absolutely love the pattern designs from…"
click at [683, 407] on button "Save" at bounding box center [696, 412] width 37 height 20
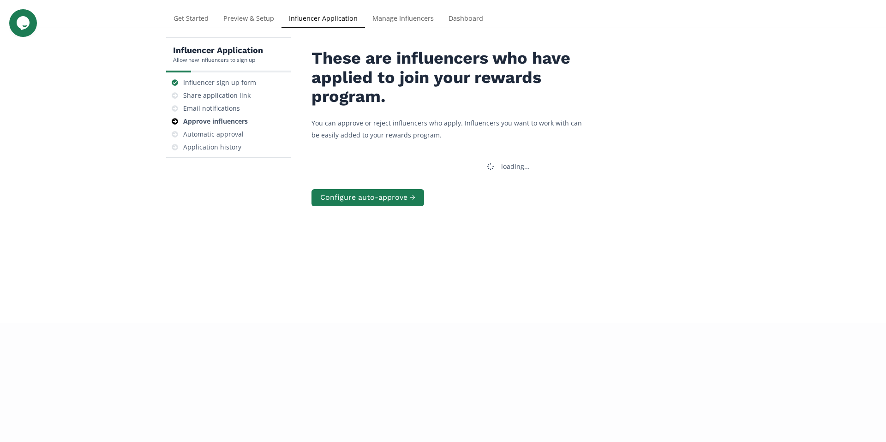
scroll to position [0, 0]
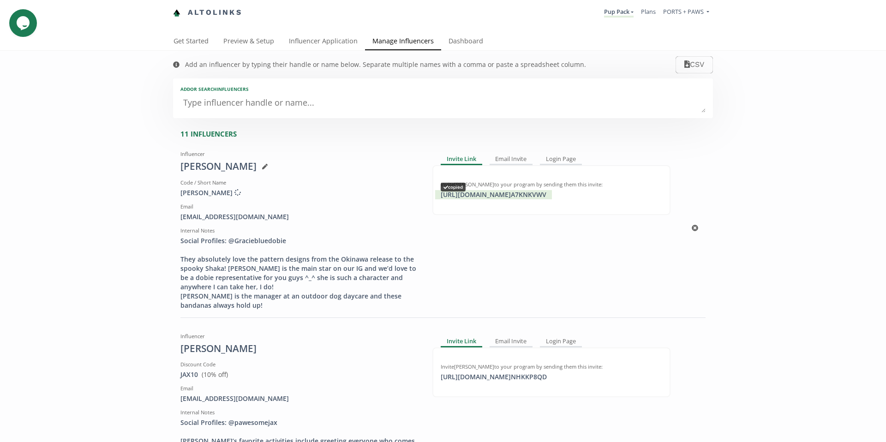
click at [540, 195] on div "[URL][DOMAIN_NAME] A7KNKVWV copied" at bounding box center [493, 194] width 117 height 9
drag, startPoint x: 266, startPoint y: 217, endPoint x: 171, endPoint y: 216, distance: 94.6
click at [174, 216] on div "Influencer [PERSON_NAME] Code / Short Name [PERSON_NAME] Creating discount code…" at bounding box center [300, 228] width 252 height 163
copy div "[EMAIL_ADDRESS][DOMAIN_NAME]"
